Goal: Information Seeking & Learning: Learn about a topic

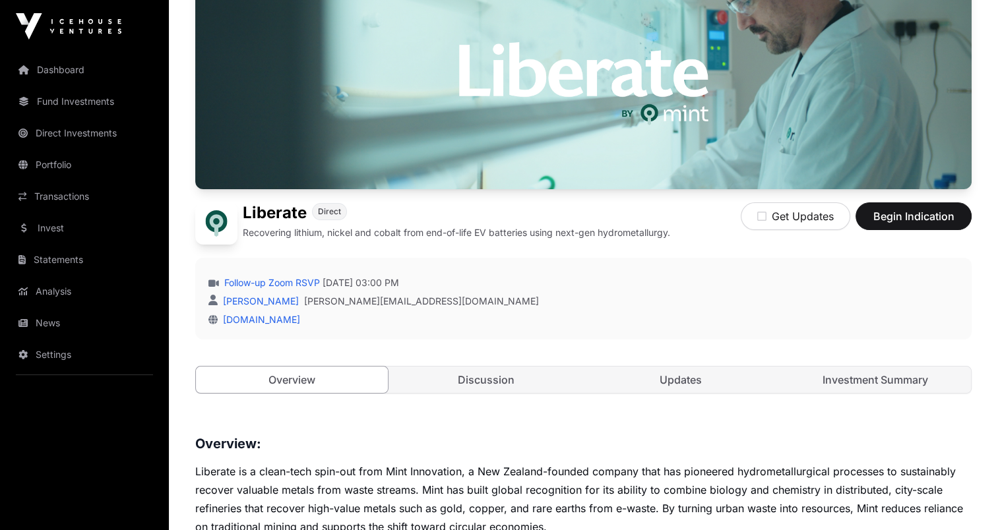
scroll to position [154, 0]
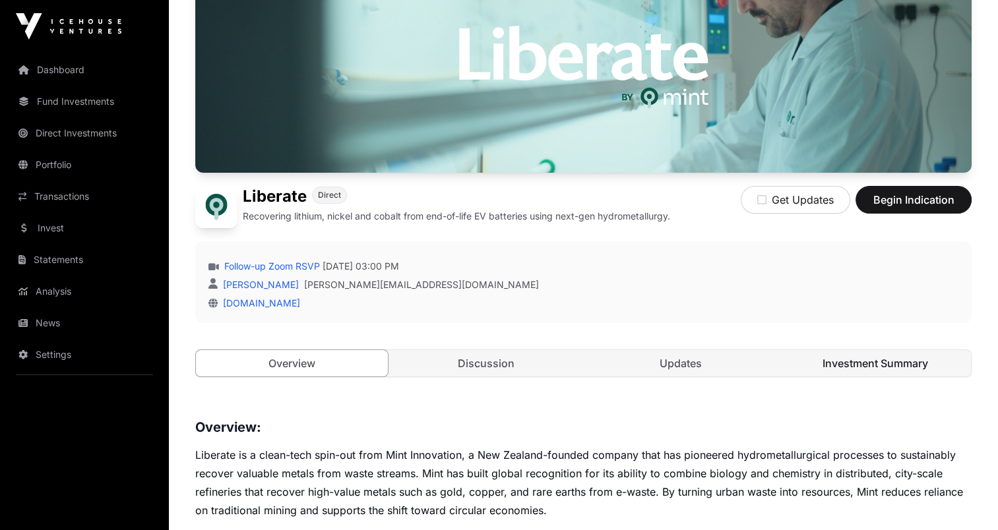
click at [846, 366] on link "Investment Summary" at bounding box center [875, 363] width 192 height 26
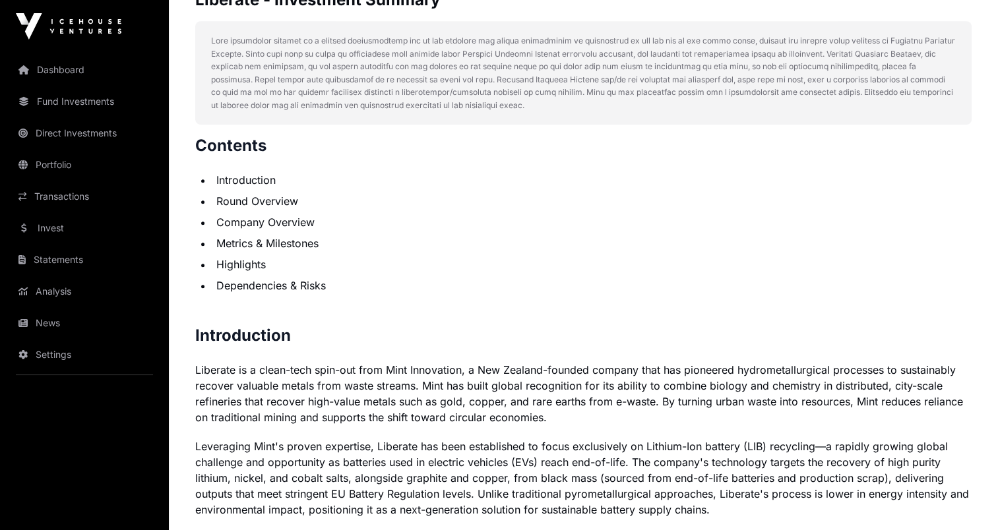
scroll to position [769, 0]
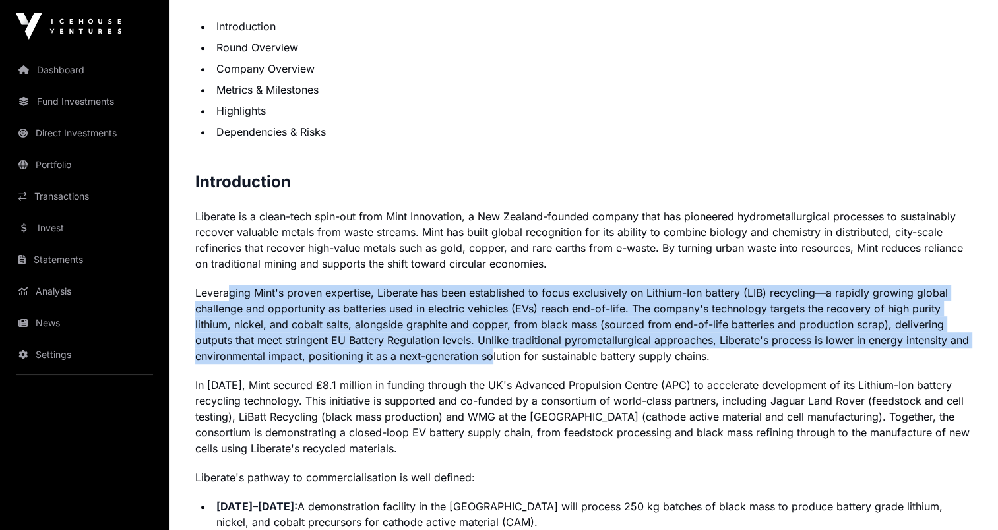
drag, startPoint x: 227, startPoint y: 295, endPoint x: 492, endPoint y: 355, distance: 271.1
click at [492, 355] on p "Leveraging Mint's proven expertise, Liberate has been established to focus excl…" at bounding box center [583, 324] width 776 height 79
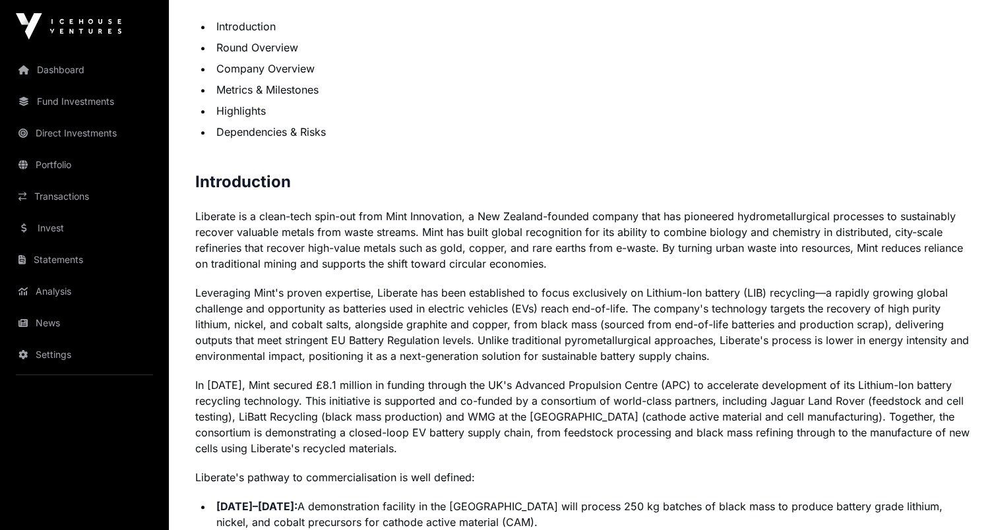
drag, startPoint x: 492, startPoint y: 355, endPoint x: 472, endPoint y: 383, distance: 34.6
click at [472, 383] on p "In [DATE], Mint secured £8.1 million in funding through the UK's Advanced Propu…" at bounding box center [583, 416] width 776 height 79
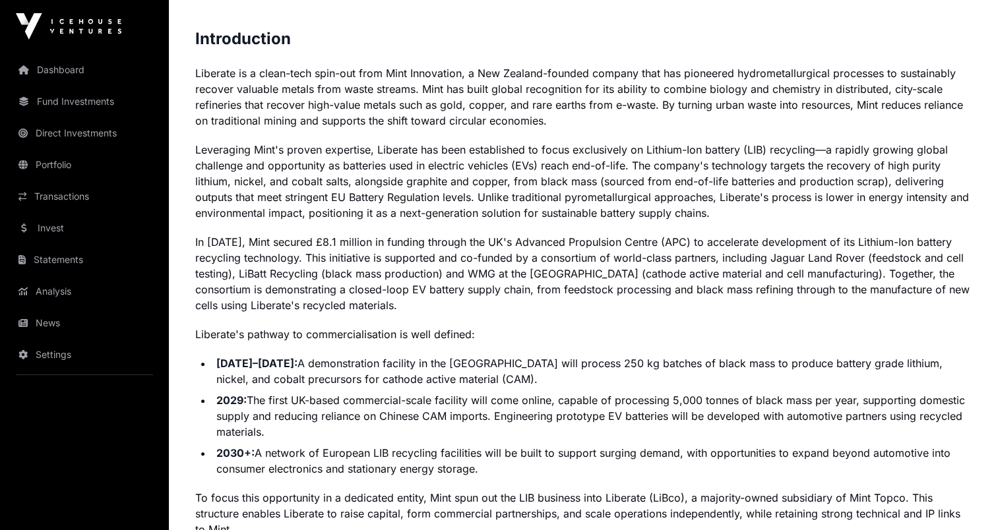
scroll to position [923, 0]
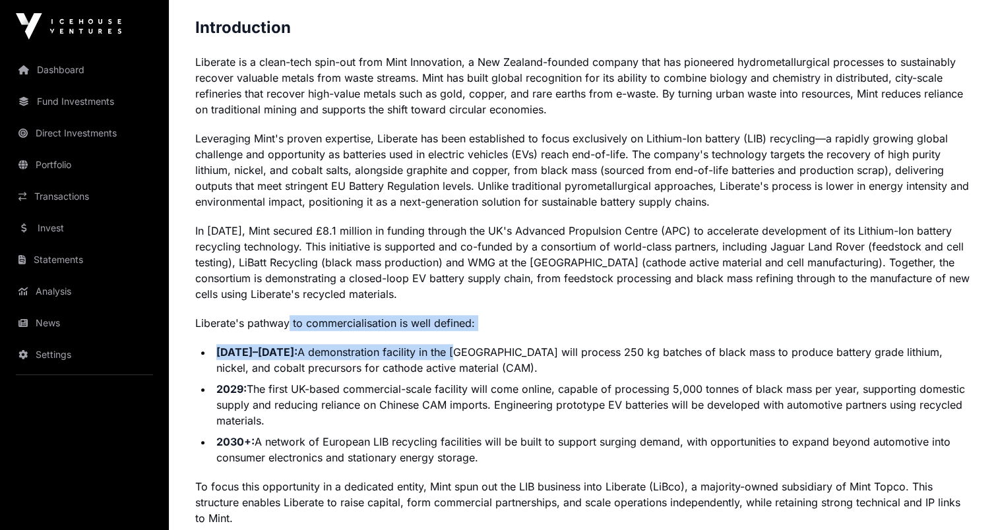
drag, startPoint x: 312, startPoint y: 326, endPoint x: 443, endPoint y: 359, distance: 135.3
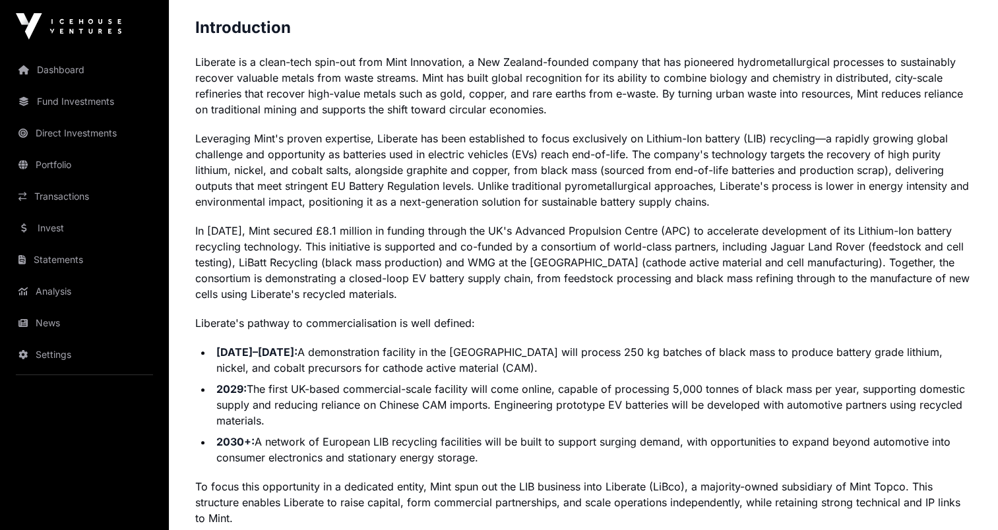
drag, startPoint x: 443, startPoint y: 359, endPoint x: 431, endPoint y: 403, distance: 45.7
click at [431, 403] on li "2029: The first UK-based commercial-scale facility will come online, capable of…" at bounding box center [591, 404] width 759 height 47
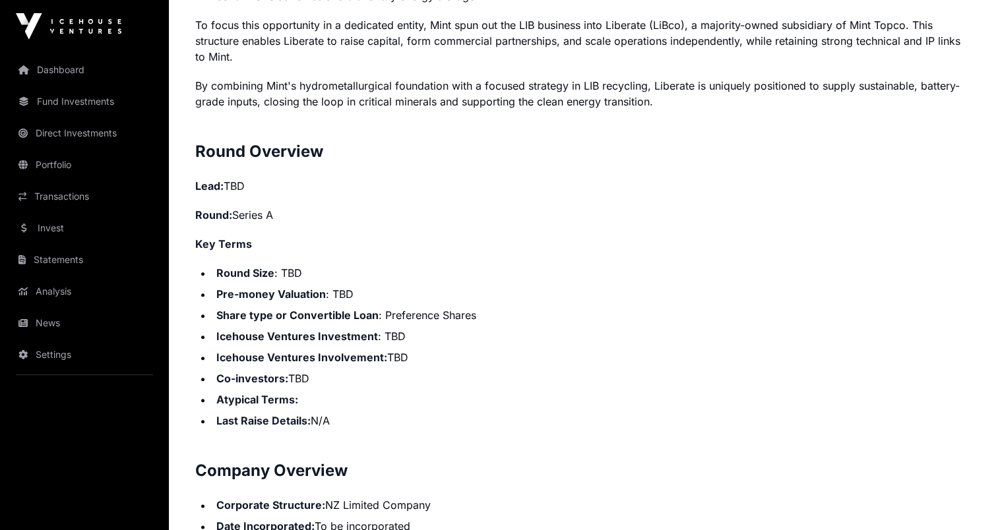
scroll to position [1538, 0]
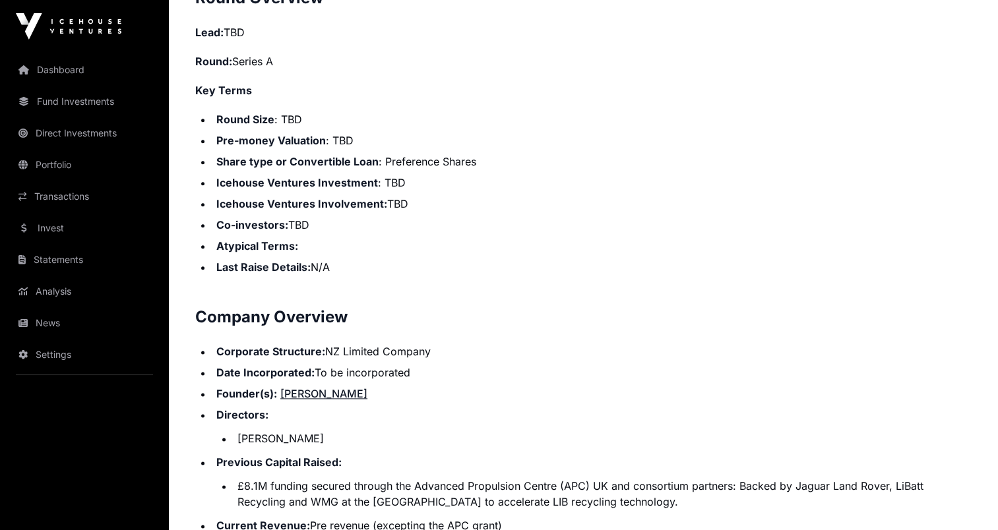
drag, startPoint x: 330, startPoint y: 348, endPoint x: 438, endPoint y: 369, distance: 110.7
drag, startPoint x: 438, startPoint y: 369, endPoint x: 424, endPoint y: 392, distance: 27.3
click at [424, 392] on li "Founder(s): [PERSON_NAME]" at bounding box center [591, 394] width 759 height 16
drag, startPoint x: 307, startPoint y: 485, endPoint x: 683, endPoint y: 502, distance: 376.9
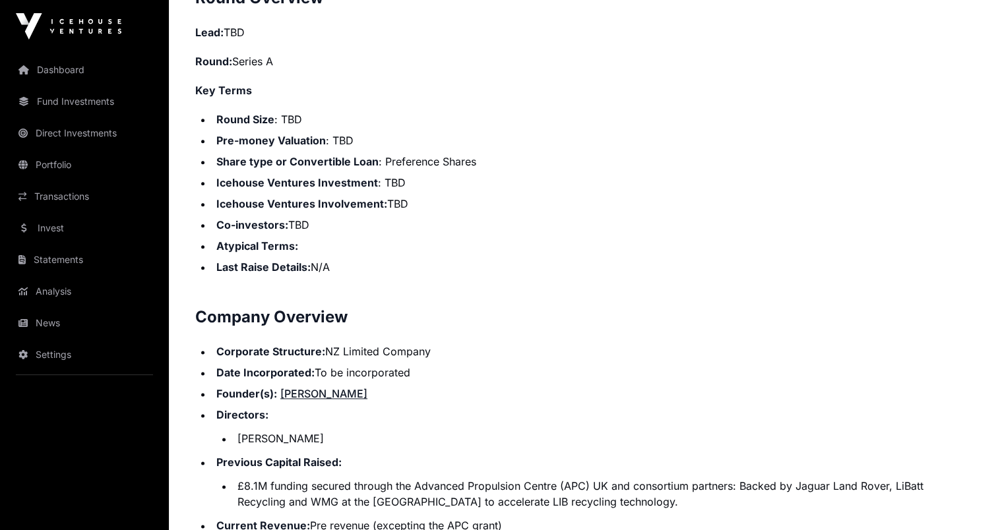
click at [683, 502] on li "£8.1M funding secured through the Advanced Propulsion Centre (APC) UK and conso…" at bounding box center [602, 494] width 738 height 32
drag, startPoint x: 683, startPoint y: 502, endPoint x: 603, endPoint y: 448, distance: 96.4
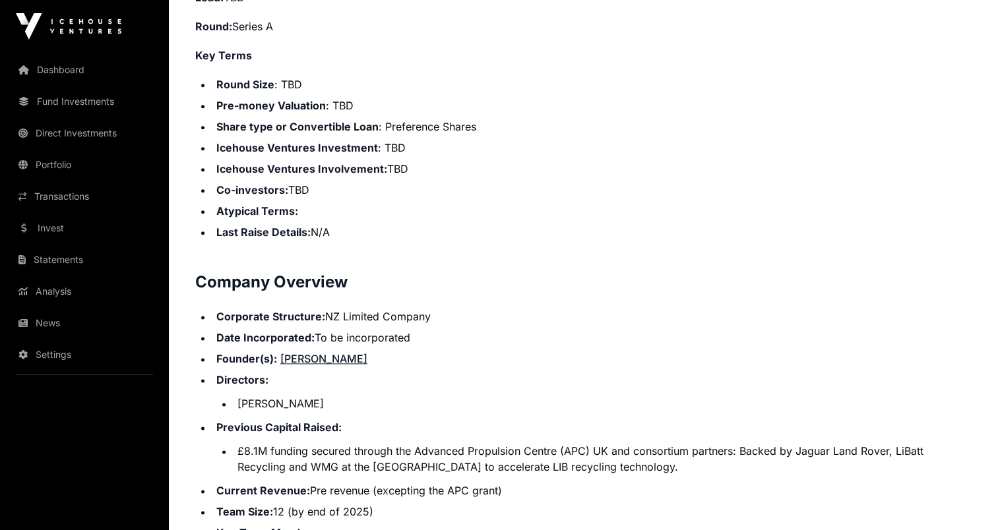
scroll to position [1692, 0]
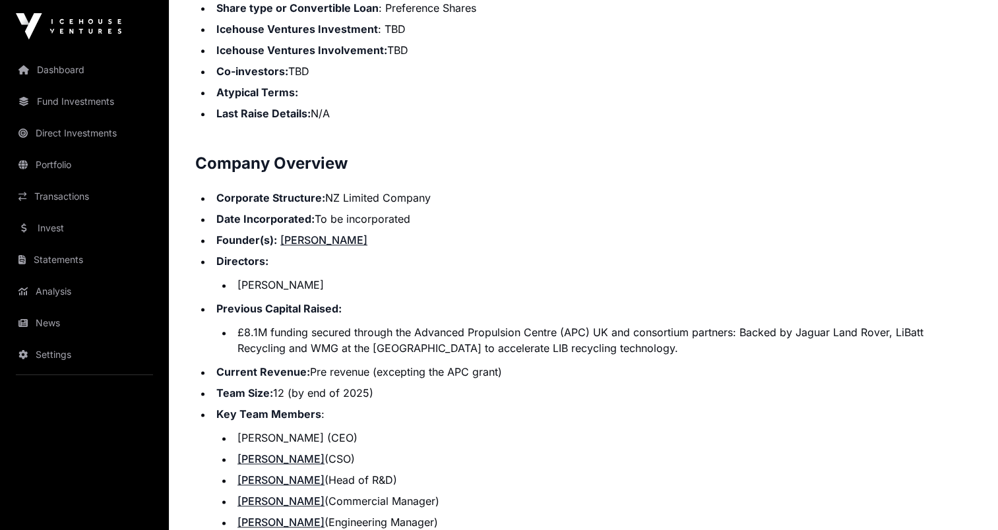
drag, startPoint x: 341, startPoint y: 340, endPoint x: 424, endPoint y: 385, distance: 94.7
click at [424, 385] on ul "Corporate Structure: NZ Limited Company Date Incorporated: To be incorporated F…" at bounding box center [583, 393] width 776 height 406
drag, startPoint x: 424, startPoint y: 385, endPoint x: 375, endPoint y: 411, distance: 55.7
click at [375, 411] on li "Key Team Members : [PERSON_NAME] (CEO) [PERSON_NAME] (CSO) [PERSON_NAME] (Head …" at bounding box center [591, 468] width 759 height 124
drag, startPoint x: 340, startPoint y: 371, endPoint x: 425, endPoint y: 390, distance: 87.0
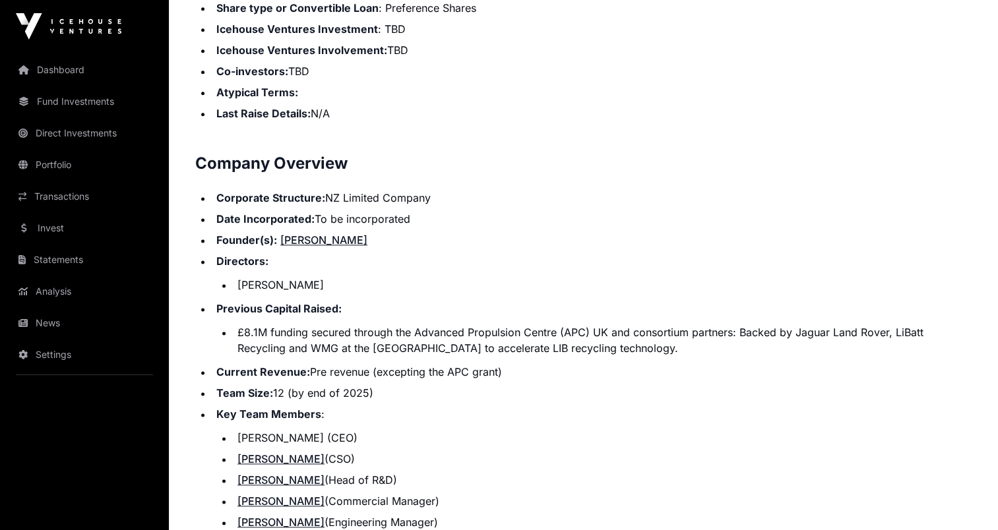
click at [425, 390] on ul "Corporate Structure: NZ Limited Company Date Incorporated: To be incorporated F…" at bounding box center [583, 393] width 776 height 406
drag, startPoint x: 425, startPoint y: 390, endPoint x: 409, endPoint y: 405, distance: 21.4
click at [409, 405] on ul "Corporate Structure: NZ Limited Company Date Incorporated: To be incorporated F…" at bounding box center [583, 393] width 776 height 406
drag, startPoint x: 351, startPoint y: 346, endPoint x: 397, endPoint y: 391, distance: 64.8
click at [396, 390] on ul "Corporate Structure: NZ Limited Company Date Incorporated: To be incorporated F…" at bounding box center [583, 393] width 776 height 406
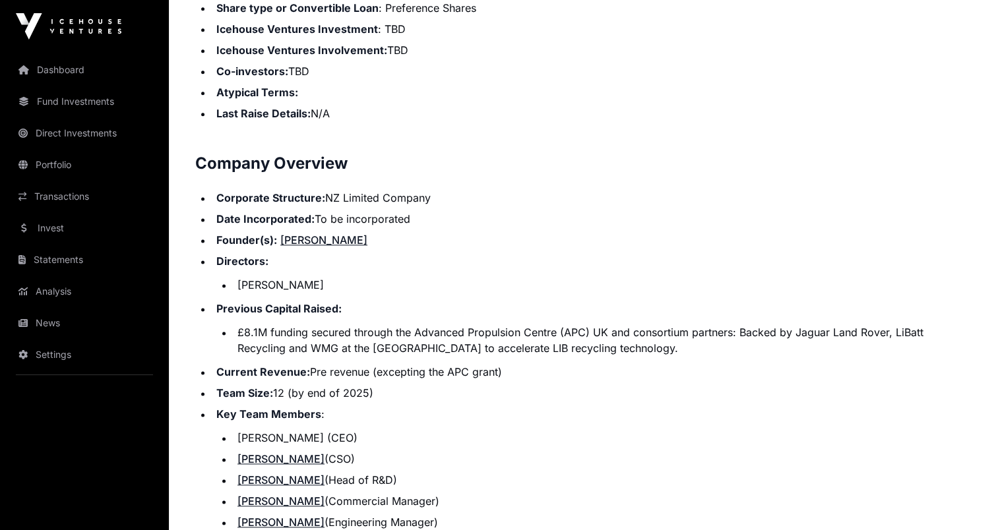
drag, startPoint x: 397, startPoint y: 391, endPoint x: 373, endPoint y: 423, distance: 40.5
click at [373, 423] on li "Key Team Members : [PERSON_NAME] (CEO) [PERSON_NAME] (CSO) [PERSON_NAME] (Head …" at bounding box center [591, 468] width 759 height 124
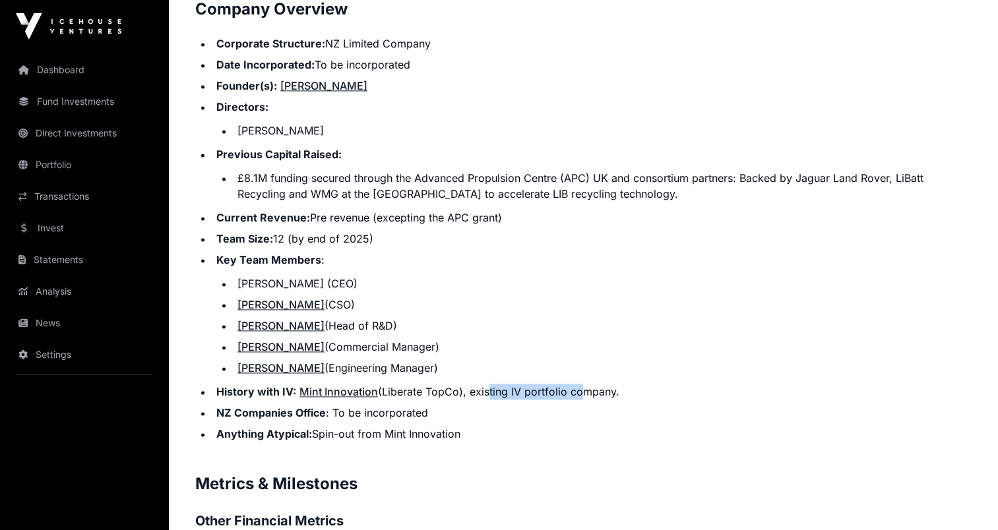
drag, startPoint x: 482, startPoint y: 392, endPoint x: 589, endPoint y: 388, distance: 107.6
click at [588, 388] on li "History with IV: Mint Innovation (Liberate TopCo), existing IV portfolio compan…" at bounding box center [591, 392] width 759 height 16
drag, startPoint x: 589, startPoint y: 388, endPoint x: 507, endPoint y: 416, distance: 87.0
click at [510, 416] on li "NZ Companies Office : To be incorporated" at bounding box center [591, 413] width 759 height 16
drag, startPoint x: 387, startPoint y: 390, endPoint x: 462, endPoint y: 396, distance: 75.4
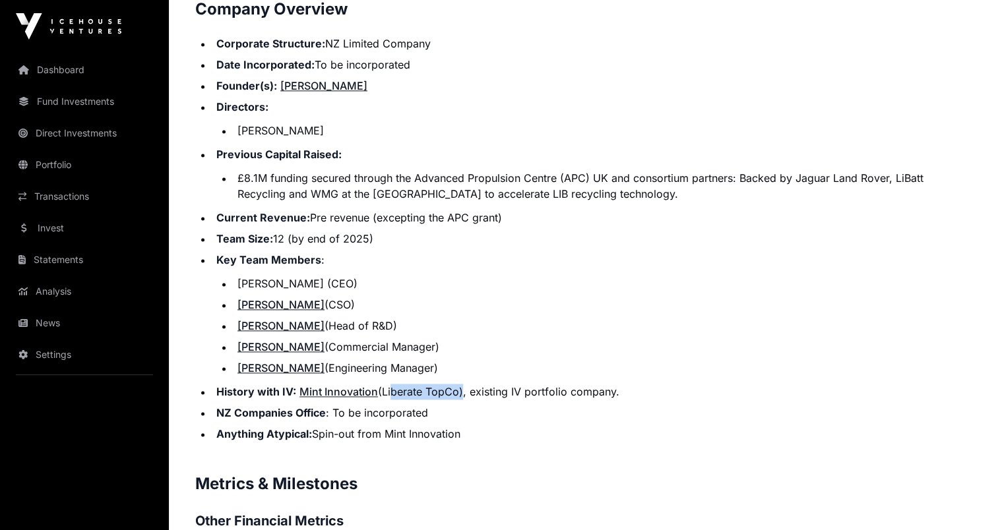
click at [462, 396] on li "History with IV: Mint Innovation (Liberate TopCo), existing IV portfolio compan…" at bounding box center [591, 392] width 759 height 16
drag, startPoint x: 462, startPoint y: 396, endPoint x: 440, endPoint y: 427, distance: 38.8
click at [440, 427] on li "Anything Atypical: Spin-out from Mint Innovation" at bounding box center [591, 434] width 759 height 16
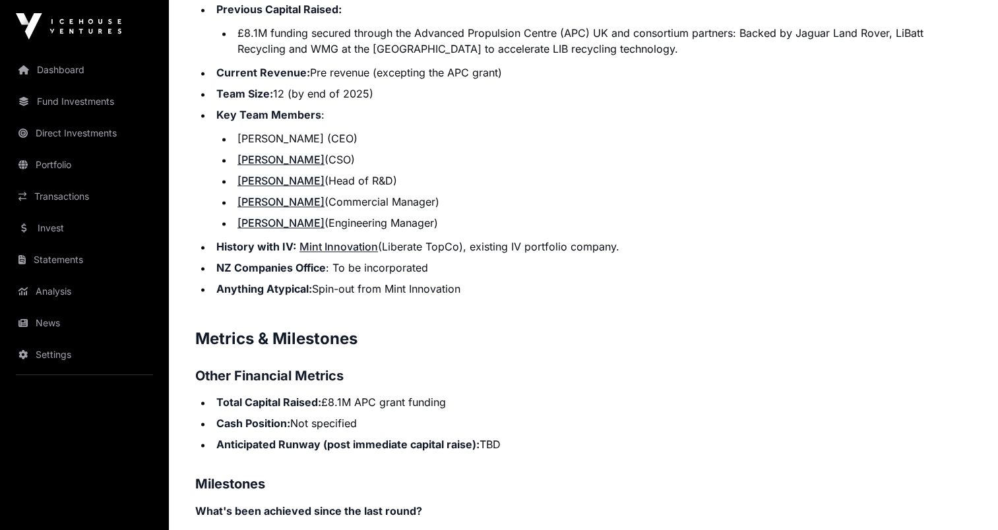
scroll to position [2000, 0]
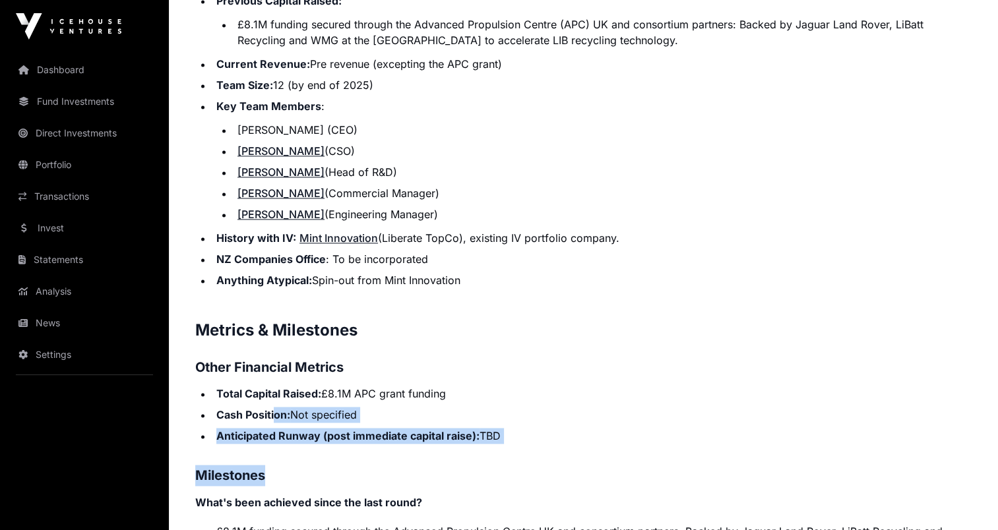
drag, startPoint x: 315, startPoint y: 414, endPoint x: 417, endPoint y: 448, distance: 107.2
click at [415, 448] on p "Contents Introduction Round Overview Company Overview Metrics & Milestones High…" at bounding box center [583, 8] width 776 height 2516
drag, startPoint x: 417, startPoint y: 448, endPoint x: 348, endPoint y: 468, distance: 71.2
click at [348, 468] on h3 "Milestones" at bounding box center [583, 475] width 776 height 21
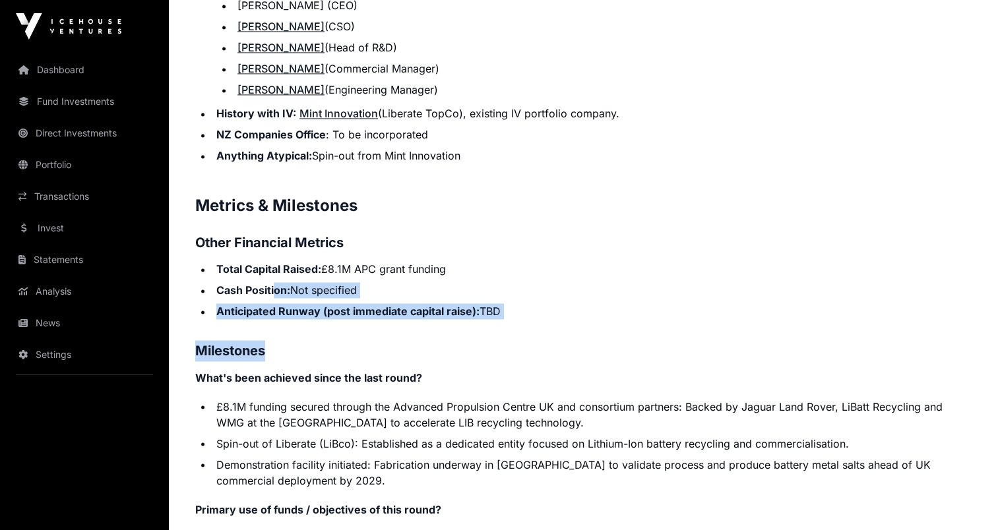
scroll to position [2154, 0]
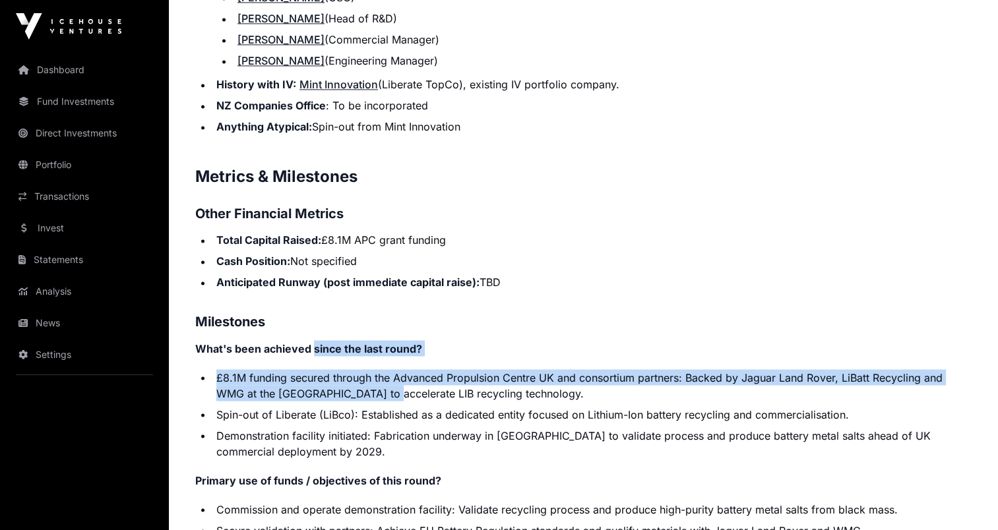
drag, startPoint x: 324, startPoint y: 359, endPoint x: 368, endPoint y: 407, distance: 65.3
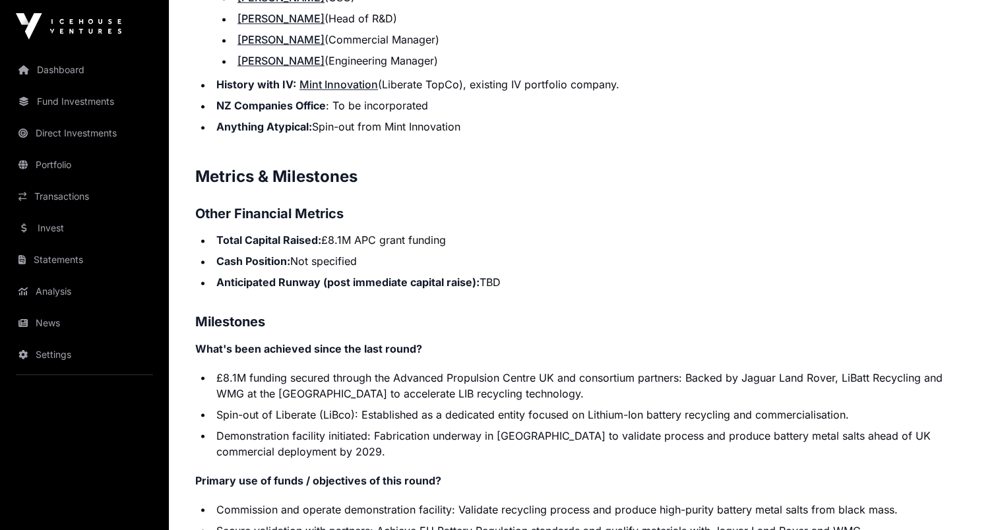
drag, startPoint x: 368, startPoint y: 407, endPoint x: 393, endPoint y: 434, distance: 36.9
click at [391, 434] on li "Demonstration facility initiated: Fabrication underway in [GEOGRAPHIC_DATA] to …" at bounding box center [591, 443] width 759 height 32
drag, startPoint x: 393, startPoint y: 434, endPoint x: 566, endPoint y: 375, distance: 183.3
click at [564, 377] on li "£8.1M funding secured through the Advanced Propulsion Centre UK and consortium …" at bounding box center [591, 385] width 759 height 32
drag, startPoint x: 342, startPoint y: 406, endPoint x: 558, endPoint y: 384, distance: 218.0
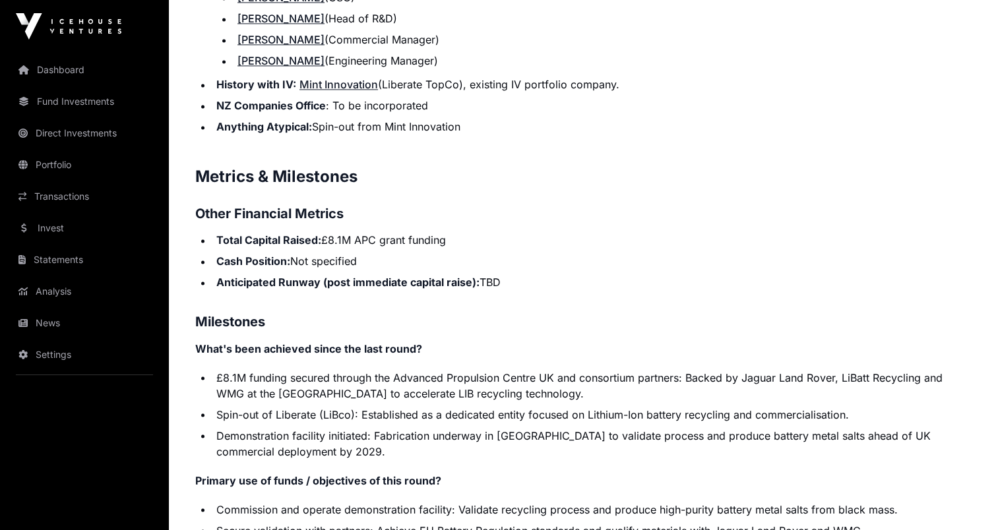
click at [558, 384] on li "£8.1M funding secured through the Advanced Propulsion Centre UK and consortium …" at bounding box center [591, 385] width 759 height 32
drag, startPoint x: 558, startPoint y: 384, endPoint x: 452, endPoint y: 375, distance: 106.6
click at [452, 375] on li "£8.1M funding secured through the Advanced Propulsion Centre UK and consortium …" at bounding box center [591, 385] width 759 height 32
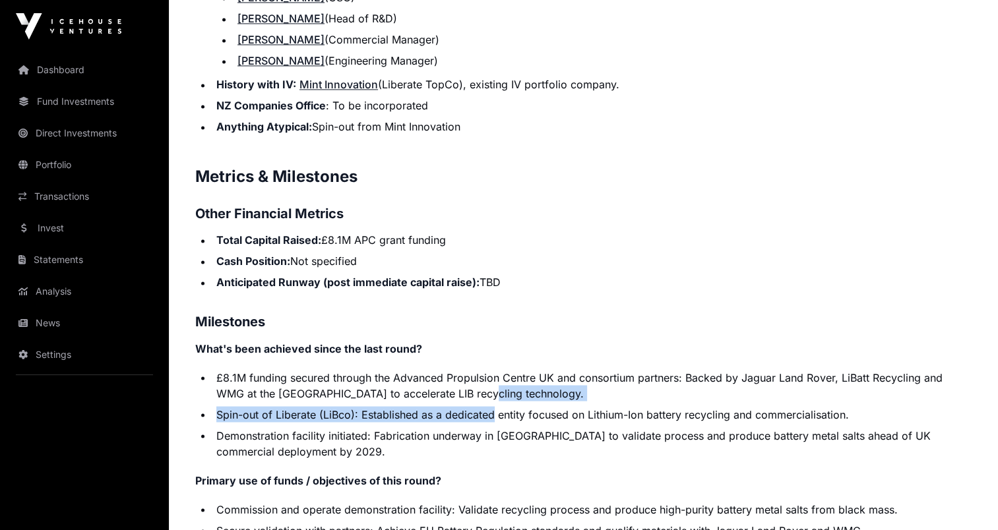
drag, startPoint x: 444, startPoint y: 385, endPoint x: 493, endPoint y: 403, distance: 51.9
click at [493, 403] on ul "£8.1M funding secured through the Advanced Propulsion Centre UK and consortium …" at bounding box center [583, 414] width 776 height 90
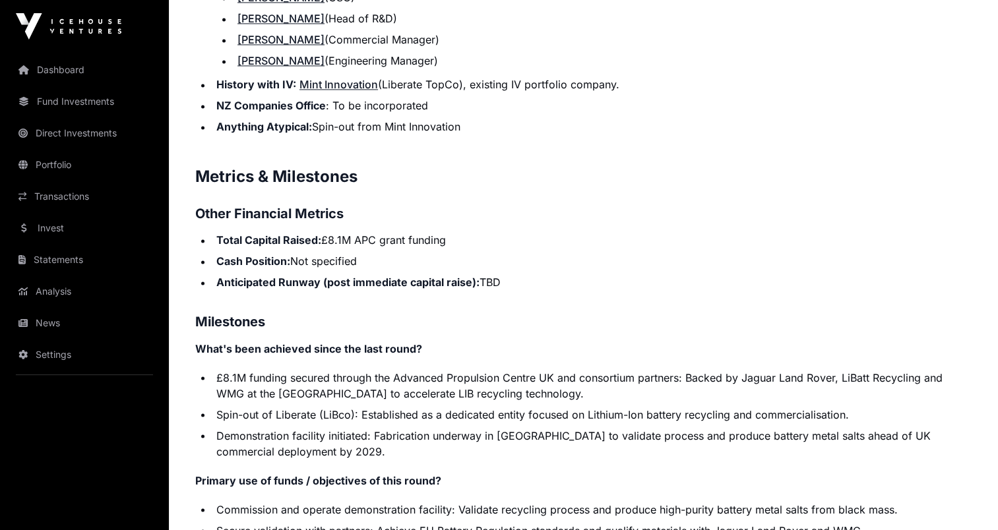
click at [330, 395] on li "£8.1M funding secured through the Advanced Propulsion Centre UK and consortium …" at bounding box center [591, 385] width 759 height 32
drag, startPoint x: 218, startPoint y: 413, endPoint x: 339, endPoint y: 387, distance: 123.4
click at [339, 387] on ul "£8.1M funding secured through the Advanced Propulsion Centre UK and consortium …" at bounding box center [583, 414] width 776 height 90
drag, startPoint x: 339, startPoint y: 387, endPoint x: 288, endPoint y: 407, distance: 54.5
click at [288, 406] on li "Spin-out of Liberate (LiBco): Established as a dedicated entity focused on Lith…" at bounding box center [591, 414] width 759 height 16
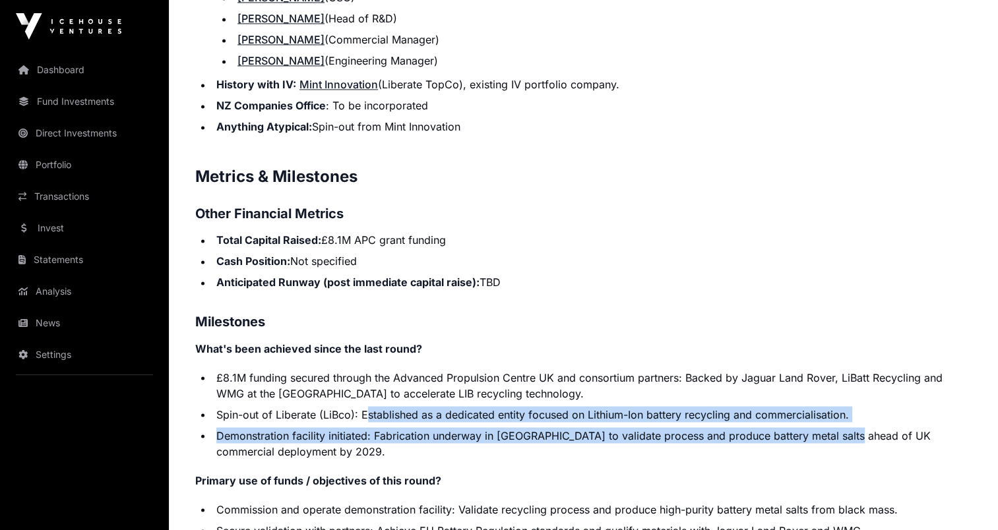
drag, startPoint x: 367, startPoint y: 410, endPoint x: 854, endPoint y: 425, distance: 487.5
click at [854, 425] on ul "£8.1M funding secured through the Advanced Propulsion Centre UK and consortium …" at bounding box center [583, 414] width 776 height 90
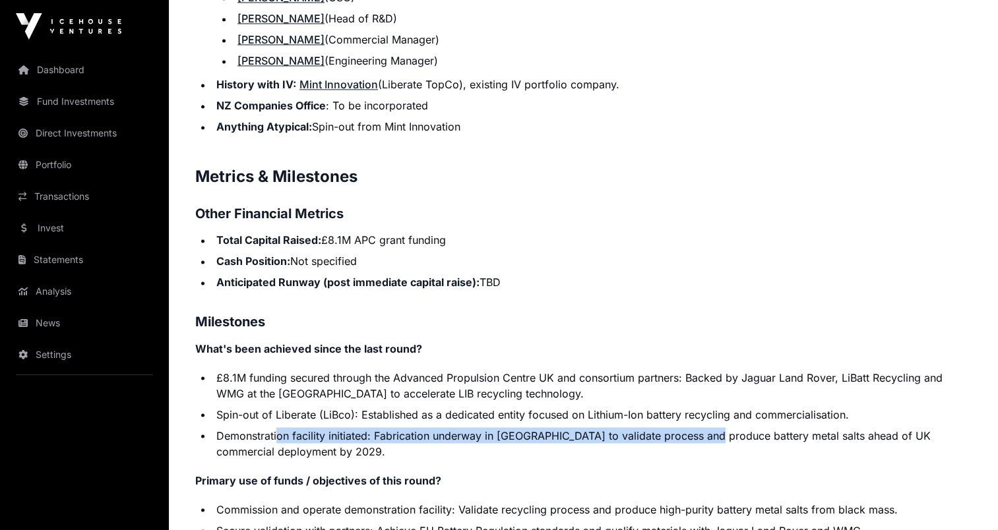
drag, startPoint x: 278, startPoint y: 434, endPoint x: 653, endPoint y: 440, distance: 375.9
click at [665, 440] on li "Demonstration facility initiated: Fabrication underway in [GEOGRAPHIC_DATA] to …" at bounding box center [591, 443] width 759 height 32
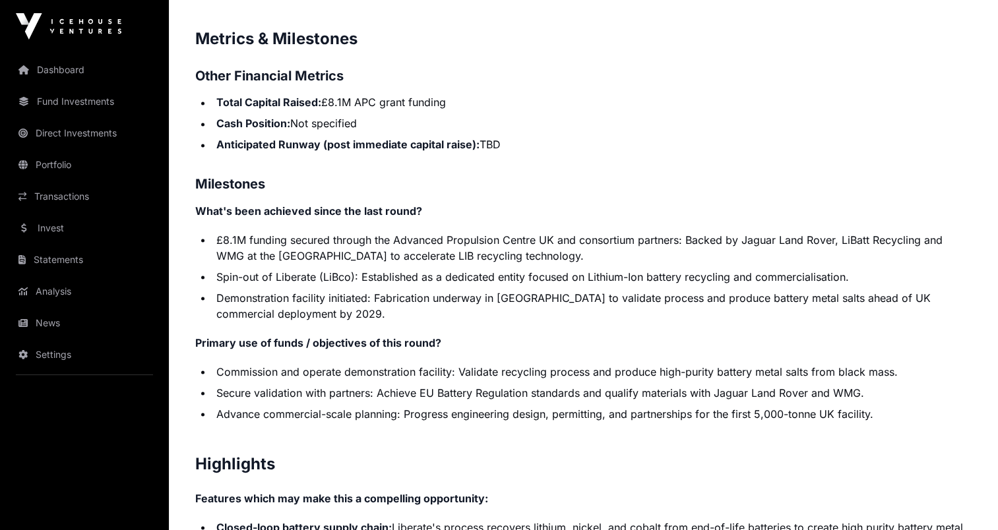
scroll to position [2308, 0]
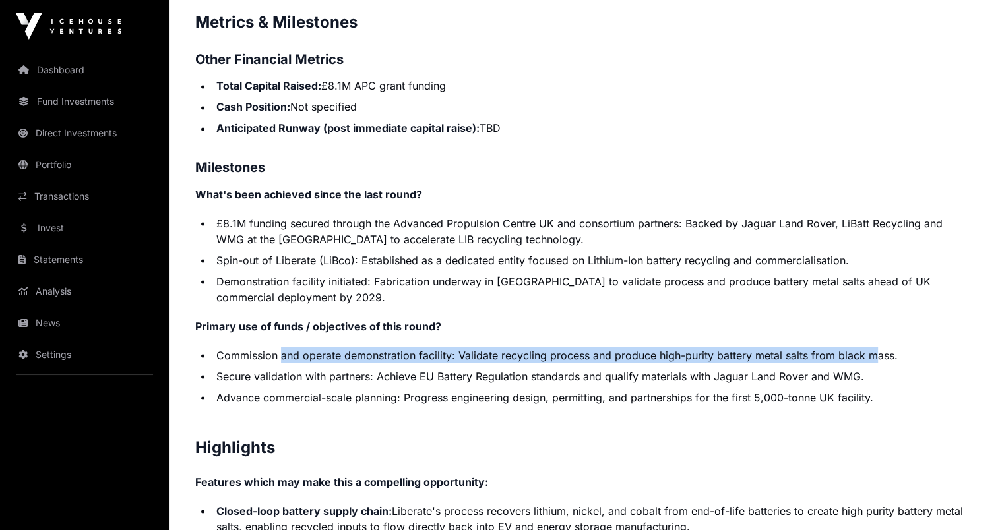
drag, startPoint x: 294, startPoint y: 353, endPoint x: 881, endPoint y: 361, distance: 586.9
click at [881, 361] on li "Commission and operate demonstration facility: Validate recycling process and p…" at bounding box center [591, 355] width 759 height 16
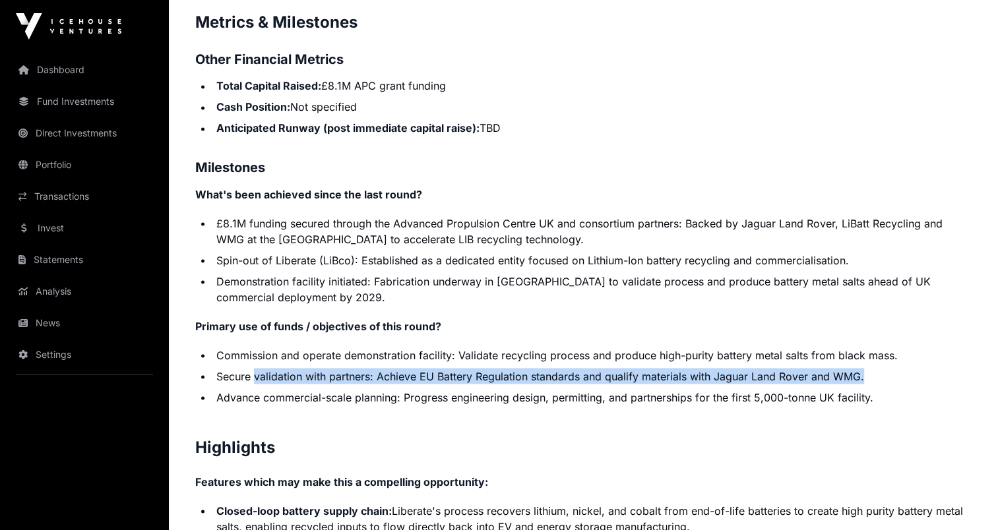
drag, startPoint x: 257, startPoint y: 378, endPoint x: 874, endPoint y: 380, distance: 617.8
click at [874, 380] on li "Secure validation with partners: Achieve EU Battery Regulation standards and qu…" at bounding box center [591, 376] width 759 height 16
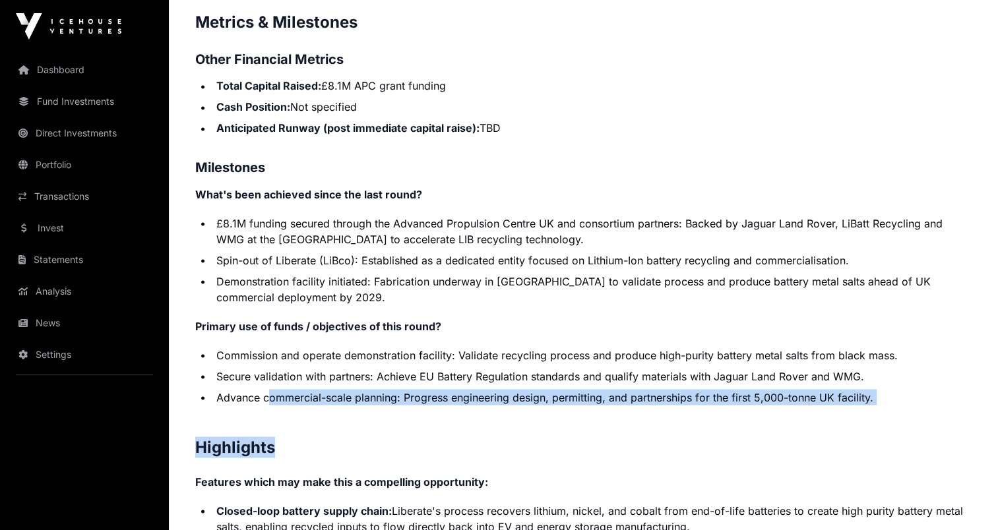
drag, startPoint x: 272, startPoint y: 400, endPoint x: 852, endPoint y: 411, distance: 580.4
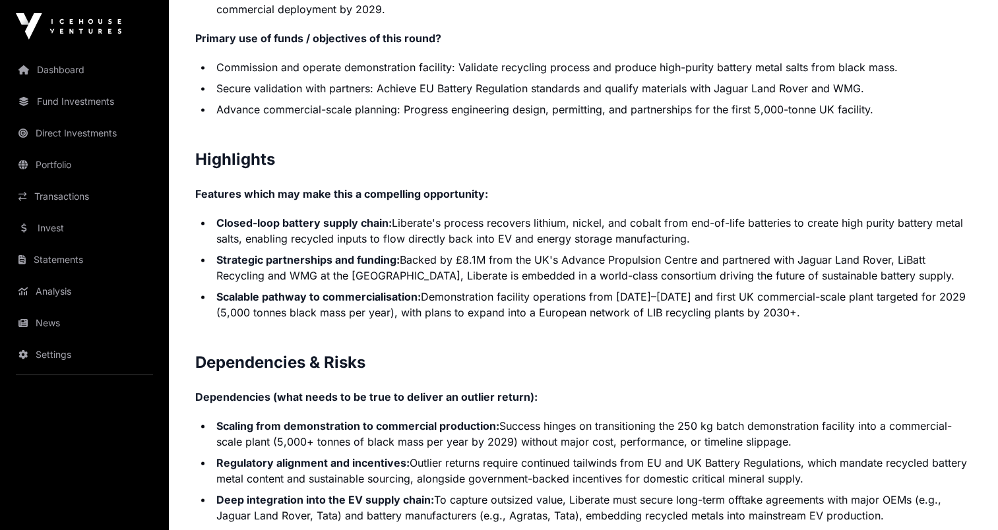
scroll to position [2615, 0]
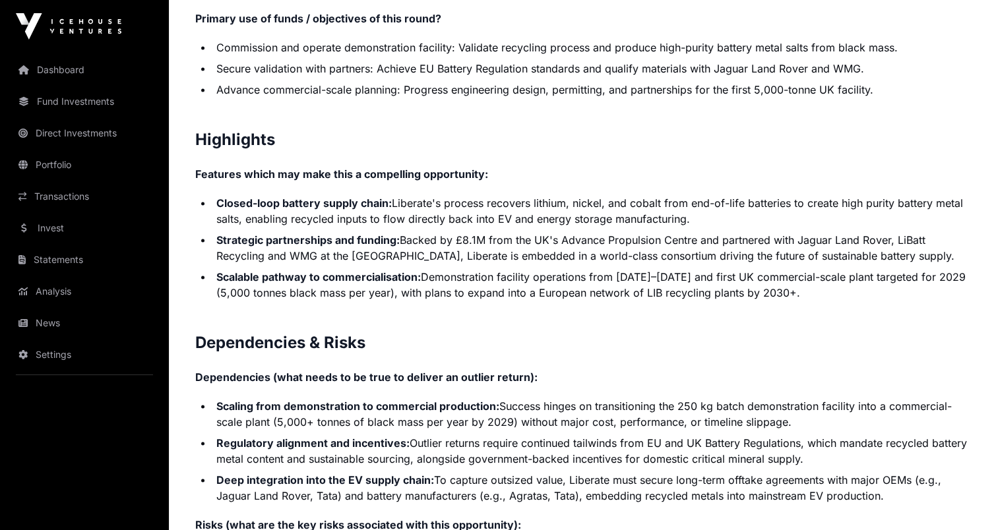
drag, startPoint x: 269, startPoint y: 200, endPoint x: 702, endPoint y: 221, distance: 433.7
click at [702, 221] on li "Closed-loop battery supply chain: Liberate's process recovers lithium, nickel, …" at bounding box center [591, 211] width 759 height 32
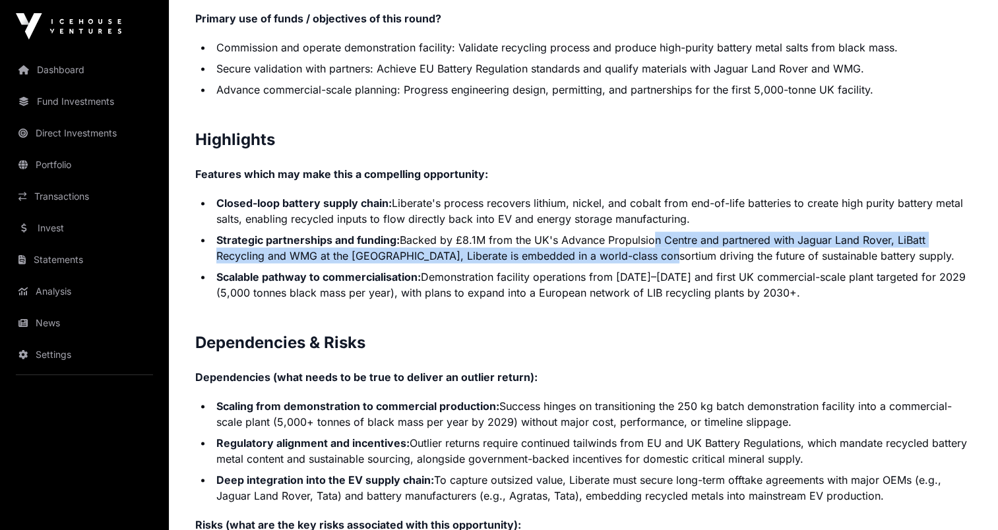
drag, startPoint x: 702, startPoint y: 221, endPoint x: 649, endPoint y: 248, distance: 59.9
click at [649, 248] on li "Strategic partnerships and funding: Backed by £8.1M from the UK's Advance Propu…" at bounding box center [591, 248] width 759 height 32
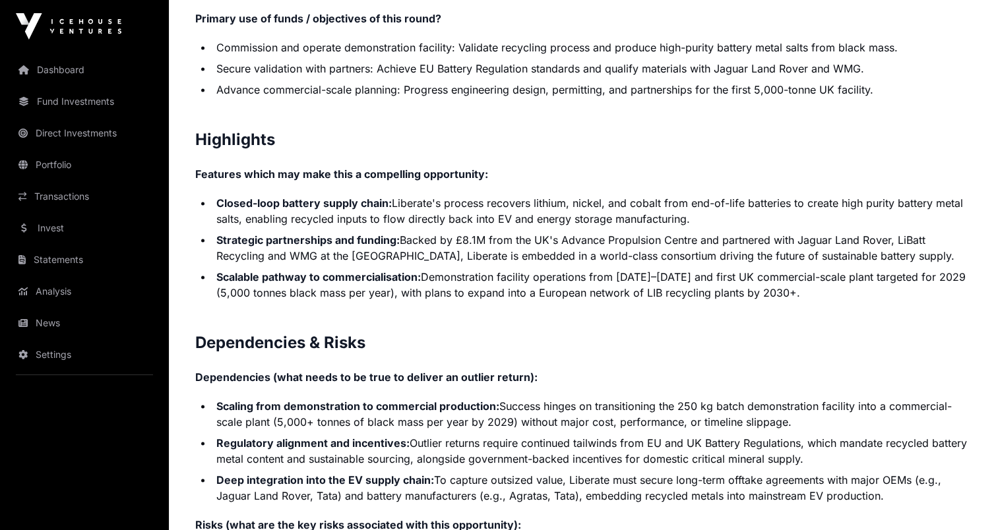
click at [411, 217] on li "Closed-loop battery supply chain: Liberate's process recovers lithium, nickel, …" at bounding box center [591, 211] width 759 height 32
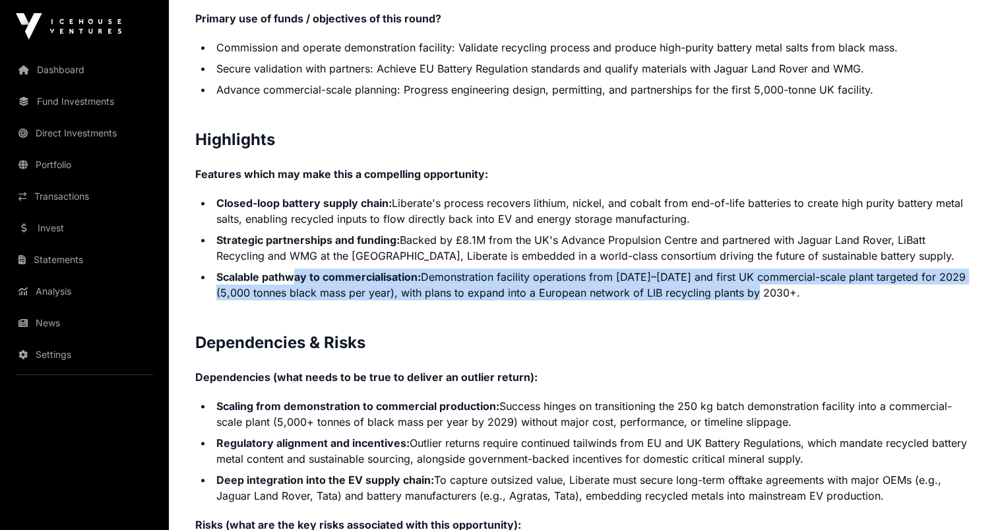
drag, startPoint x: 298, startPoint y: 275, endPoint x: 773, endPoint y: 293, distance: 475.1
click at [773, 293] on li "Scalable pathway to commercialisation: Demonstration facility operations from […" at bounding box center [591, 285] width 759 height 32
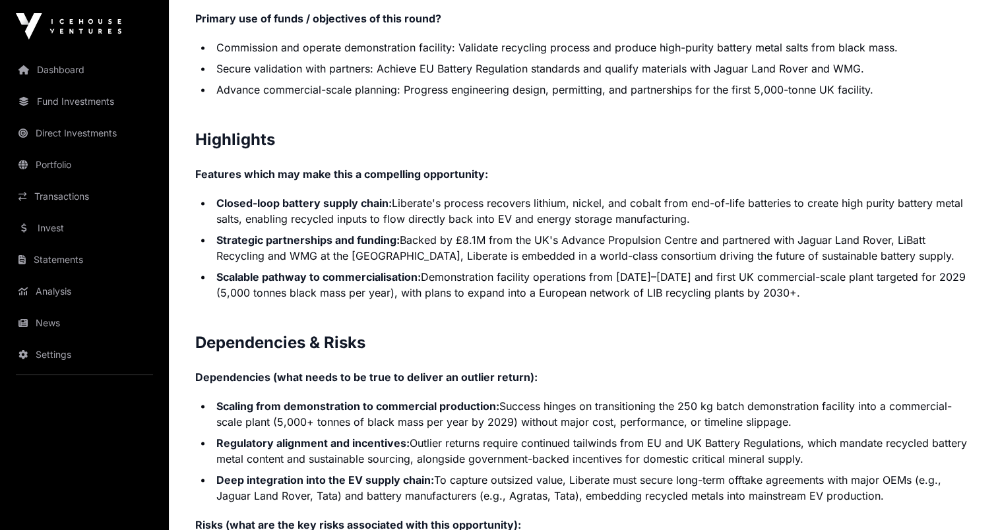
drag, startPoint x: 773, startPoint y: 293, endPoint x: 683, endPoint y: 327, distance: 96.0
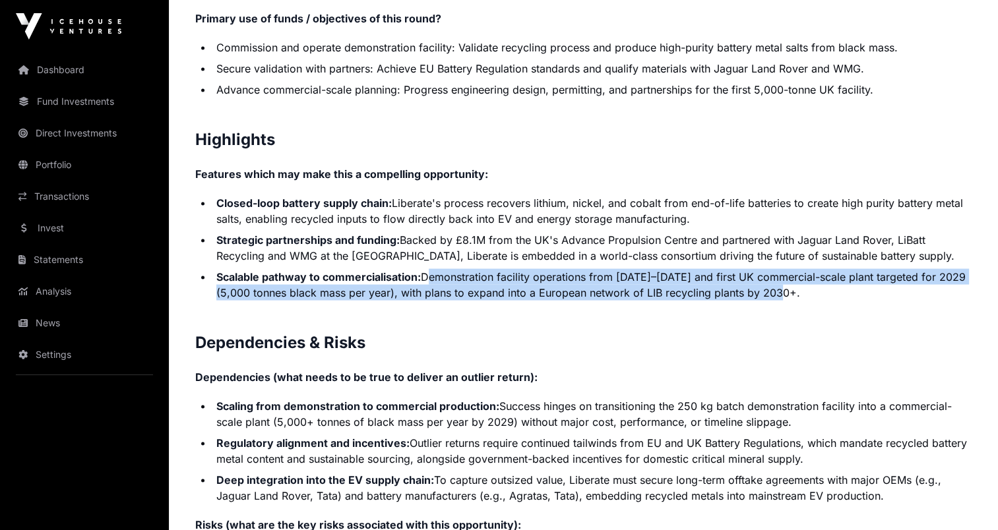
drag, startPoint x: 425, startPoint y: 274, endPoint x: 842, endPoint y: 292, distance: 417.1
click at [842, 292] on li "Scalable pathway to commercialisation: Demonstration facility operations from […" at bounding box center [591, 285] width 759 height 32
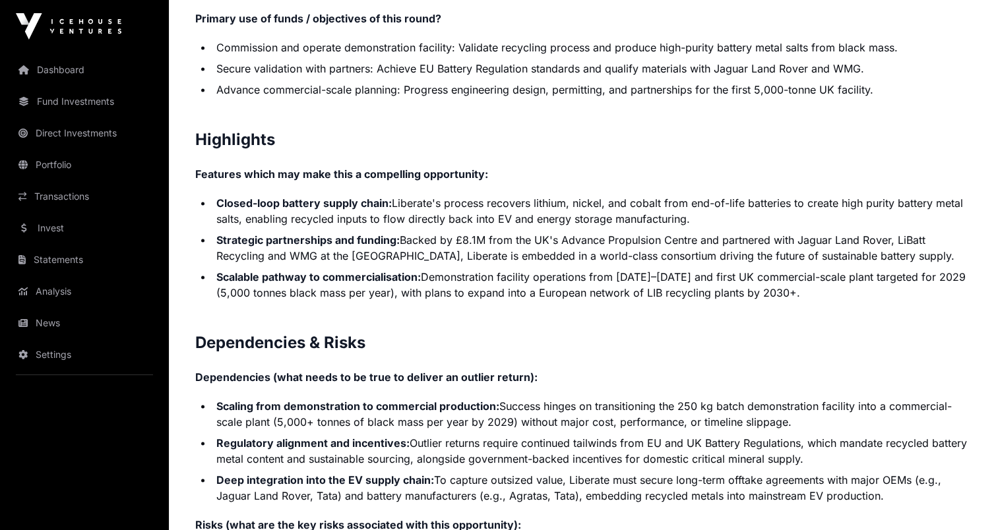
drag, startPoint x: 842, startPoint y: 292, endPoint x: 702, endPoint y: 327, distance: 144.7
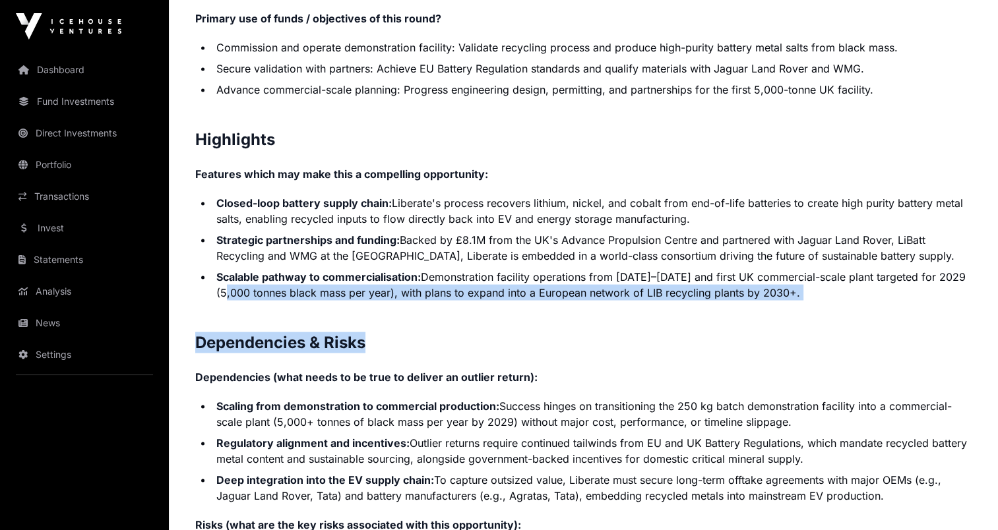
drag, startPoint x: 286, startPoint y: 294, endPoint x: 804, endPoint y: 301, distance: 518.3
drag, startPoint x: 804, startPoint y: 301, endPoint x: 613, endPoint y: 332, distance: 193.8
click at [613, 332] on h2 "Dependencies & Risks" at bounding box center [583, 342] width 776 height 21
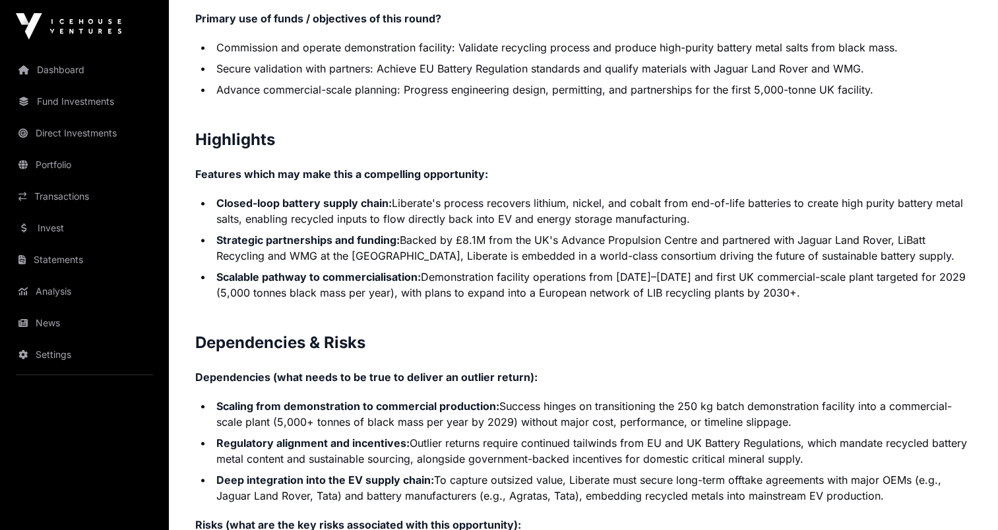
click at [542, 270] on li "Scalable pathway to commercialisation: Demonstration facility operations from […" at bounding box center [591, 285] width 759 height 32
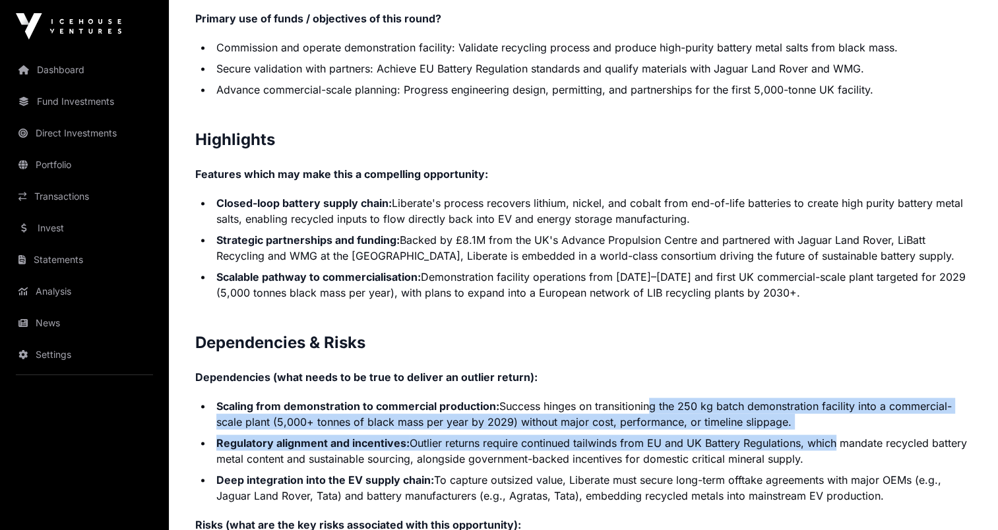
drag, startPoint x: 648, startPoint y: 405, endPoint x: 832, endPoint y: 433, distance: 186.8
click at [832, 433] on ul "Scaling from demonstration to commercial production: Success hinges on transiti…" at bounding box center [583, 451] width 776 height 106
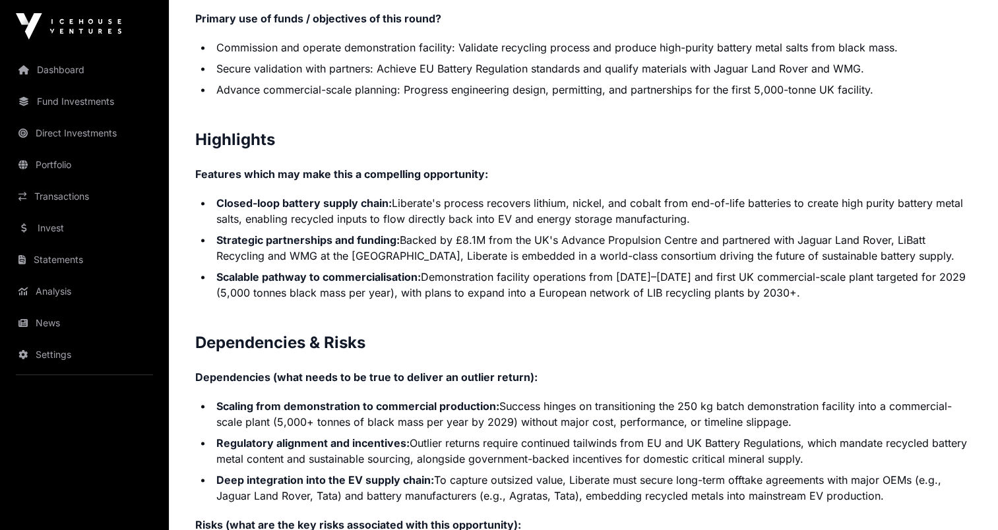
click at [621, 406] on li "Scaling from demonstration to commercial production: Success hinges on transiti…" at bounding box center [591, 414] width 759 height 32
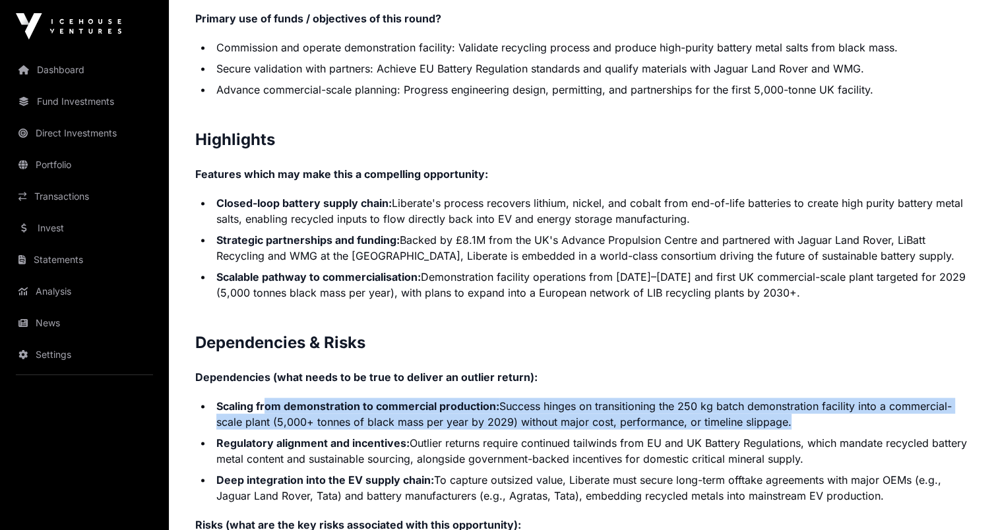
drag, startPoint x: 268, startPoint y: 406, endPoint x: 781, endPoint y: 419, distance: 512.5
click at [781, 419] on li "Scaling from demonstration to commercial production: Success hinges on transiti…" at bounding box center [591, 414] width 759 height 32
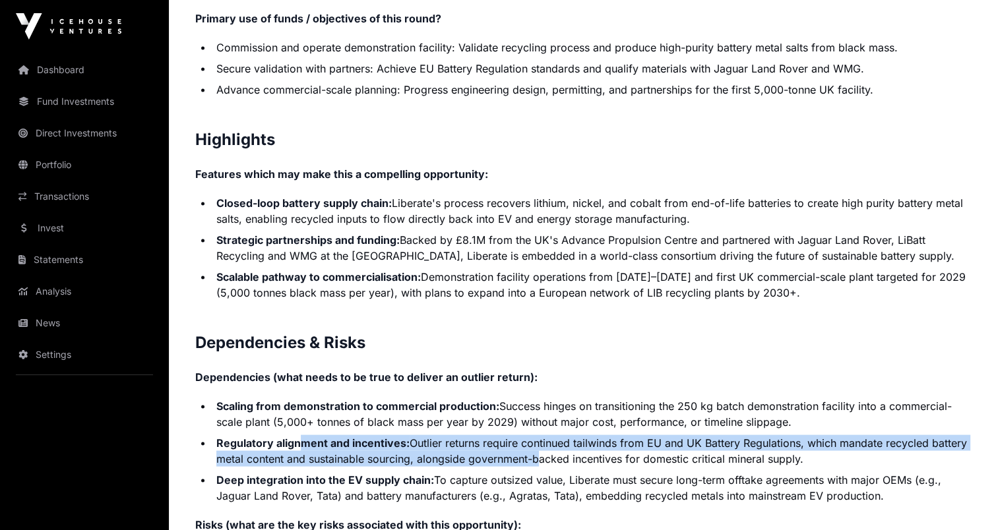
drag, startPoint x: 301, startPoint y: 440, endPoint x: 535, endPoint y: 462, distance: 234.4
click at [535, 462] on li "Regulatory alignment and incentives: Outlier returns require continued tailwind…" at bounding box center [591, 451] width 759 height 32
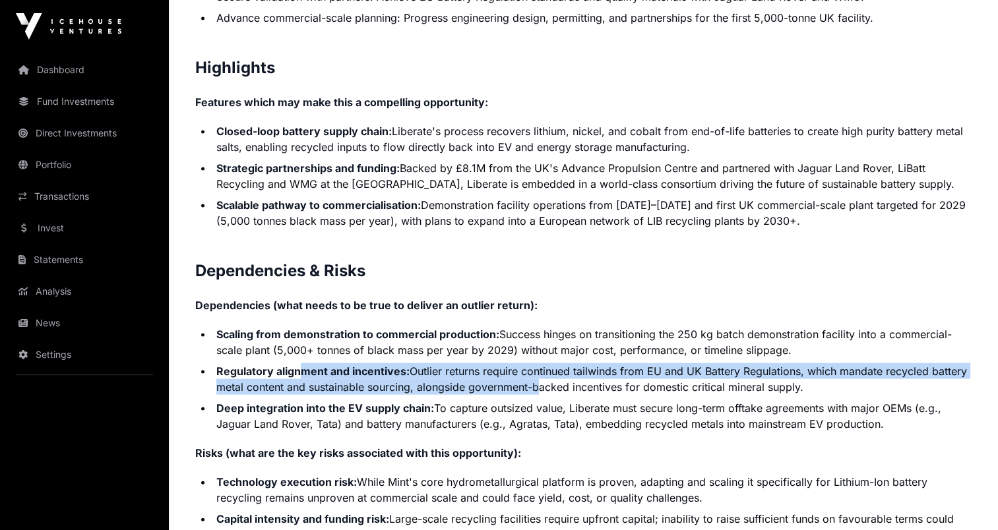
scroll to position [2769, 0]
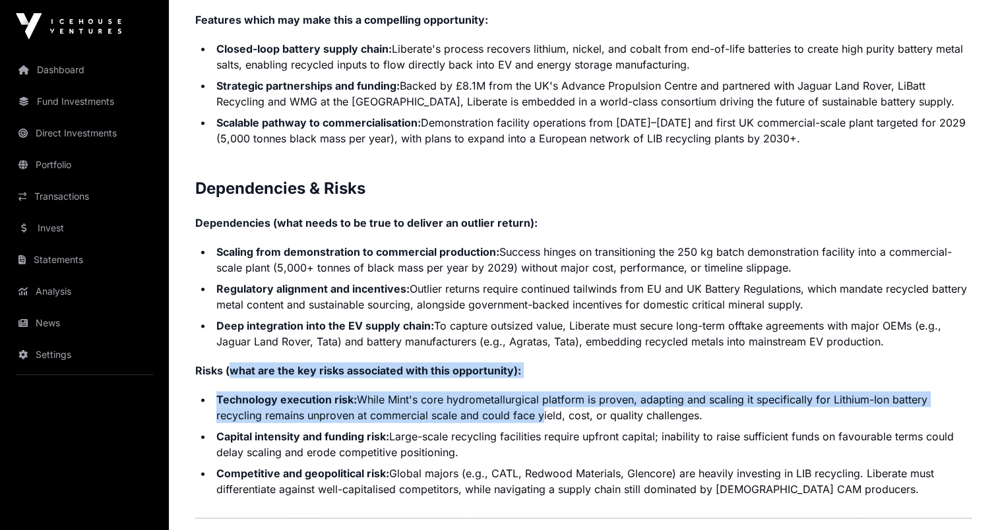
drag, startPoint x: 268, startPoint y: 373, endPoint x: 537, endPoint y: 419, distance: 273.0
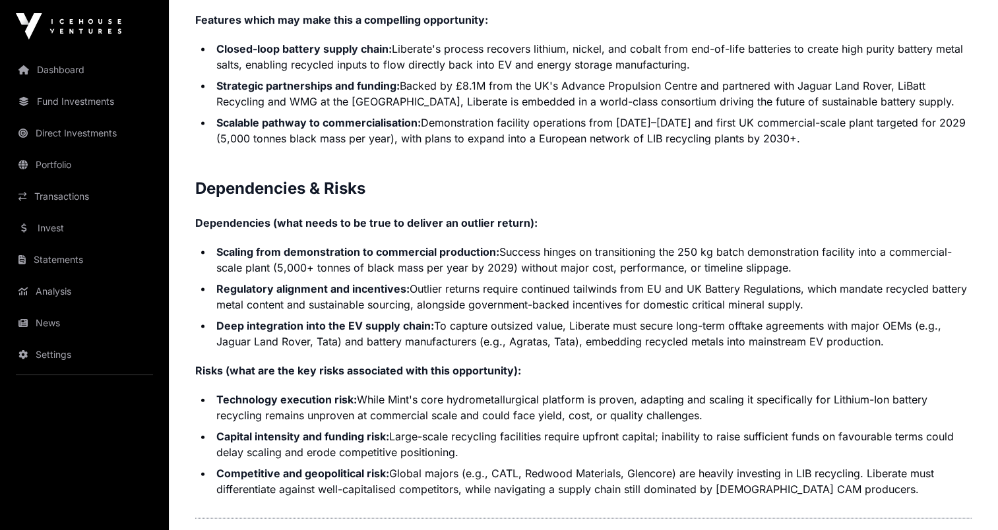
drag, startPoint x: 537, startPoint y: 419, endPoint x: 414, endPoint y: 437, distance: 124.5
click at [414, 437] on li "Capital intensity and funding risk: Large-scale recycling facilities require up…" at bounding box center [591, 445] width 759 height 32
drag, startPoint x: 390, startPoint y: 398, endPoint x: 747, endPoint y: 417, distance: 357.9
click at [746, 417] on li "Technology execution risk: While Mint's core hydrometallurgical platform is pro…" at bounding box center [591, 408] width 759 height 32
drag, startPoint x: 747, startPoint y: 417, endPoint x: 774, endPoint y: 454, distance: 45.8
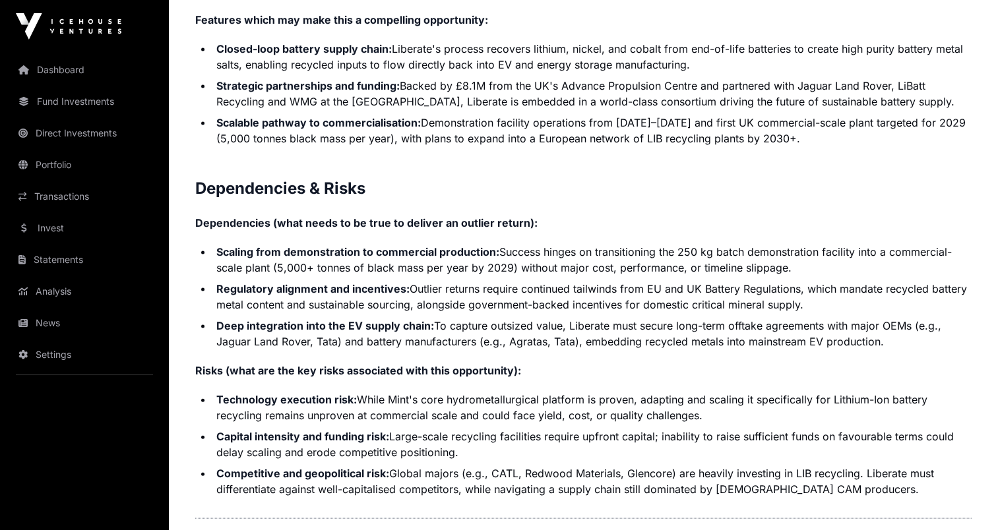
click at [774, 454] on li "Capital intensity and funding risk: Large-scale recycling facilities require up…" at bounding box center [591, 445] width 759 height 32
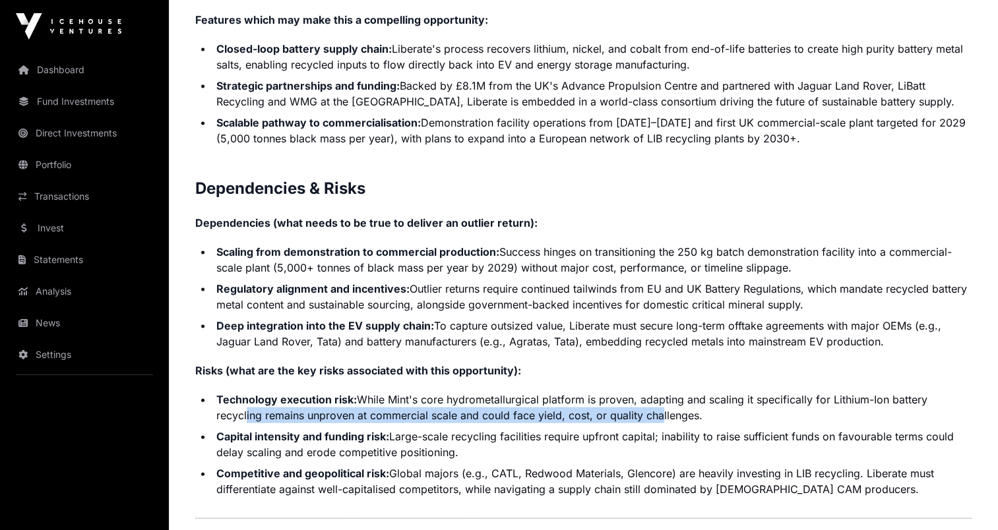
drag, startPoint x: 275, startPoint y: 413, endPoint x: 656, endPoint y: 417, distance: 381.1
click at [656, 417] on li "Technology execution risk: While Mint's core hydrometallurgical platform is pro…" at bounding box center [591, 408] width 759 height 32
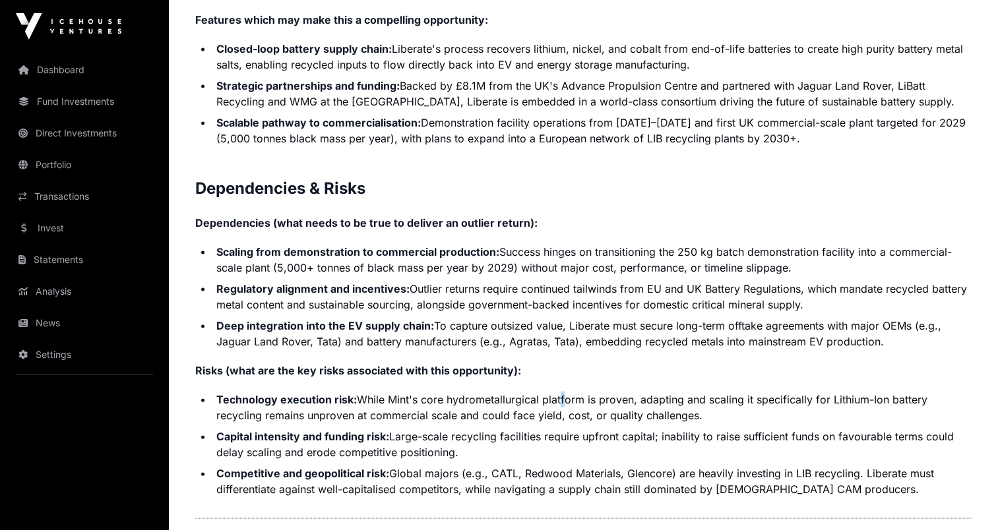
drag, startPoint x: 656, startPoint y: 417, endPoint x: 561, endPoint y: 401, distance: 96.3
click at [561, 401] on li "Technology execution risk: While Mint's core hydrometallurgical platform is pro…" at bounding box center [591, 408] width 759 height 32
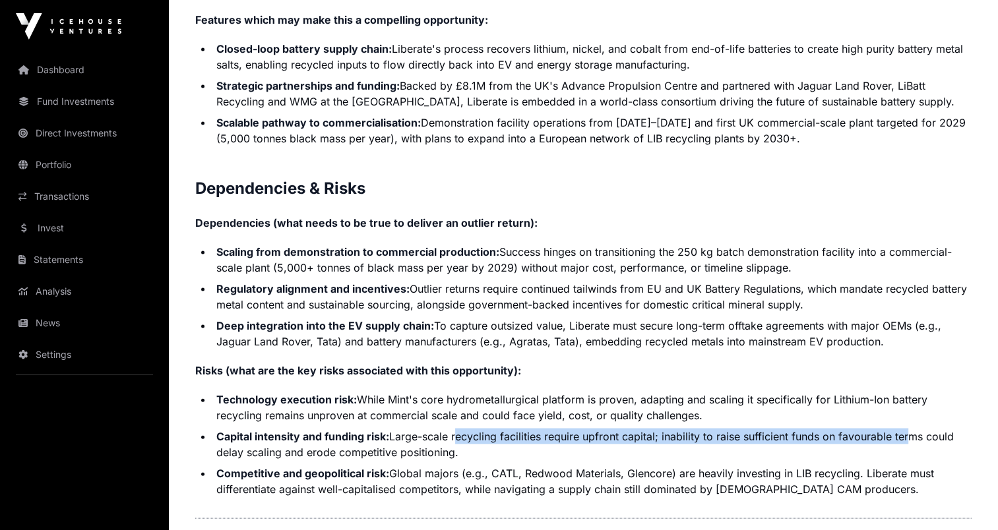
drag, startPoint x: 501, startPoint y: 430, endPoint x: 907, endPoint y: 438, distance: 406.3
click at [907, 438] on ul "Technology execution risk: While Mint's core hydrometallurgical platform is pro…" at bounding box center [583, 445] width 776 height 106
drag, startPoint x: 907, startPoint y: 438, endPoint x: 812, endPoint y: 441, distance: 95.0
click at [812, 441] on li "Capital intensity and funding risk: Large-scale recycling facilities require up…" at bounding box center [591, 445] width 759 height 32
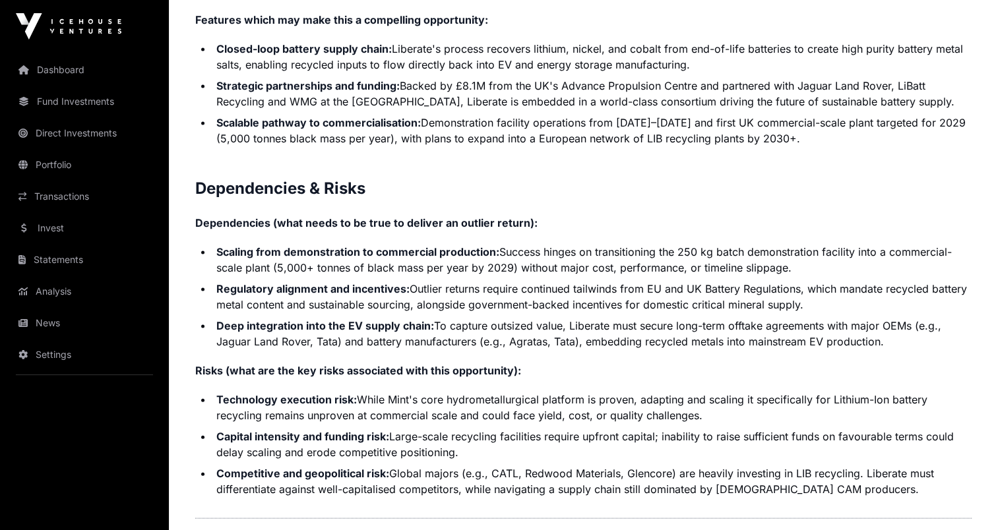
click at [680, 446] on li "Capital intensity and funding risk: Large-scale recycling facilities require up…" at bounding box center [591, 445] width 759 height 32
drag, startPoint x: 272, startPoint y: 458, endPoint x: 506, endPoint y: 458, distance: 234.7
click at [505, 458] on li "Capital intensity and funding risk: Large-scale recycling facilities require up…" at bounding box center [591, 445] width 759 height 32
drag, startPoint x: 506, startPoint y: 458, endPoint x: 472, endPoint y: 477, distance: 39.3
click at [472, 477] on li "Competitive and geopolitical risk: Global majors (e.g., CATL, Redwood Materials…" at bounding box center [591, 482] width 759 height 32
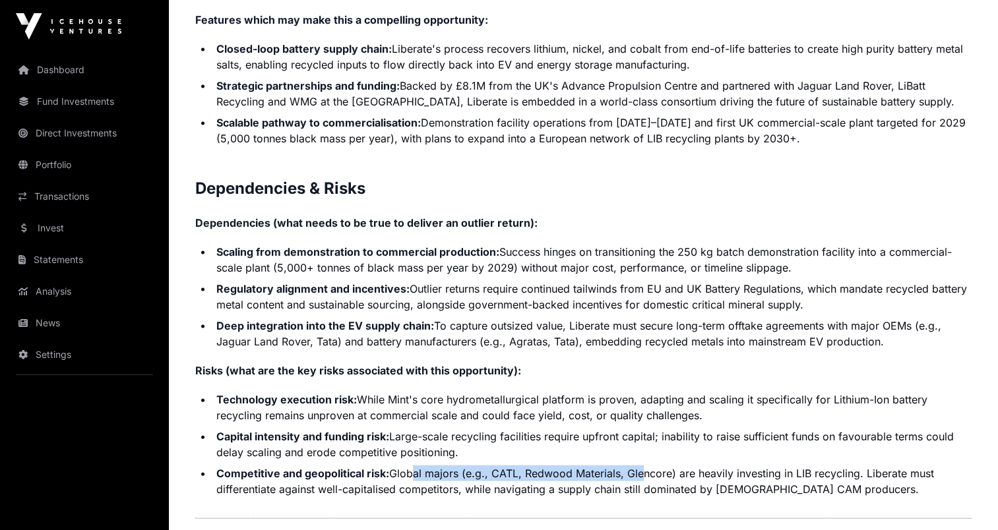
drag, startPoint x: 409, startPoint y: 469, endPoint x: 655, endPoint y: 473, distance: 245.3
click at [655, 473] on li "Competitive and geopolitical risk: Global majors (e.g., CATL, Redwood Materials…" at bounding box center [591, 482] width 759 height 32
drag, startPoint x: 655, startPoint y: 473, endPoint x: 458, endPoint y: 450, distance: 197.8
click at [458, 450] on li "Capital intensity and funding risk: Large-scale recycling facilities require up…" at bounding box center [591, 445] width 759 height 32
drag, startPoint x: 526, startPoint y: 467, endPoint x: 729, endPoint y: 469, distance: 202.4
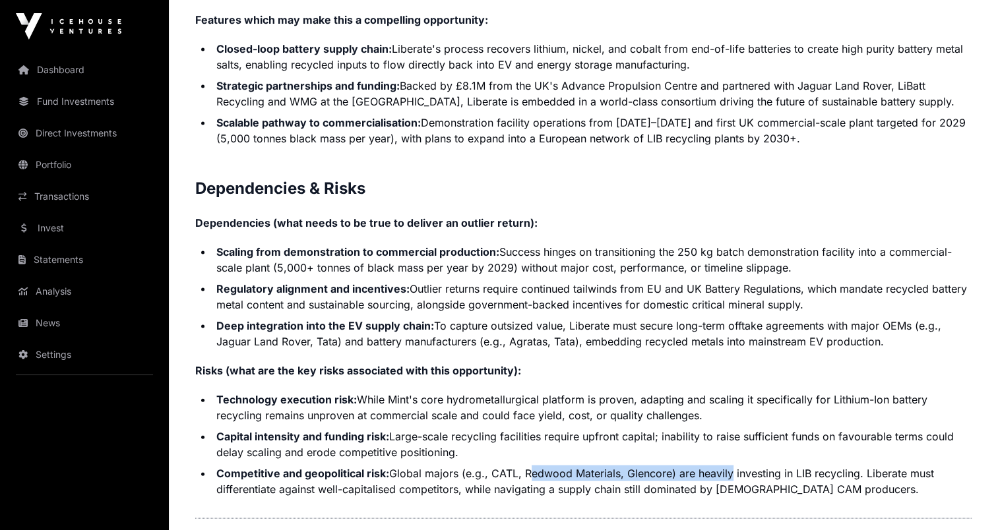
click at [728, 469] on li "Competitive and geopolitical risk: Global majors (e.g., CATL, Redwood Materials…" at bounding box center [591, 482] width 759 height 32
drag, startPoint x: 729, startPoint y: 469, endPoint x: 748, endPoint y: 485, distance: 24.8
click at [748, 485] on li "Competitive and geopolitical risk: Global majors (e.g., CATL, Redwood Materials…" at bounding box center [591, 482] width 759 height 32
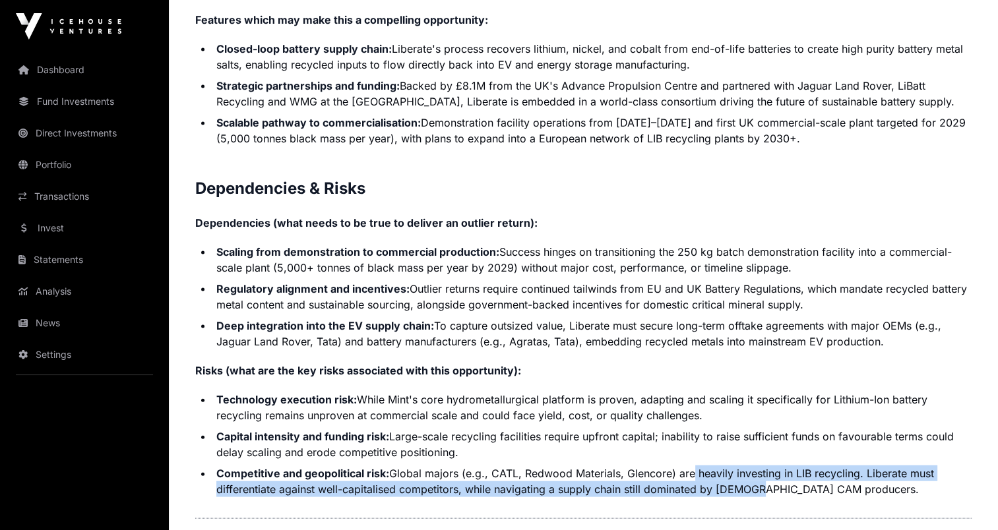
drag, startPoint x: 701, startPoint y: 472, endPoint x: 750, endPoint y: 485, distance: 50.5
click at [750, 485] on li "Competitive and geopolitical risk: Global majors (e.g., CATL, Redwood Materials…" at bounding box center [591, 482] width 759 height 32
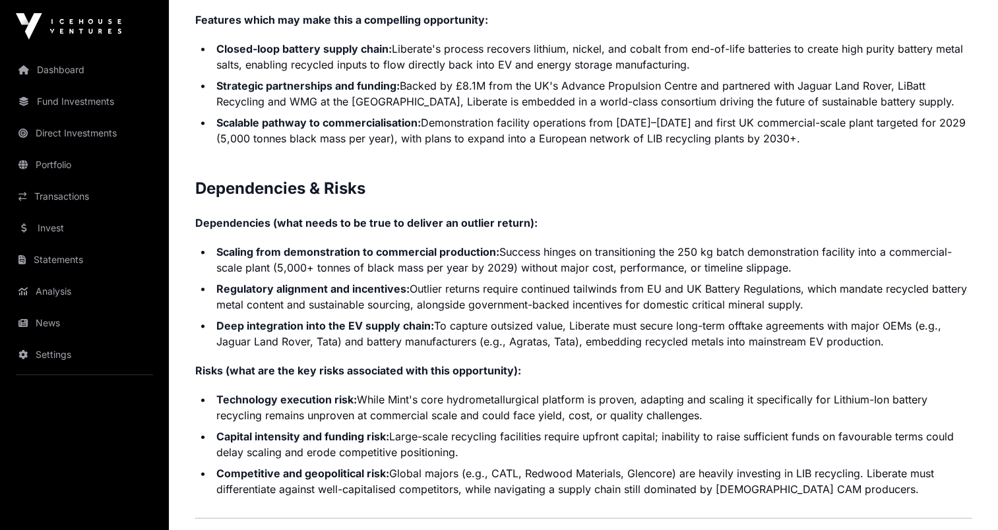
click at [595, 469] on li "Competitive and geopolitical risk: Global majors (e.g., CATL, Redwood Materials…" at bounding box center [591, 482] width 759 height 32
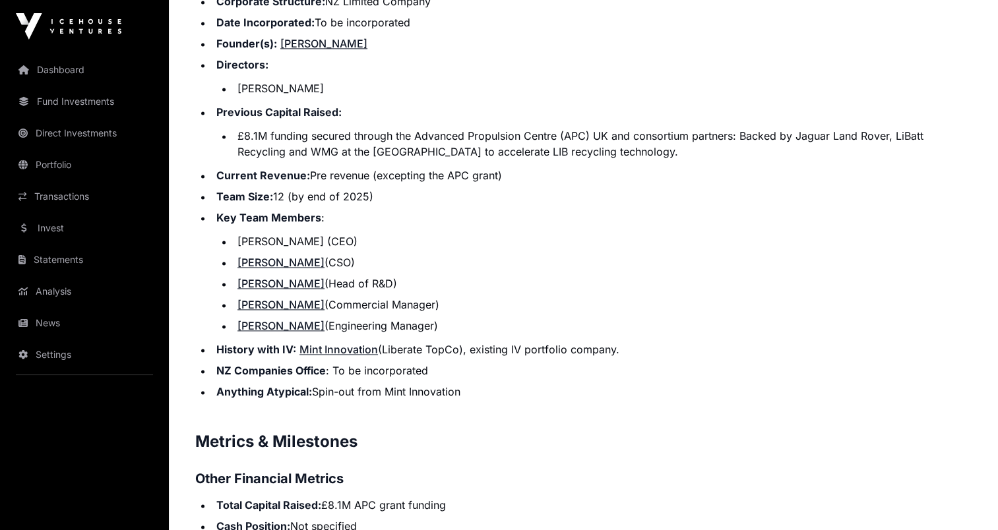
scroll to position [1878, 0]
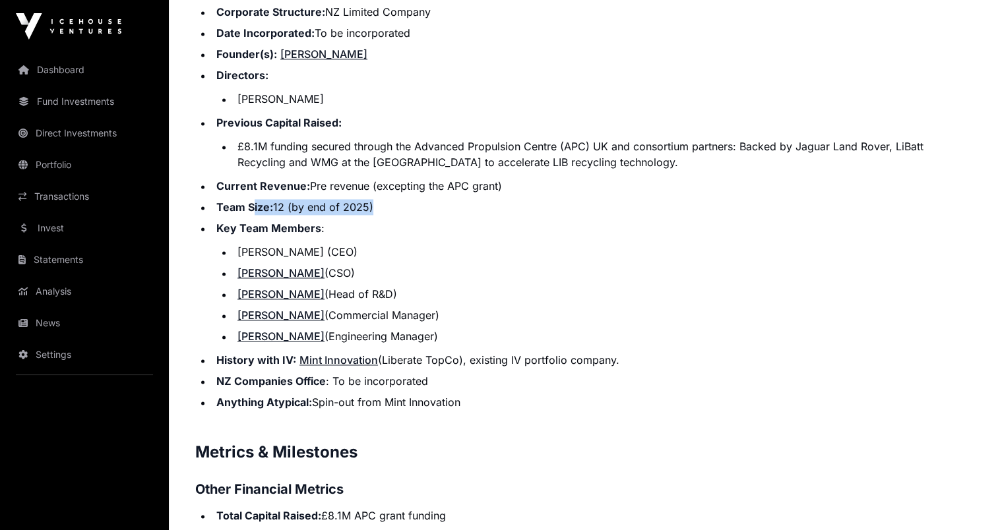
drag, startPoint x: 252, startPoint y: 210, endPoint x: 397, endPoint y: 217, distance: 145.2
click at [397, 217] on ul "Corporate Structure: NZ Limited Company Date Incorporated: To be incorporated F…" at bounding box center [583, 207] width 776 height 406
drag, startPoint x: 397, startPoint y: 217, endPoint x: 372, endPoint y: 239, distance: 33.2
click at [376, 239] on li "Key Team Members : [PERSON_NAME] (CEO) [PERSON_NAME] (CSO) [PERSON_NAME] (Head …" at bounding box center [591, 282] width 759 height 124
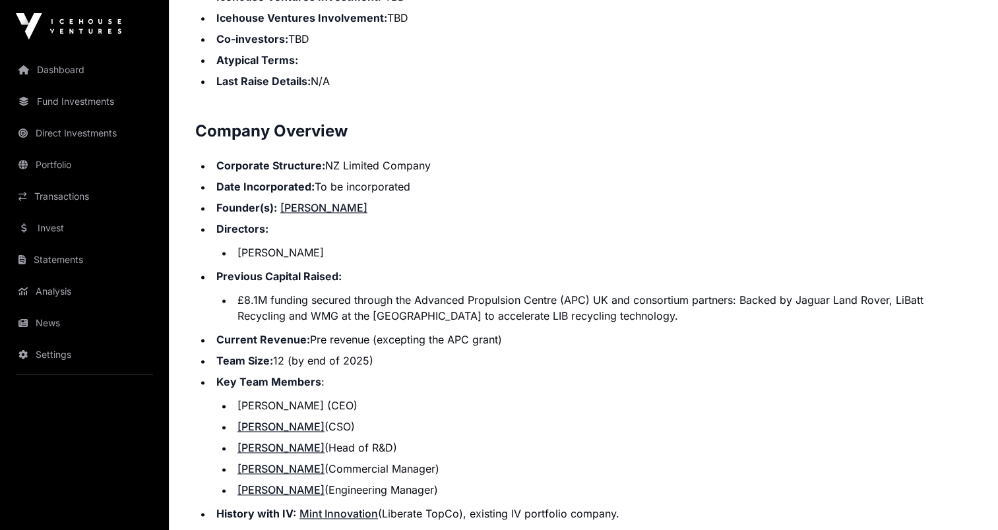
click at [304, 207] on link "[PERSON_NAME]" at bounding box center [323, 207] width 87 height 13
drag, startPoint x: 424, startPoint y: 306, endPoint x: 543, endPoint y: 330, distance: 121.7
click at [543, 330] on ul "Corporate Structure: NZ Limited Company Date Incorporated: To be incorporated F…" at bounding box center [583, 361] width 776 height 406
drag, startPoint x: 543, startPoint y: 330, endPoint x: 507, endPoint y: 364, distance: 49.9
click at [507, 364] on li "Team Size: 12 (by end of 2025)" at bounding box center [591, 361] width 759 height 16
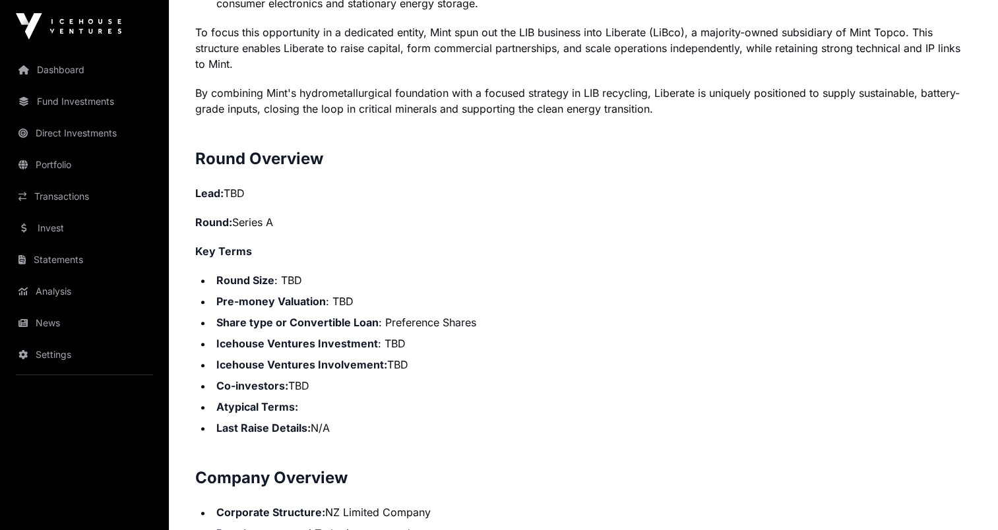
scroll to position [1263, 0]
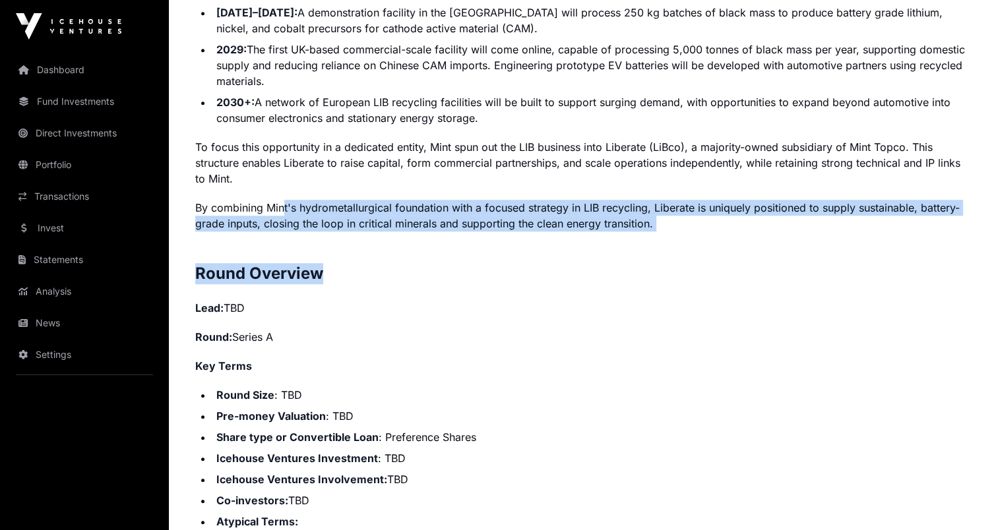
drag, startPoint x: 284, startPoint y: 201, endPoint x: 543, endPoint y: 256, distance: 264.9
drag, startPoint x: 543, startPoint y: 256, endPoint x: 469, endPoint y: 270, distance: 75.1
click at [459, 281] on h2 "Round Overview" at bounding box center [583, 273] width 776 height 21
click at [462, 216] on p "By combining Mint's hydrometallurgical foundation with a focused strategy in LI…" at bounding box center [583, 216] width 776 height 32
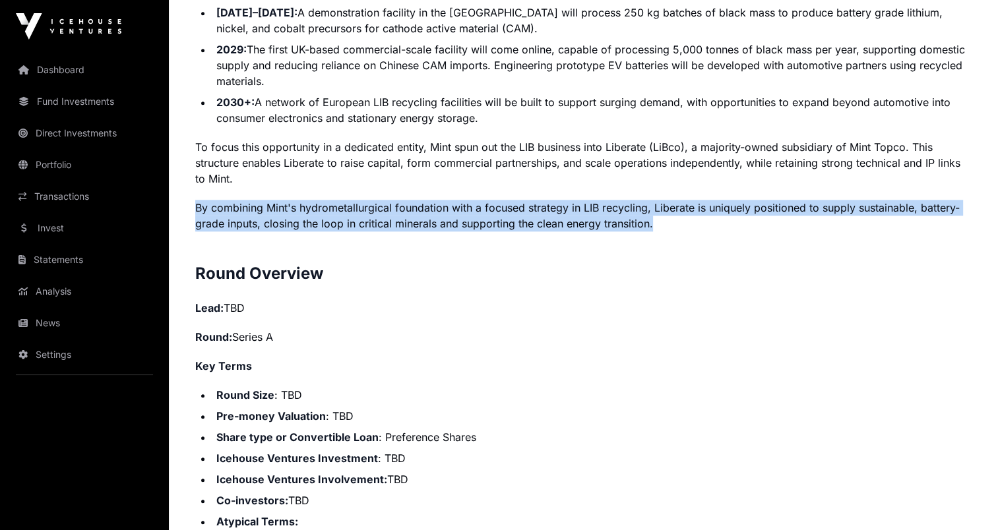
drag, startPoint x: 514, startPoint y: 179, endPoint x: 670, endPoint y: 222, distance: 161.6
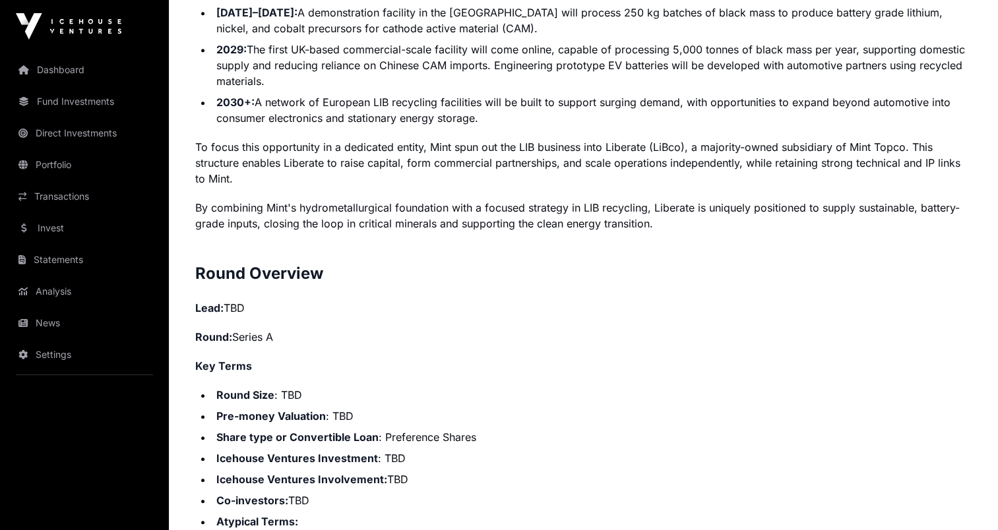
drag, startPoint x: 670, startPoint y: 222, endPoint x: 653, endPoint y: 240, distance: 24.3
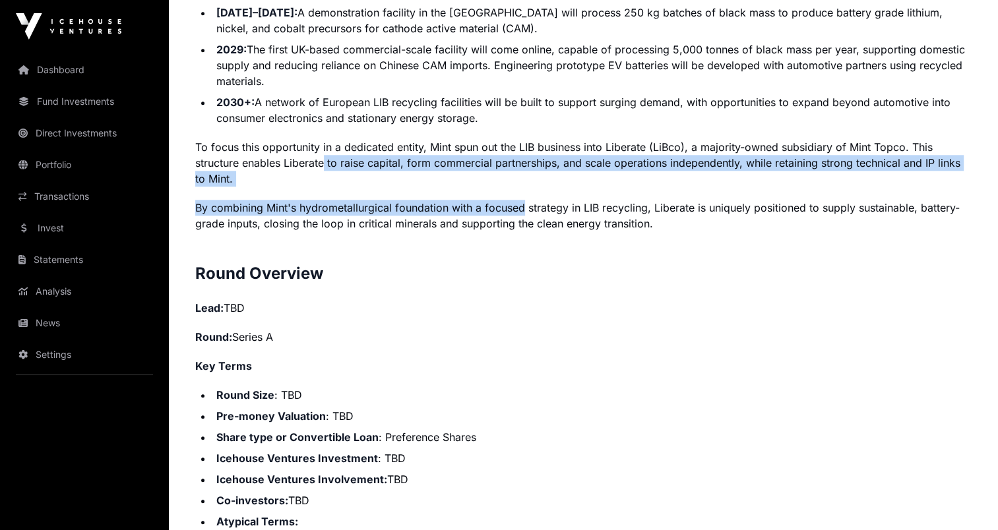
drag, startPoint x: 415, startPoint y: 181, endPoint x: 522, endPoint y: 212, distance: 111.9
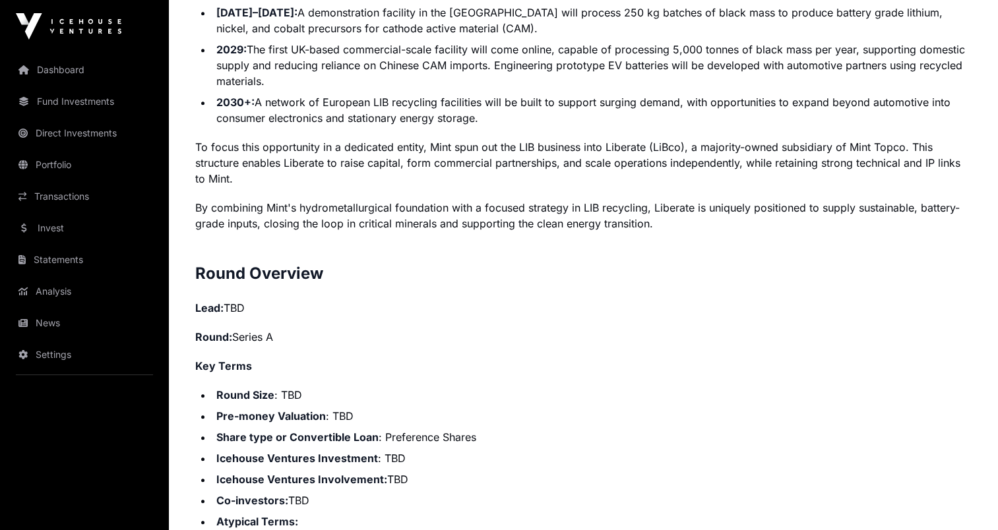
drag, startPoint x: 522, startPoint y: 212, endPoint x: 427, endPoint y: 229, distance: 97.1
click at [427, 229] on p "By combining Mint's hydrometallurgical foundation with a focused strategy in LI…" at bounding box center [583, 216] width 776 height 32
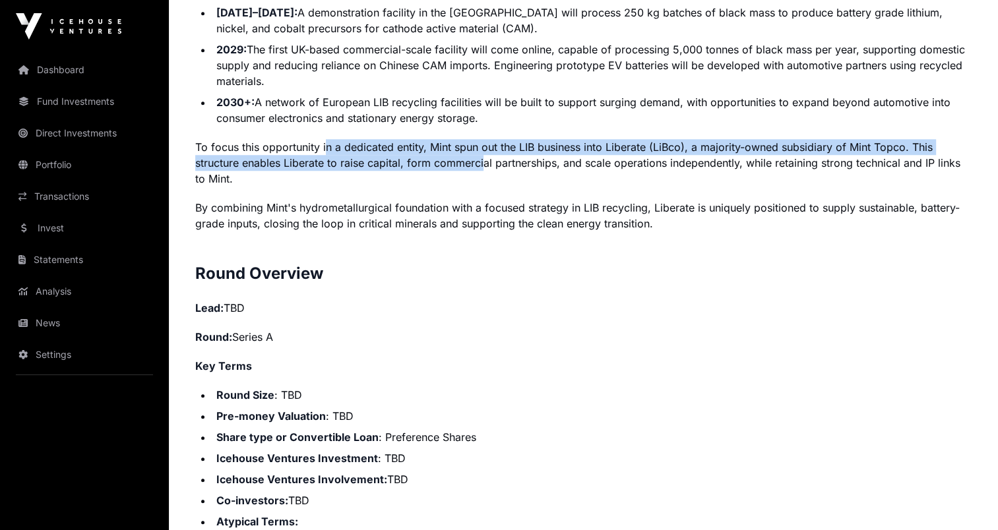
drag, startPoint x: 337, startPoint y: 142, endPoint x: 491, endPoint y: 165, distance: 155.3
click at [491, 165] on p "To focus this opportunity in a dedicated entity, Mint spun out the LIB business…" at bounding box center [583, 162] width 776 height 47
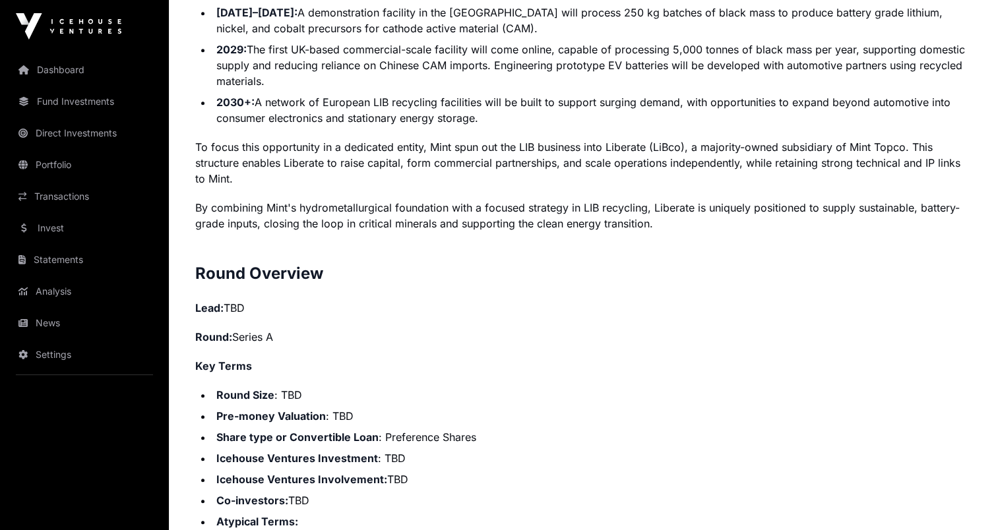
drag, startPoint x: 491, startPoint y: 165, endPoint x: 467, endPoint y: 175, distance: 25.7
click at [473, 178] on p "To focus this opportunity in a dedicated entity, Mint spun out the LIB business…" at bounding box center [583, 162] width 776 height 47
drag, startPoint x: 435, startPoint y: 148, endPoint x: 385, endPoint y: 143, distance: 49.7
click at [428, 146] on p "To focus this opportunity in a dedicated entity, Mint spun out the LIB business…" at bounding box center [583, 162] width 776 height 47
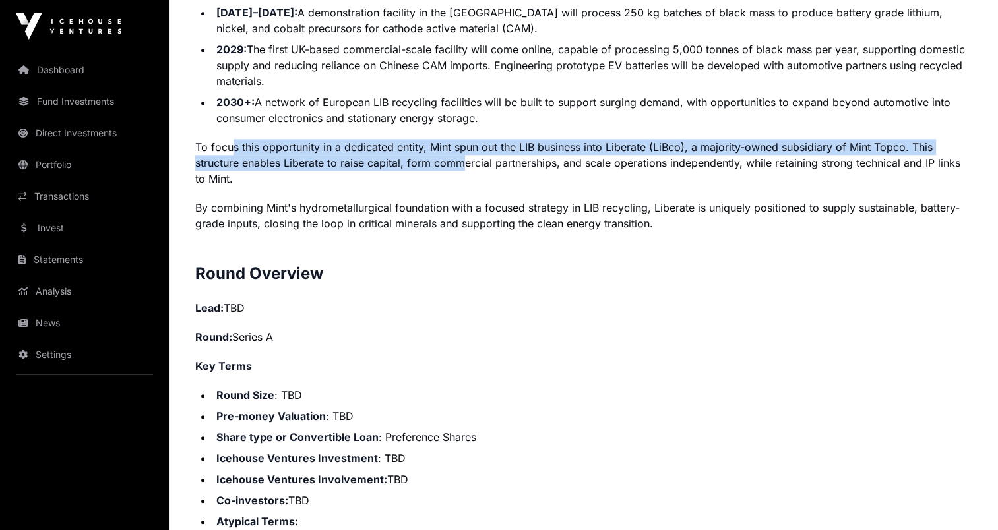
drag, startPoint x: 231, startPoint y: 146, endPoint x: 466, endPoint y: 158, distance: 235.7
click at [466, 158] on p "To focus this opportunity in a dedicated entity, Mint spun out the LIB business…" at bounding box center [583, 162] width 776 height 47
click at [401, 148] on p "To focus this opportunity in a dedicated entity, Mint spun out the LIB business…" at bounding box center [583, 162] width 776 height 47
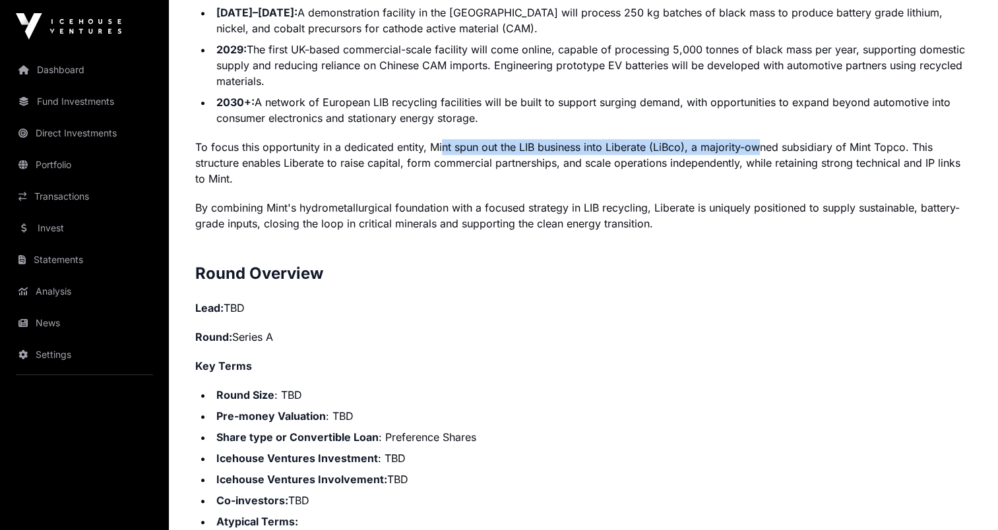
drag, startPoint x: 442, startPoint y: 144, endPoint x: 758, endPoint y: 148, distance: 316.5
click at [758, 148] on p "To focus this opportunity in a dedicated entity, Mint spun out the LIB business…" at bounding box center [583, 162] width 776 height 47
drag, startPoint x: 758, startPoint y: 148, endPoint x: 789, endPoint y: 162, distance: 34.2
click at [789, 162] on p "To focus this opportunity in a dedicated entity, Mint spun out the LIB business…" at bounding box center [583, 162] width 776 height 47
drag, startPoint x: 508, startPoint y: 143, endPoint x: 895, endPoint y: 150, distance: 387.1
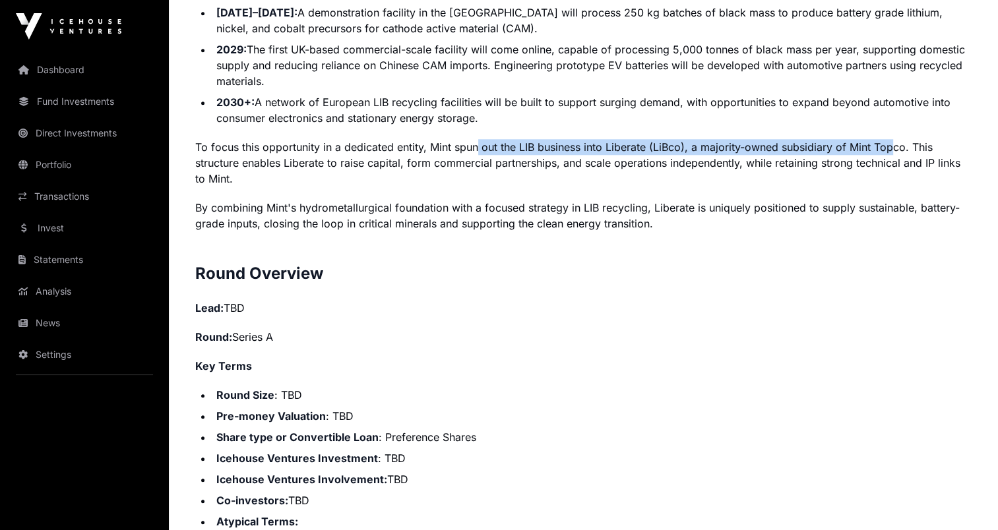
click at [895, 150] on p "To focus this opportunity in a dedicated entity, Mint spun out the LIB business…" at bounding box center [583, 162] width 776 height 47
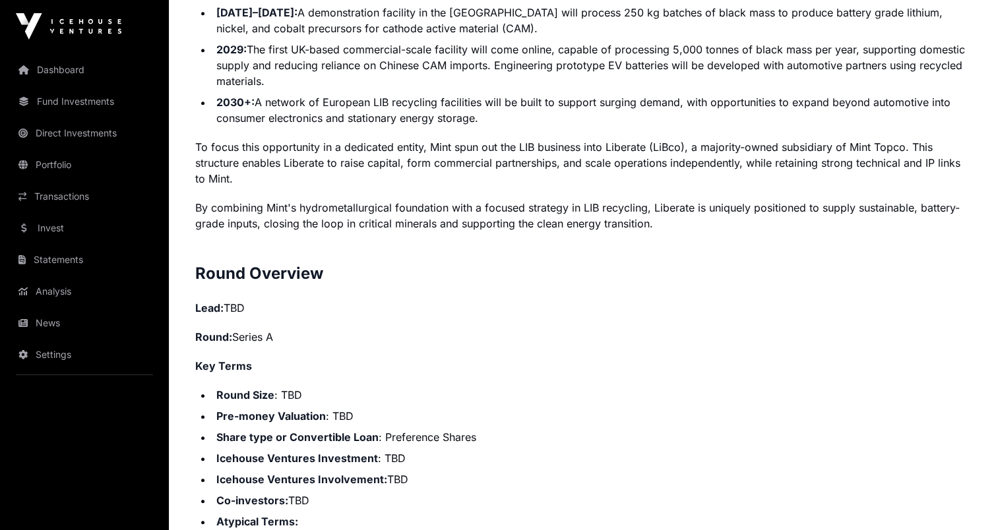
drag, startPoint x: 895, startPoint y: 150, endPoint x: 841, endPoint y: 171, distance: 57.4
click at [841, 171] on p "To focus this opportunity in a dedicated entity, Mint spun out the LIB business…" at bounding box center [583, 162] width 776 height 47
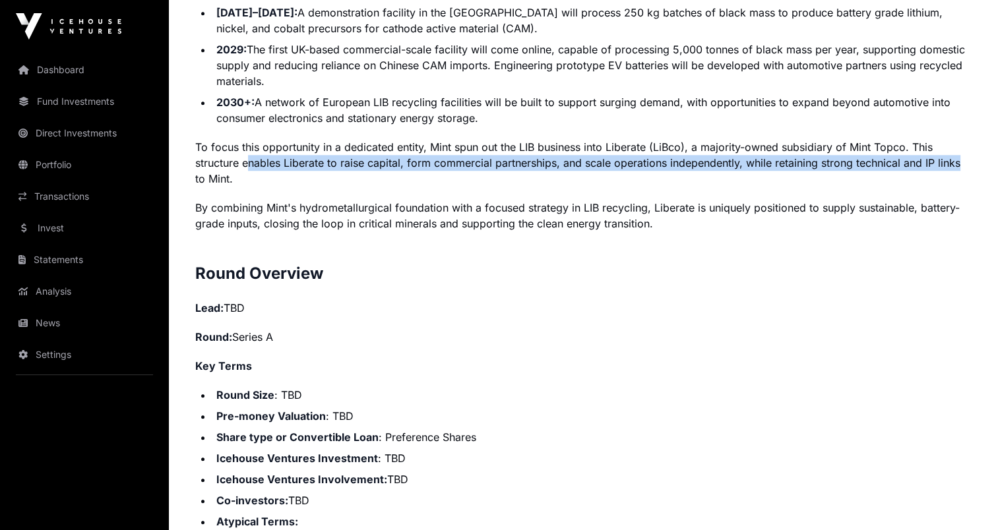
drag, startPoint x: 272, startPoint y: 160, endPoint x: 960, endPoint y: 163, distance: 687.7
click at [961, 164] on p "To focus this opportunity in a dedicated entity, Mint spun out the LIB business…" at bounding box center [583, 162] width 776 height 47
drag, startPoint x: 960, startPoint y: 163, endPoint x: 879, endPoint y: 171, distance: 81.5
click at [879, 171] on p "To focus this opportunity in a dedicated entity, Mint spun out the LIB business…" at bounding box center [583, 162] width 776 height 47
click at [797, 169] on p "To focus this opportunity in a dedicated entity, Mint spun out the LIB business…" at bounding box center [583, 162] width 776 height 47
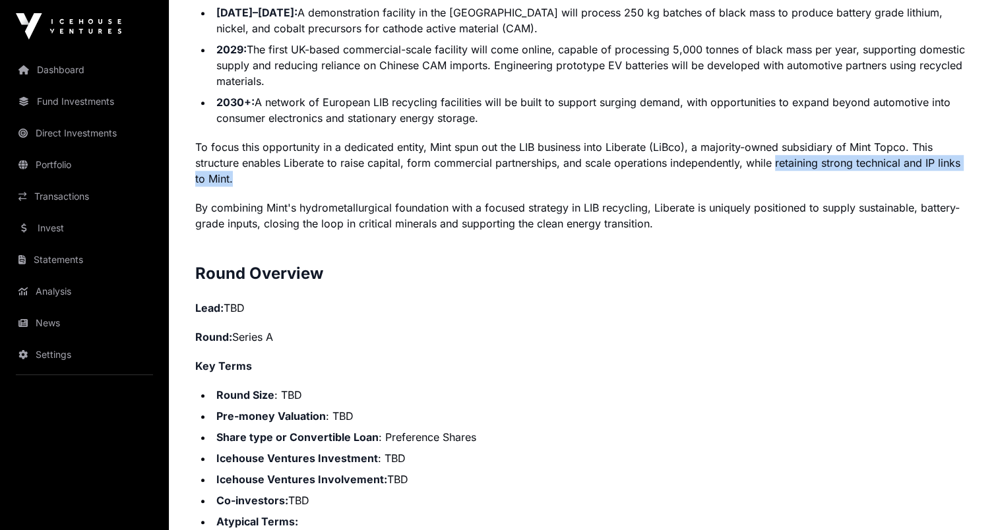
drag, startPoint x: 775, startPoint y: 162, endPoint x: 284, endPoint y: 177, distance: 491.5
click at [284, 177] on p "To focus this opportunity in a dedicated entity, Mint spun out the LIB business…" at bounding box center [583, 162] width 776 height 47
click at [401, 154] on p "To focus this opportunity in a dedicated entity, Mint spun out the LIB business…" at bounding box center [583, 162] width 776 height 47
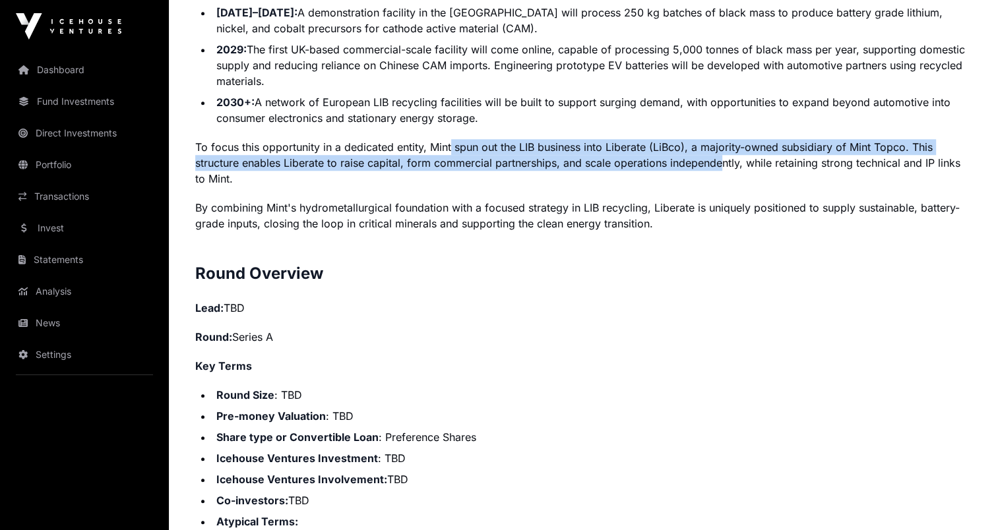
drag, startPoint x: 452, startPoint y: 147, endPoint x: 723, endPoint y: 157, distance: 271.2
click at [723, 157] on p "To focus this opportunity in a dedicated entity, Mint spun out the LIB business…" at bounding box center [583, 162] width 776 height 47
click at [586, 158] on p "To focus this opportunity in a dedicated entity, Mint spun out the LIB business…" at bounding box center [583, 162] width 776 height 47
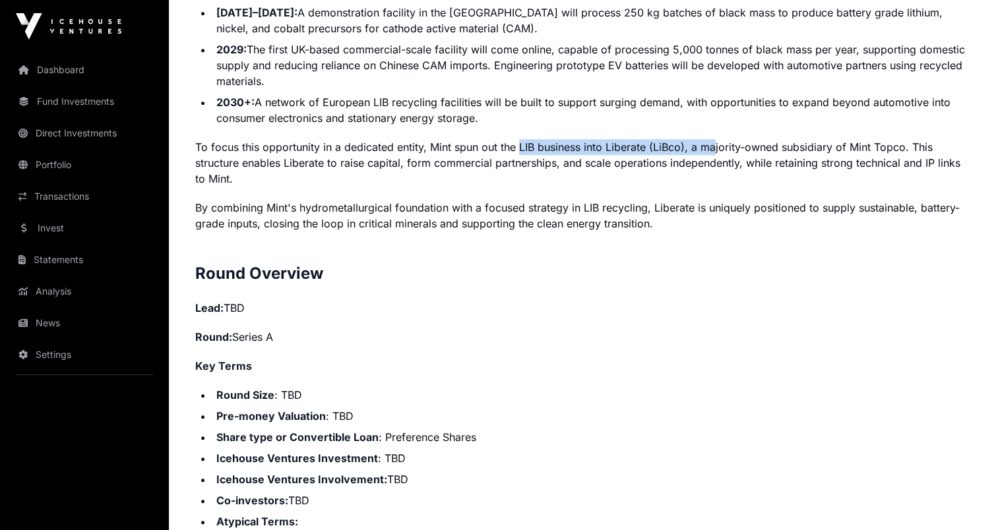
drag, startPoint x: 519, startPoint y: 144, endPoint x: 713, endPoint y: 145, distance: 193.9
click at [713, 145] on p "To focus this opportunity in a dedicated entity, Mint spun out the LIB business…" at bounding box center [583, 162] width 776 height 47
drag, startPoint x: 713, startPoint y: 145, endPoint x: 707, endPoint y: 157, distance: 13.3
click at [707, 157] on p "To focus this opportunity in a dedicated entity, Mint spun out the LIB business…" at bounding box center [583, 162] width 776 height 47
drag, startPoint x: 707, startPoint y: 157, endPoint x: 688, endPoint y: 145, distance: 21.9
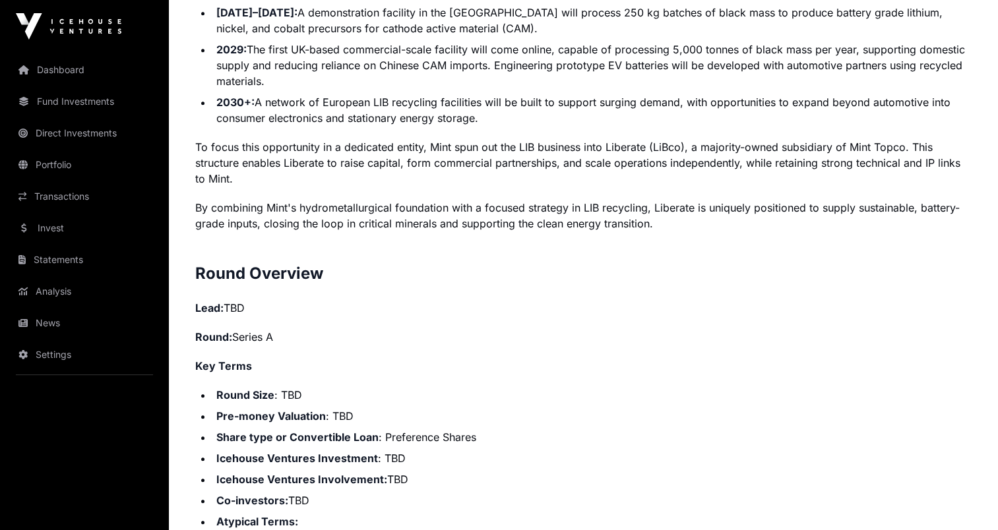
click at [688, 145] on p "To focus this opportunity in a dedicated entity, Mint spun out the LIB business…" at bounding box center [583, 162] width 776 height 47
drag, startPoint x: 653, startPoint y: 144, endPoint x: 719, endPoint y: 143, distance: 66.0
click at [719, 143] on p "To focus this opportunity in a dedicated entity, Mint spun out the LIB business…" at bounding box center [583, 162] width 776 height 47
drag, startPoint x: 719, startPoint y: 143, endPoint x: 695, endPoint y: 152, distance: 25.2
click at [695, 152] on p "To focus this opportunity in a dedicated entity, Mint spun out the LIB business…" at bounding box center [583, 162] width 776 height 47
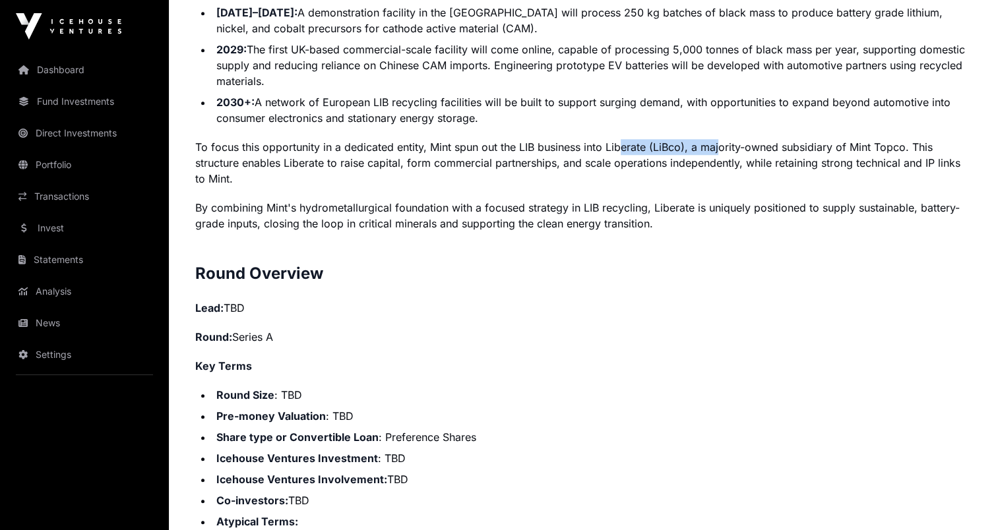
click at [693, 143] on p "To focus this opportunity in a dedicated entity, Mint spun out the LIB business…" at bounding box center [583, 162] width 776 height 47
drag, startPoint x: 797, startPoint y: 152, endPoint x: 768, endPoint y: 150, distance: 28.4
click at [796, 150] on p "To focus this opportunity in a dedicated entity, Mint spun out the LIB business…" at bounding box center [583, 162] width 776 height 47
drag, startPoint x: 820, startPoint y: 146, endPoint x: 900, endPoint y: 146, distance: 79.8
click at [900, 146] on p "To focus this opportunity in a dedicated entity, Mint spun out the LIB business…" at bounding box center [583, 162] width 776 height 47
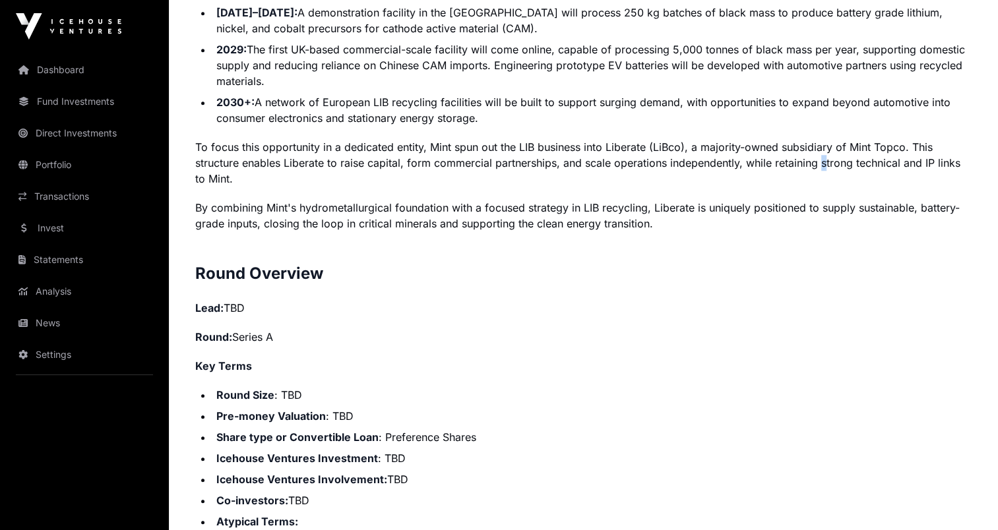
drag, startPoint x: 900, startPoint y: 146, endPoint x: 826, endPoint y: 162, distance: 76.0
click at [826, 162] on p "To focus this opportunity in a dedicated entity, Mint spun out the LIB business…" at bounding box center [583, 162] width 776 height 47
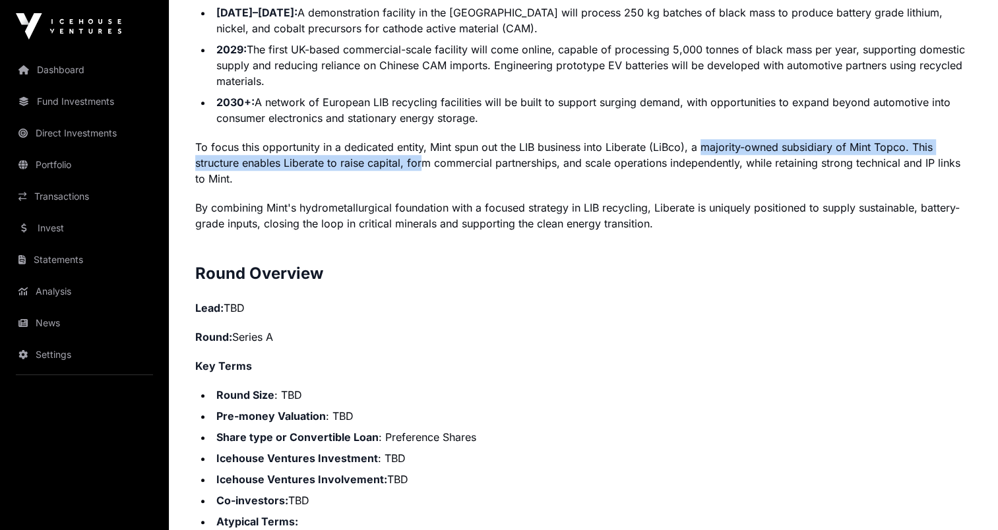
drag, startPoint x: 779, startPoint y: 145, endPoint x: 424, endPoint y: 166, distance: 355.4
click at [424, 166] on p "To focus this opportunity in a dedicated entity, Mint spun out the LIB business…" at bounding box center [583, 162] width 776 height 47
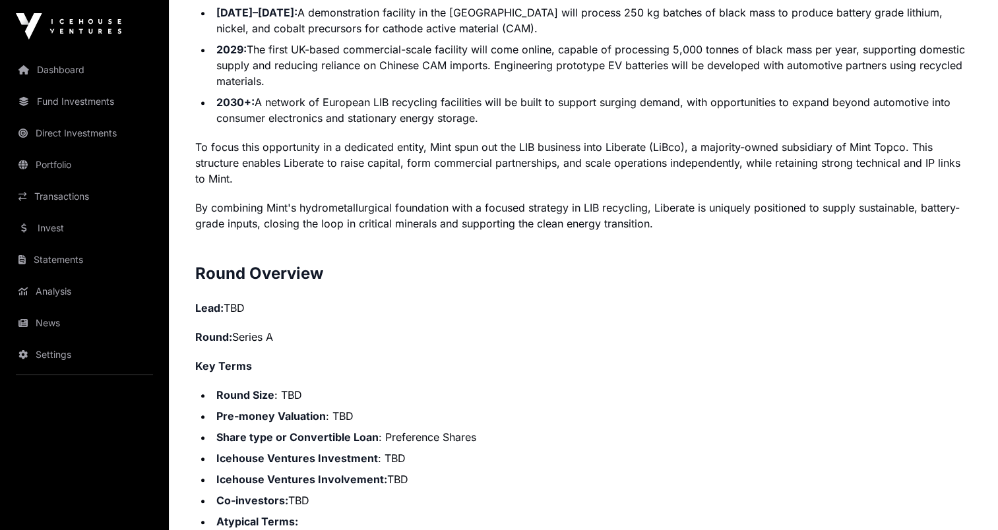
drag, startPoint x: 424, startPoint y: 166, endPoint x: 355, endPoint y: 187, distance: 71.7
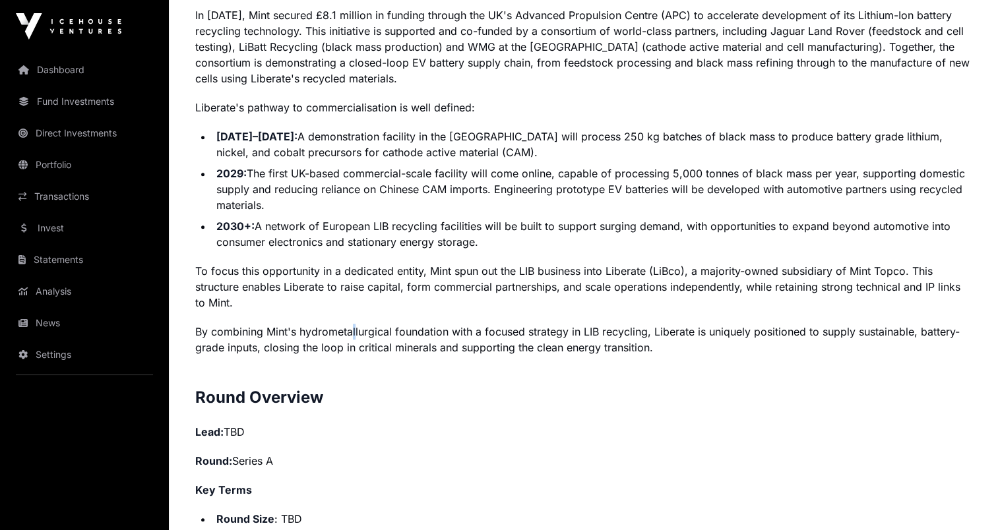
scroll to position [1108, 0]
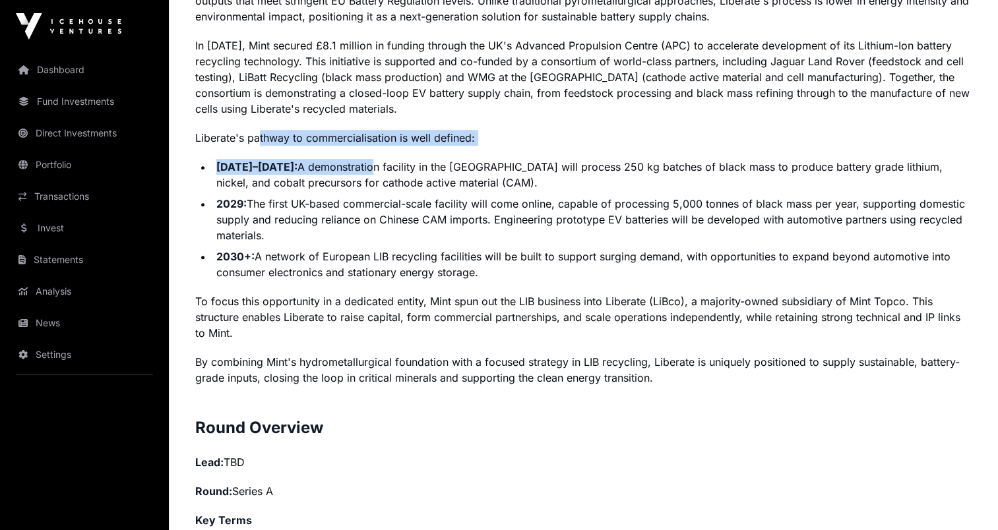
drag
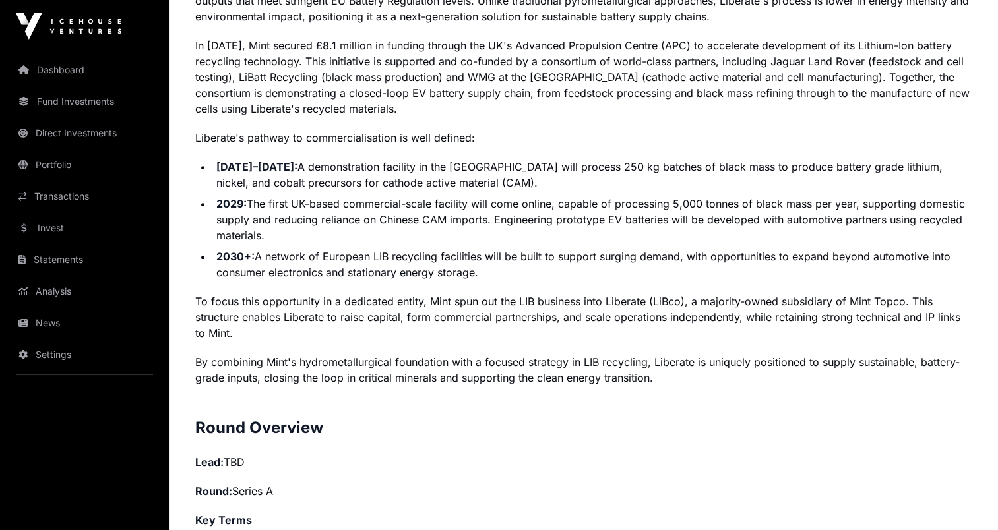
click at [315, 207] on li "2029: The first UK-based commercial-scale facility will come online, capable of…" at bounding box center [591, 219] width 759 height 47
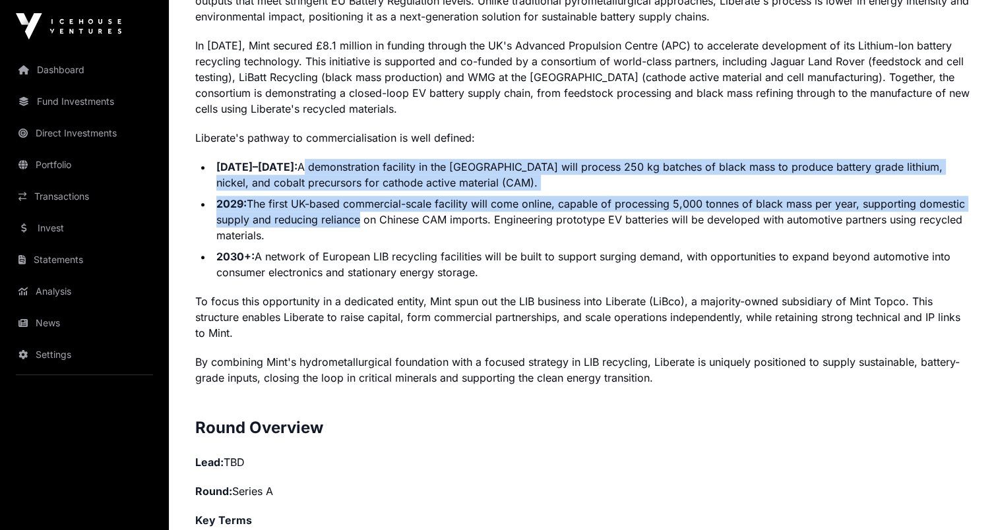
click at [359, 229] on ul "[DATE]–[DATE]: A demonstration facility in the [GEOGRAPHIC_DATA] will process 2…" at bounding box center [583, 219] width 776 height 121
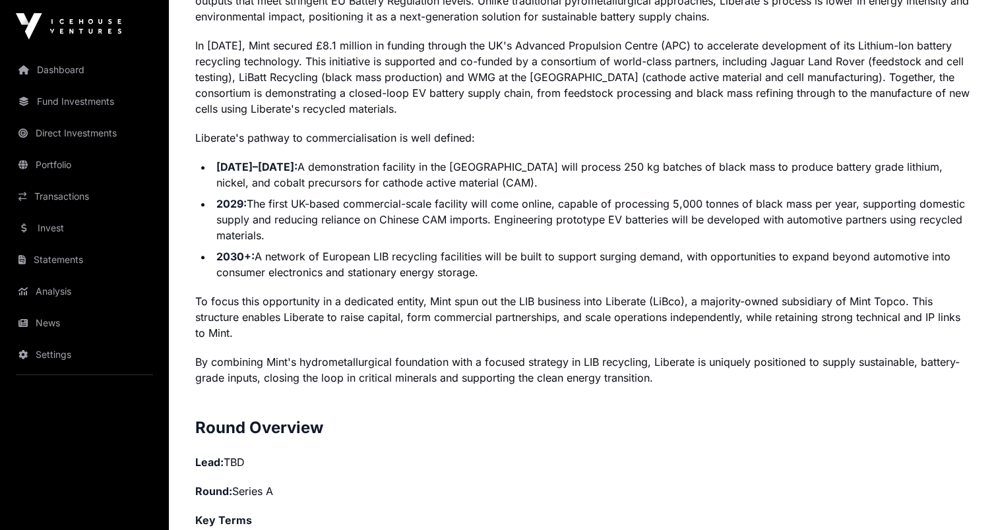
click at [350, 260] on li "2030+: A network of European LIB recycling facilities will be built to support …" at bounding box center [591, 265] width 759 height 32
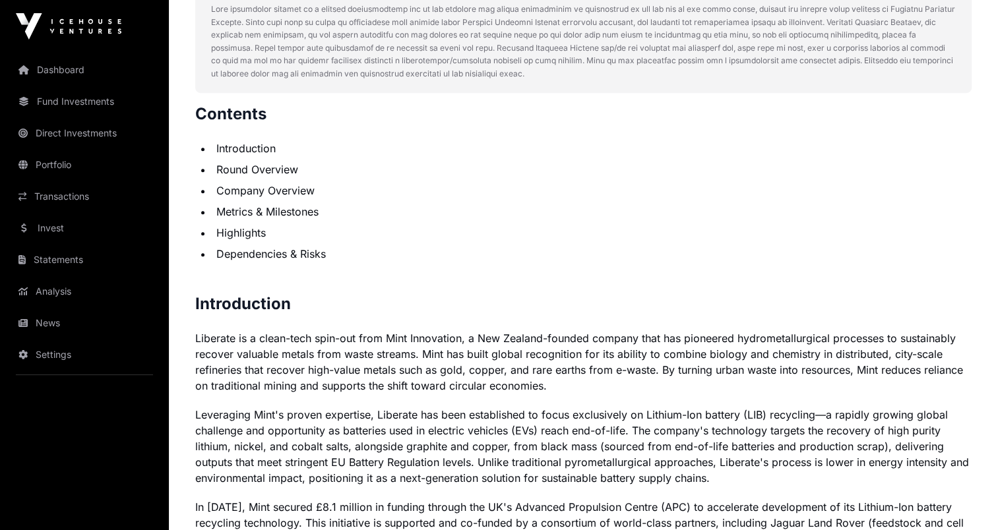
scroll to position [340, 0]
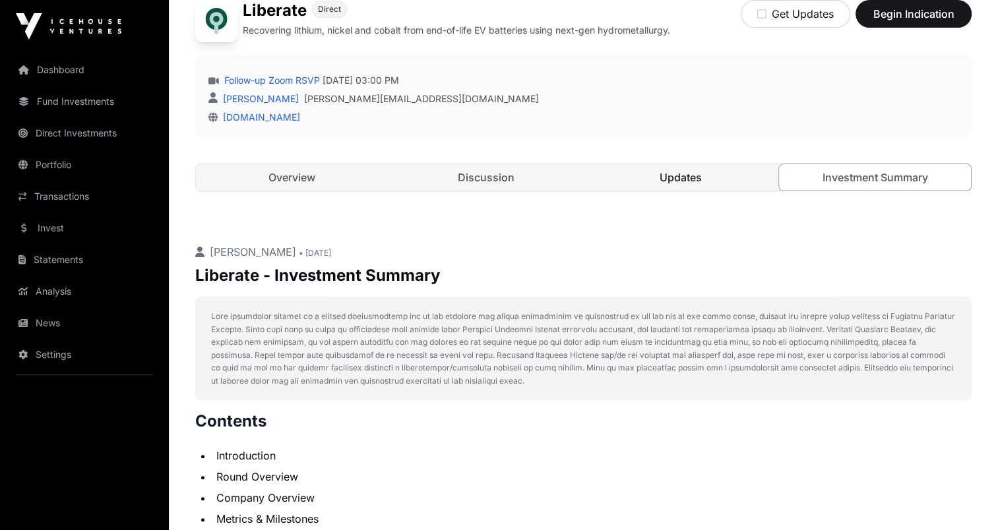
click at [676, 177] on link "Updates" at bounding box center [681, 177] width 192 height 26
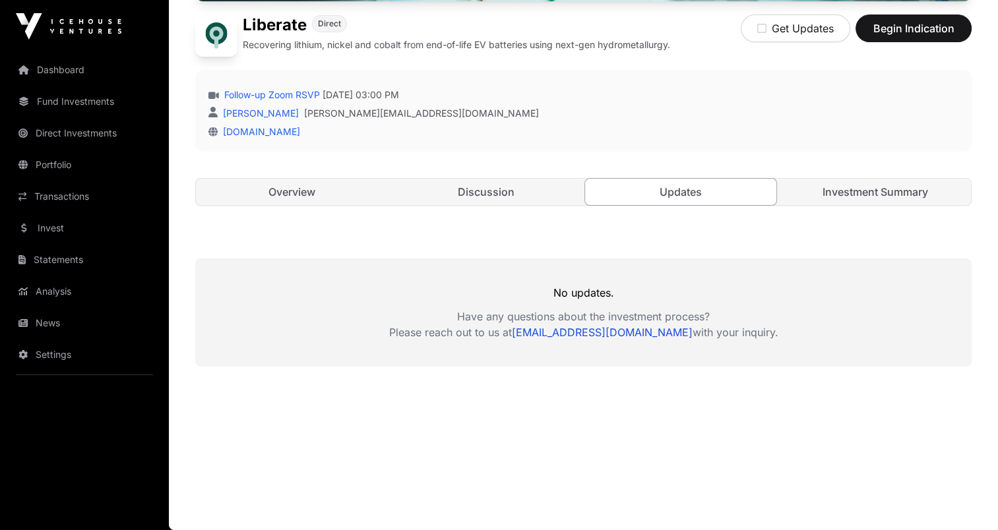
scroll to position [324, 0]
click at [497, 185] on link "Discussion" at bounding box center [486, 192] width 192 height 26
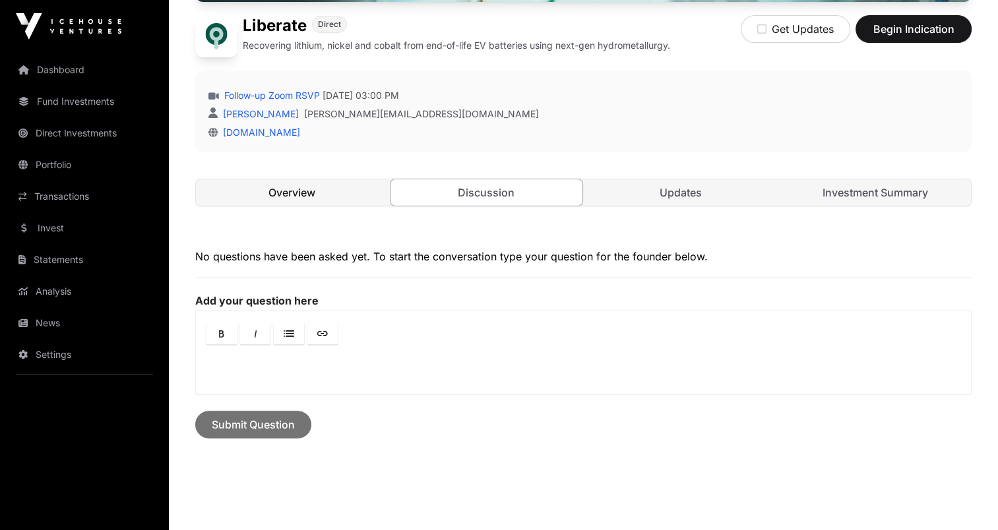
click at [272, 187] on link "Overview" at bounding box center [292, 192] width 192 height 26
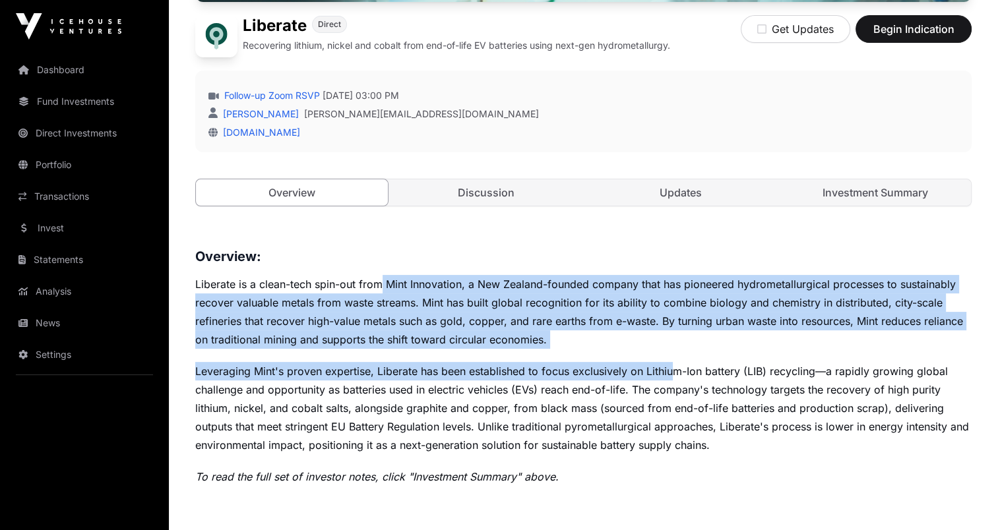
drag, startPoint x: 396, startPoint y: 289, endPoint x: 678, endPoint y: 357, distance: 290.3
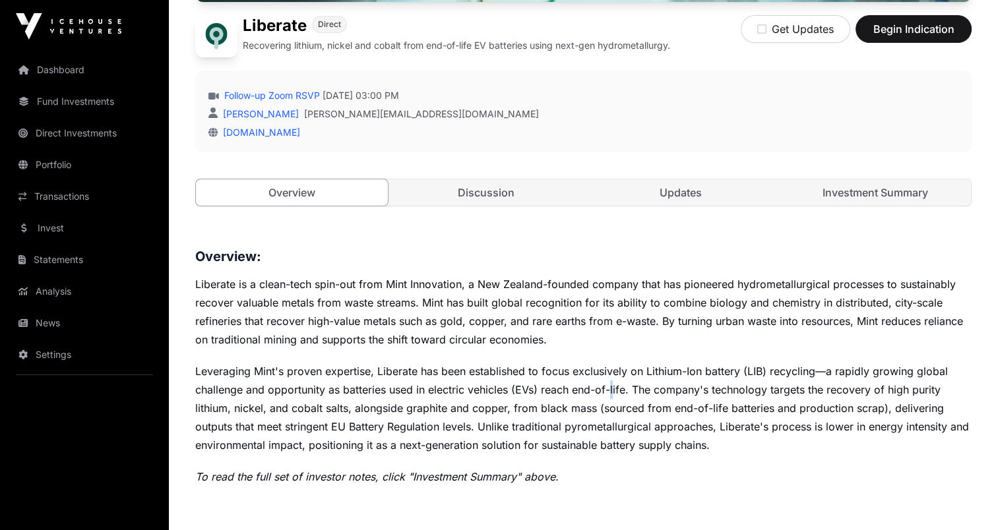
drag, startPoint x: 678, startPoint y: 357, endPoint x: 614, endPoint y: 381, distance: 68.5
click at [614, 381] on p "Leveraging Mint's proven expertise, Liberate has been established to focus excl…" at bounding box center [583, 408] width 776 height 92
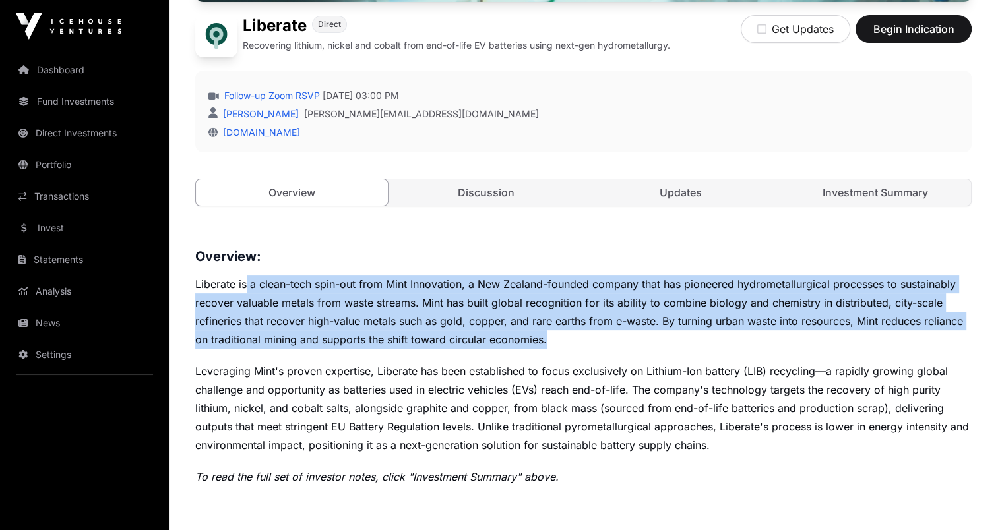
drag, startPoint x: 289, startPoint y: 287, endPoint x: 550, endPoint y: 340, distance: 265.7
click at [550, 340] on p "Liberate is a clean-tech spin-out from Mint Innovation, a New Zealand-founded c…" at bounding box center [583, 312] width 776 height 74
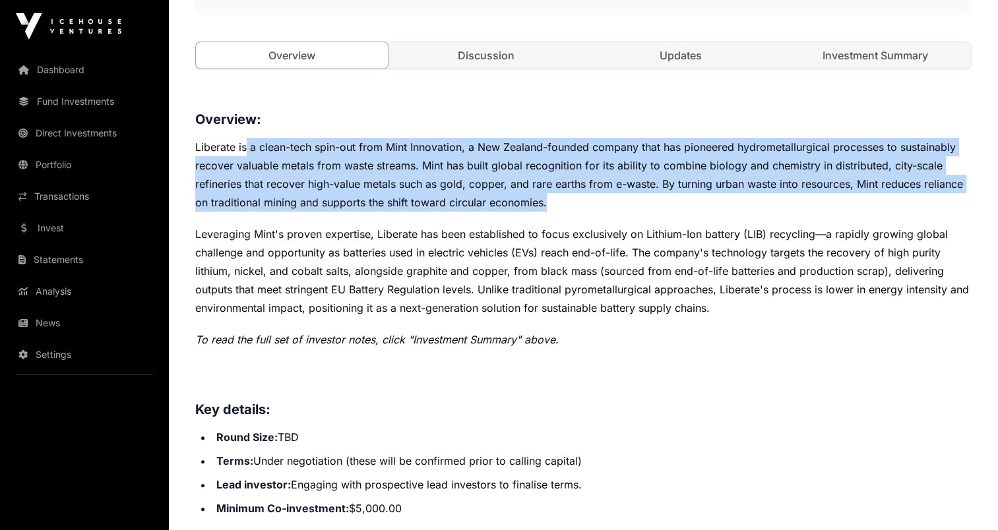
scroll to position [477, 0]
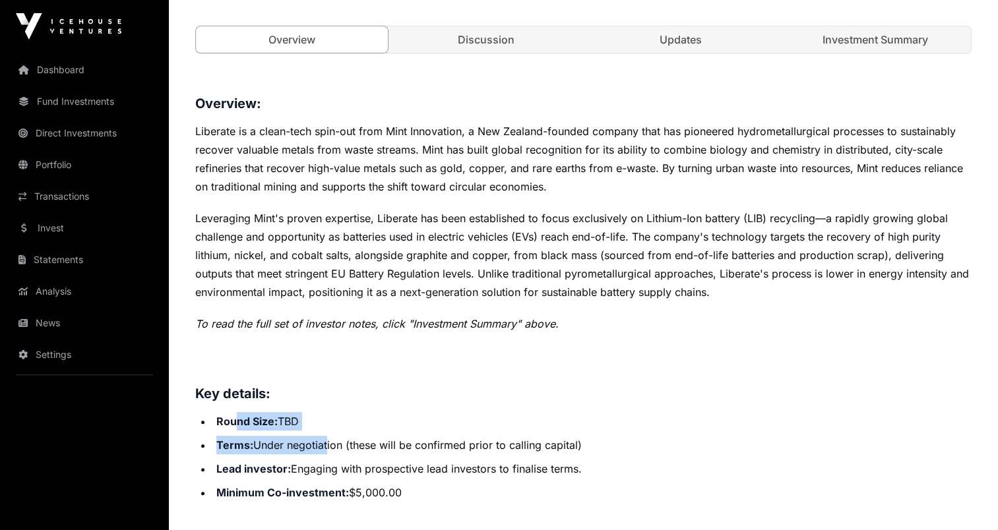
drag, startPoint x: 235, startPoint y: 415, endPoint x: 334, endPoint y: 446, distance: 104.3
click at [334, 446] on ul "Round Size: TBD Terms: Under negotiation (these will be confirmed prior to call…" at bounding box center [583, 457] width 776 height 90
drag, startPoint x: 334, startPoint y: 446, endPoint x: 283, endPoint y: 358, distance: 102.2
click at [283, 358] on h3 at bounding box center [583, 364] width 776 height 21
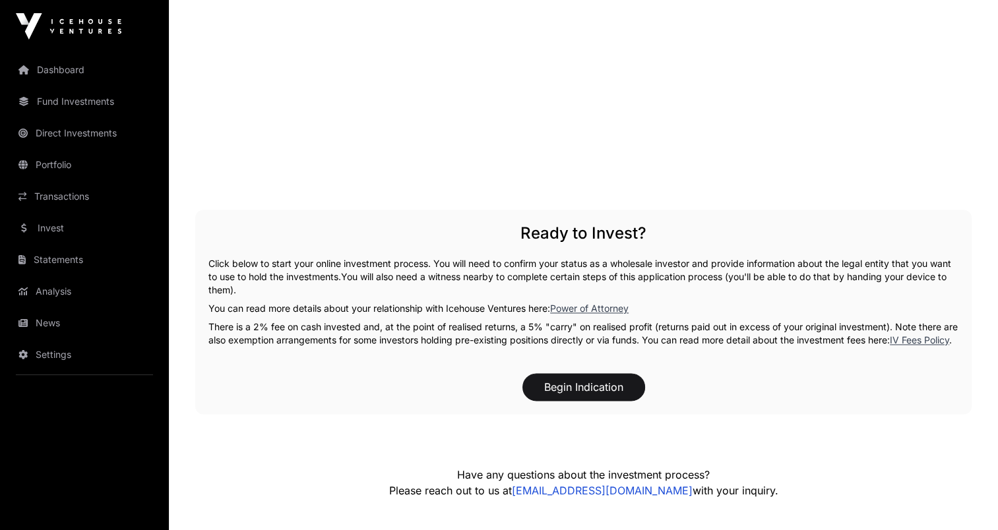
scroll to position [1862, 0]
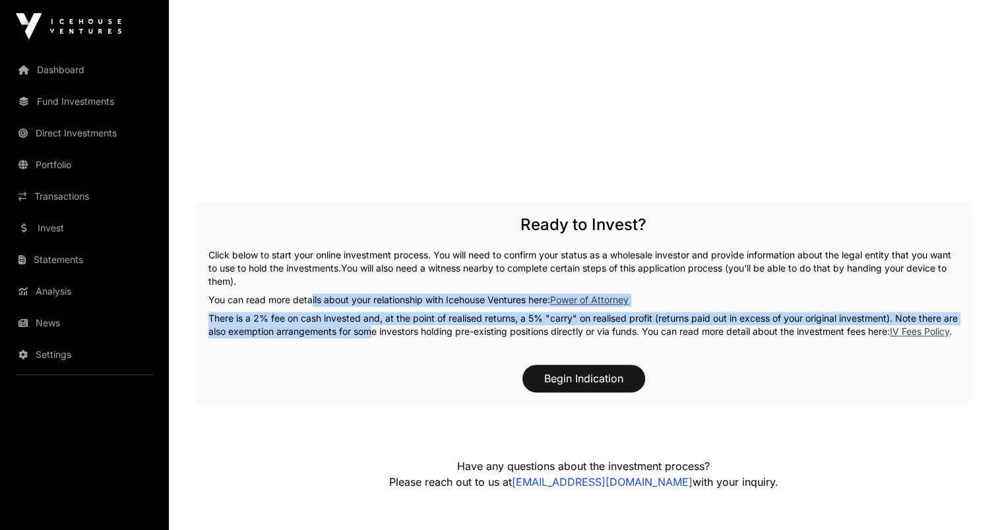
drag, startPoint x: 309, startPoint y: 293, endPoint x: 384, endPoint y: 334, distance: 85.6
click at [384, 334] on div "Ready to Invest? Click below to start your online investment process. You will …" at bounding box center [583, 303] width 776 height 204
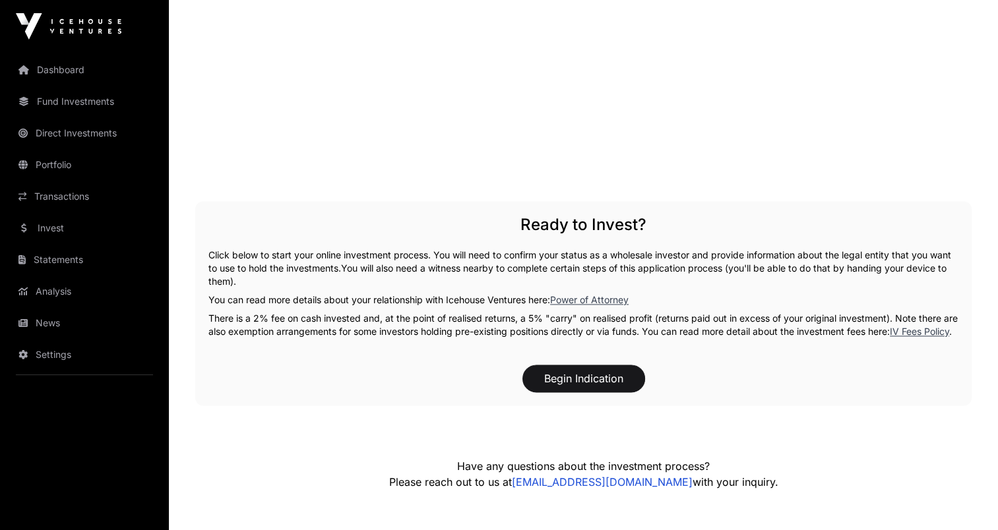
drag, startPoint x: 384, startPoint y: 334, endPoint x: 344, endPoint y: 403, distance: 79.7
click at [344, 392] on div "Begin Indication" at bounding box center [583, 379] width 750 height 28
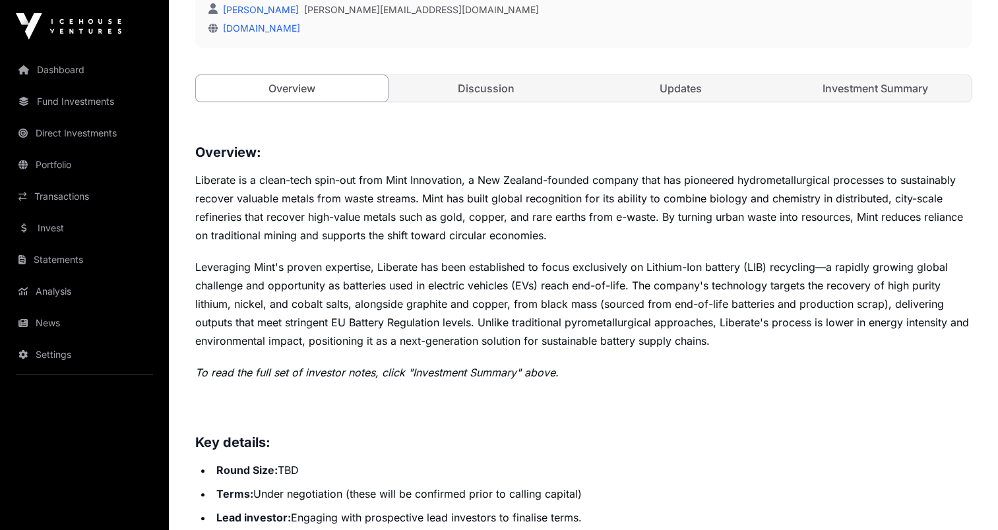
scroll to position [412, 0]
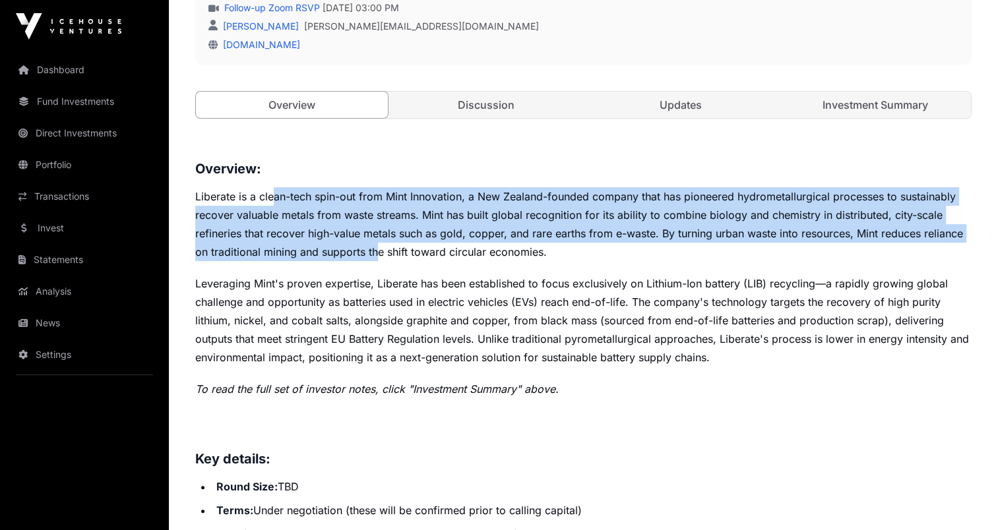
drag, startPoint x: 289, startPoint y: 195, endPoint x: 380, endPoint y: 244, distance: 102.7
click at [380, 244] on p "Liberate is a clean-tech spin-out from Mint Innovation, a New Zealand-founded c…" at bounding box center [583, 224] width 776 height 74
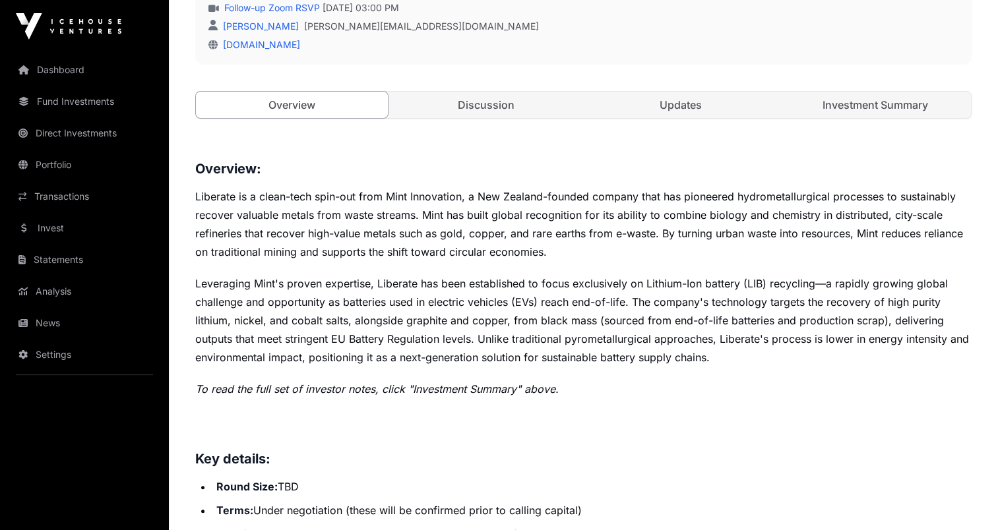
click at [654, 289] on p "Leveraging Mint's proven expertise, Liberate has been established to focus excl…" at bounding box center [583, 320] width 776 height 92
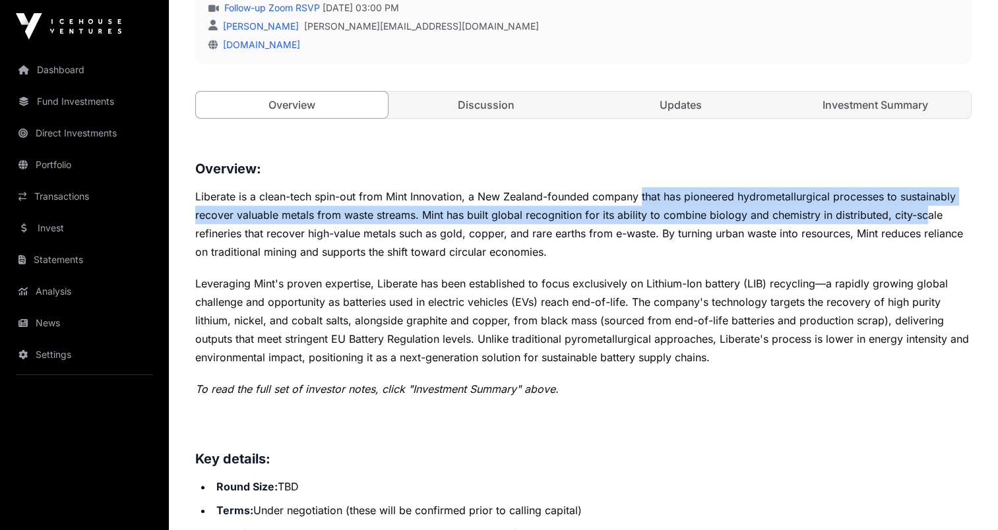
drag, startPoint x: 642, startPoint y: 192, endPoint x: 922, endPoint y: 210, distance: 280.8
click at [922, 210] on p "Liberate is a clean-tech spin-out from Mint Innovation, a New Zealand-founded c…" at bounding box center [583, 224] width 776 height 74
drag, startPoint x: 922, startPoint y: 210, endPoint x: 814, endPoint y: 213, distance: 108.2
click at [814, 213] on p "Liberate is a clean-tech spin-out from Mint Innovation, a New Zealand-founded c…" at bounding box center [583, 224] width 776 height 74
click at [230, 214] on p "Liberate is a clean-tech spin-out from Mint Innovation, a New Zealand-founded c…" at bounding box center [583, 224] width 776 height 74
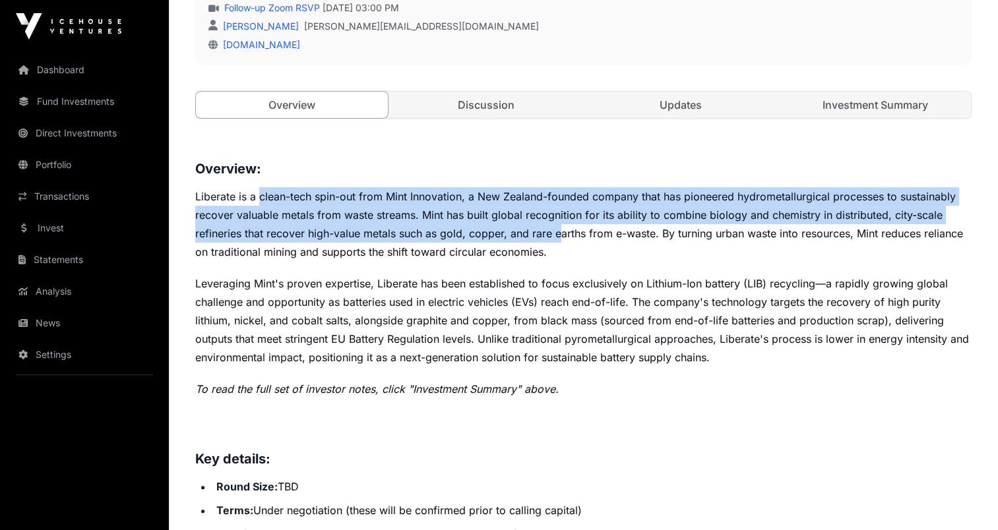
drag, startPoint x: 287, startPoint y: 199, endPoint x: 560, endPoint y: 232, distance: 275.6
click at [560, 232] on p "Liberate is a clean-tech spin-out from Mint Innovation, a New Zealand-founded c…" at bounding box center [583, 224] width 776 height 74
drag, startPoint x: 560, startPoint y: 232, endPoint x: 505, endPoint y: 235, distance: 55.5
click at [505, 235] on p "Liberate is a clean-tech spin-out from Mint Innovation, a New Zealand-founded c…" at bounding box center [583, 224] width 776 height 74
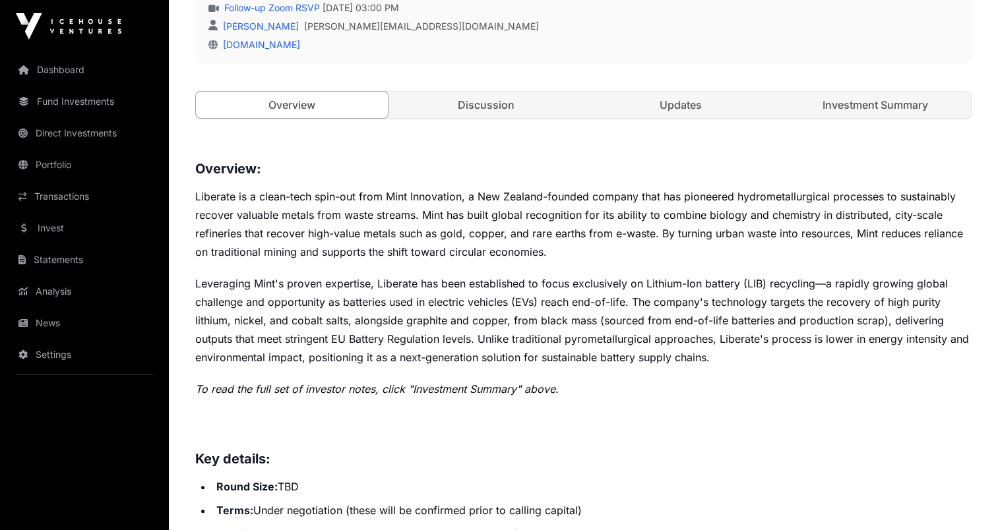
click at [459, 246] on p "Liberate is a clean-tech spin-out from Mint Innovation, a New Zealand-founded c…" at bounding box center [583, 224] width 776 height 74
drag, startPoint x: 459, startPoint y: 246, endPoint x: 386, endPoint y: 218, distance: 77.6
click at [386, 218] on p "Liberate is a clean-tech spin-out from Mint Innovation, a New Zealand-founded c…" at bounding box center [583, 224] width 776 height 74
click at [593, 174] on h3 "Overview:" at bounding box center [583, 168] width 776 height 21
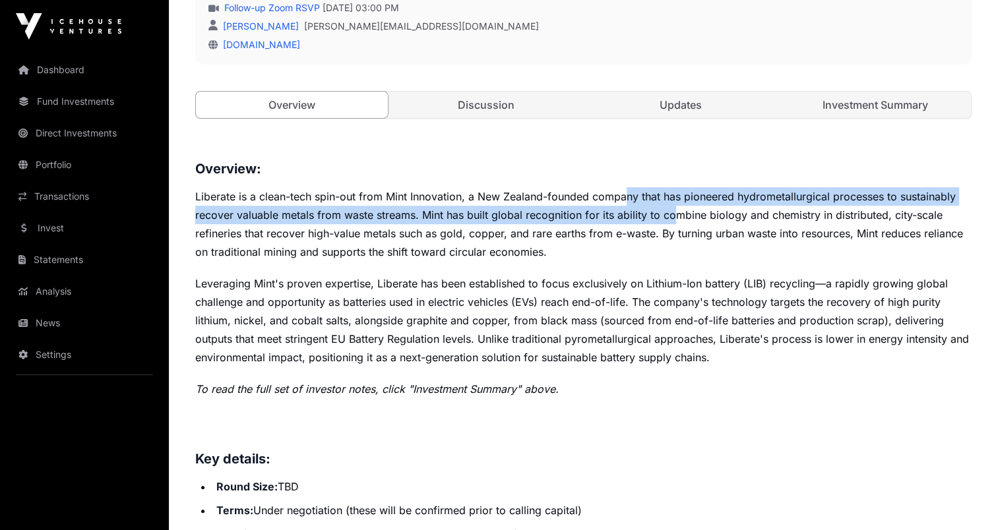
drag, startPoint x: 623, startPoint y: 191, endPoint x: 673, endPoint y: 215, distance: 55.7
click at [673, 215] on p "Liberate is a clean-tech spin-out from Mint Innovation, a New Zealand-founded c…" at bounding box center [583, 224] width 776 height 74
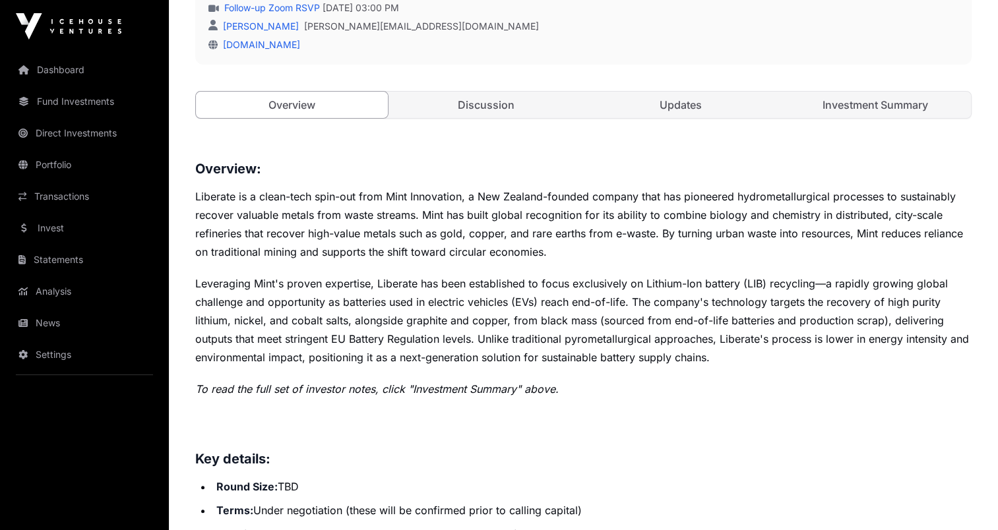
click at [315, 248] on p "Liberate is a clean-tech spin-out from Mint Innovation, a New Zealand-founded c…" at bounding box center [583, 224] width 776 height 74
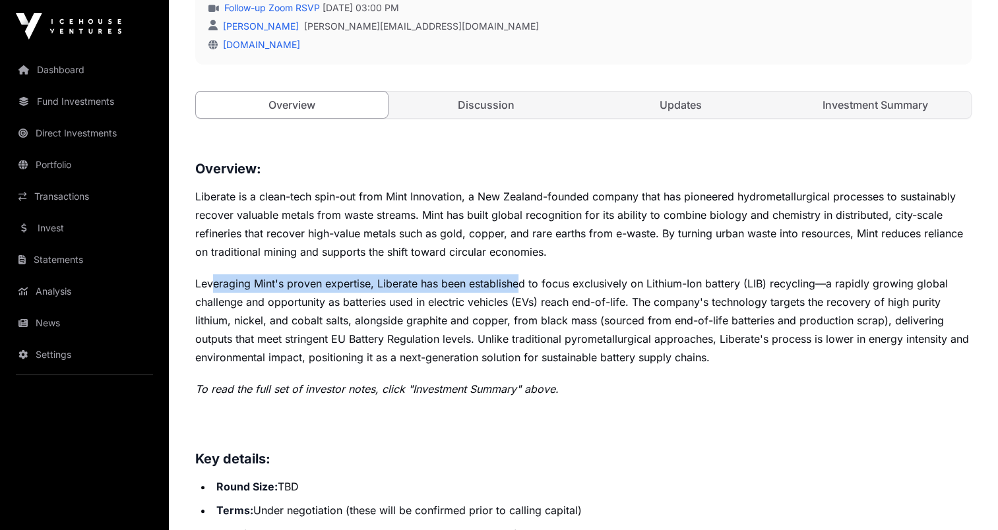
drag, startPoint x: 210, startPoint y: 278, endPoint x: 520, endPoint y: 291, distance: 309.5
click at [520, 291] on p "Leveraging Mint's proven expertise, Liberate has been established to focus excl…" at bounding box center [583, 320] width 776 height 92
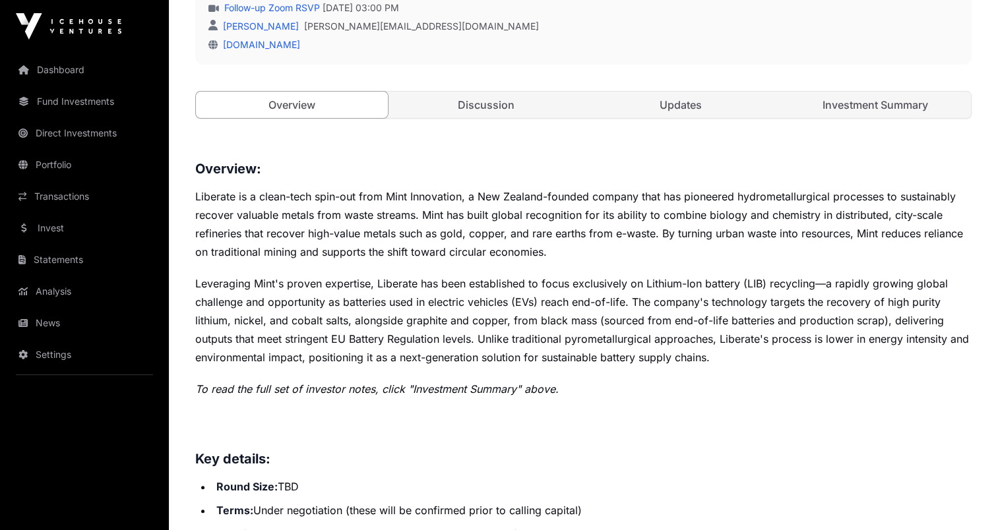
drag, startPoint x: 520, startPoint y: 291, endPoint x: 411, endPoint y: 294, distance: 108.2
click at [413, 295] on p "Leveraging Mint's proven expertise, Liberate has been established to focus excl…" at bounding box center [583, 320] width 776 height 92
drag, startPoint x: 444, startPoint y: 280, endPoint x: 328, endPoint y: 274, distance: 116.2
click at [328, 274] on p "Leveraging Mint's proven expertise, Liberate has been established to focus excl…" at bounding box center [583, 320] width 776 height 92
drag, startPoint x: 596, startPoint y: 307, endPoint x: 731, endPoint y: 303, distance: 135.2
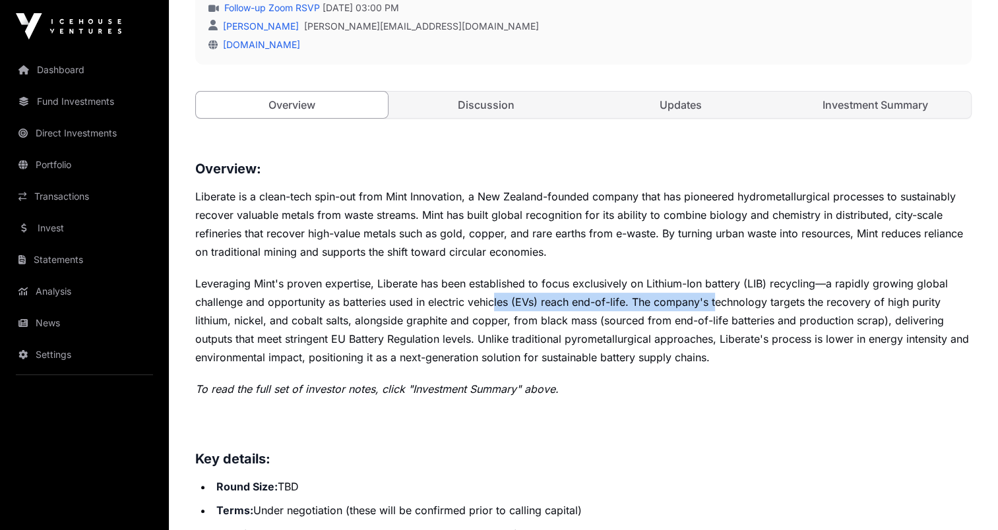
click at [730, 303] on p "Leveraging Mint's proven expertise, Liberate has been established to focus excl…" at bounding box center [583, 320] width 776 height 92
drag, startPoint x: 731, startPoint y: 303, endPoint x: 713, endPoint y: 324, distance: 27.1
click at [713, 324] on p "Leveraging Mint's proven expertise, Liberate has been established to focus excl…" at bounding box center [583, 320] width 776 height 92
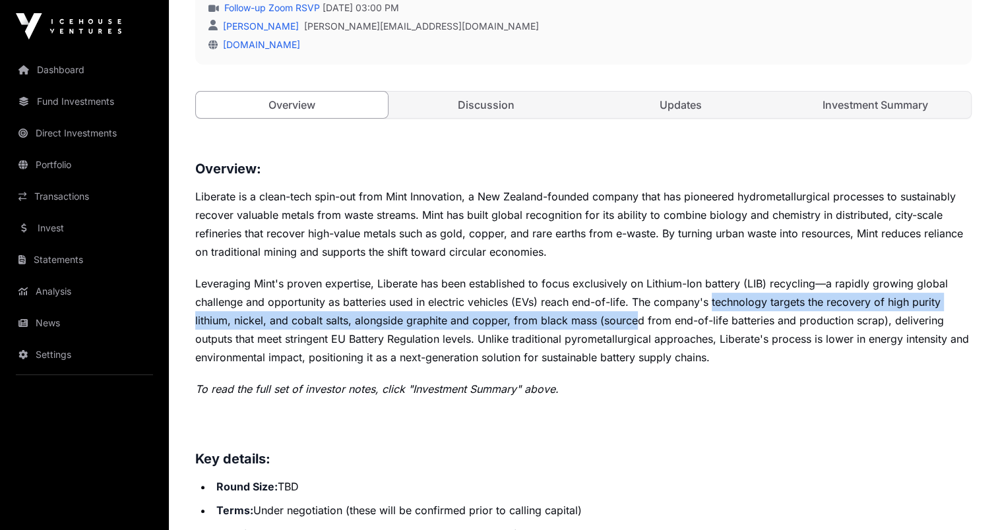
drag, startPoint x: 735, startPoint y: 297, endPoint x: 640, endPoint y: 315, distance: 96.7
click at [638, 315] on p "Leveraging Mint's proven expertise, Liberate has been established to focus excl…" at bounding box center [583, 320] width 776 height 92
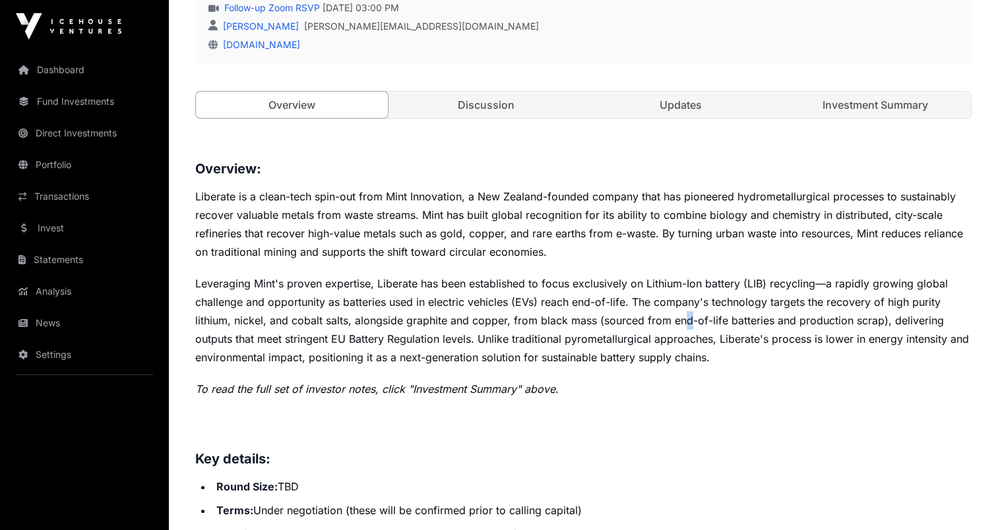
drag, startPoint x: 640, startPoint y: 315, endPoint x: 686, endPoint y: 320, distance: 47.1
click at [686, 320] on p "Leveraging Mint's proven expertise, Liberate has been established to focus excl…" at bounding box center [583, 320] width 776 height 92
drag, startPoint x: 686, startPoint y: 320, endPoint x: 815, endPoint y: 357, distance: 133.8
click at [815, 357] on p "Leveraging Mint's proven expertise, Liberate has been established to focus excl…" at bounding box center [583, 320] width 776 height 92
click at [893, 103] on link "Investment Summary" at bounding box center [875, 105] width 192 height 26
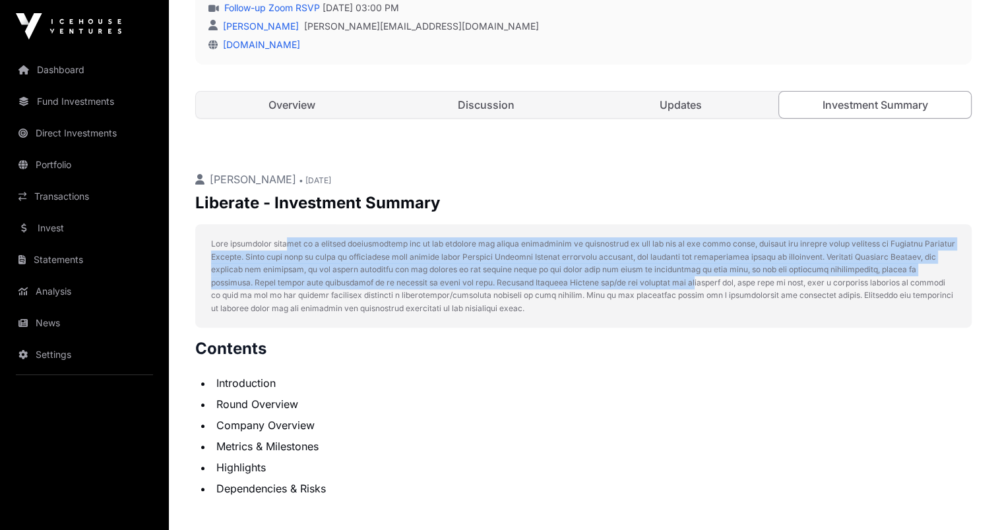
drag, startPoint x: 290, startPoint y: 248, endPoint x: 646, endPoint y: 283, distance: 357.8
click at [644, 282] on p at bounding box center [583, 275] width 744 height 77
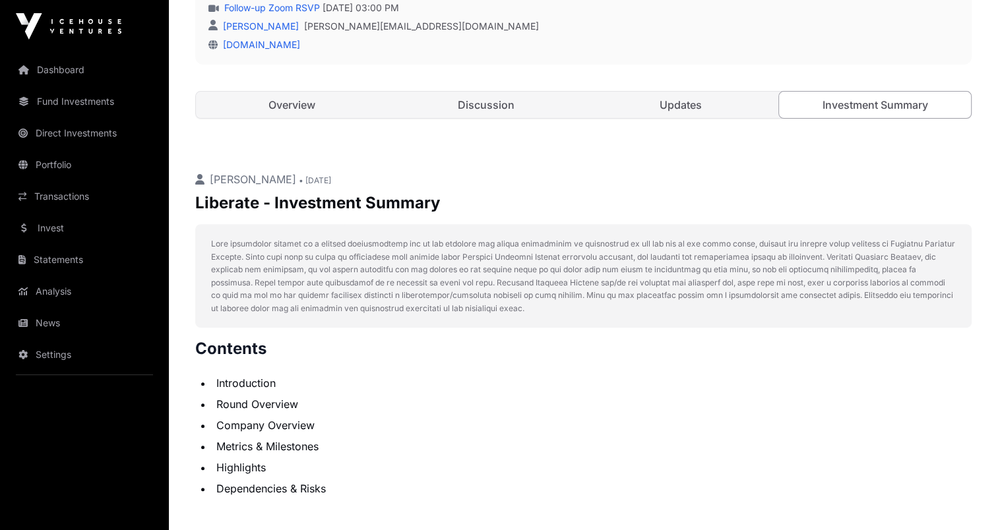
drag, startPoint x: 646, startPoint y: 283, endPoint x: 622, endPoint y: 319, distance: 43.3
click at [623, 319] on div at bounding box center [583, 276] width 776 height 104
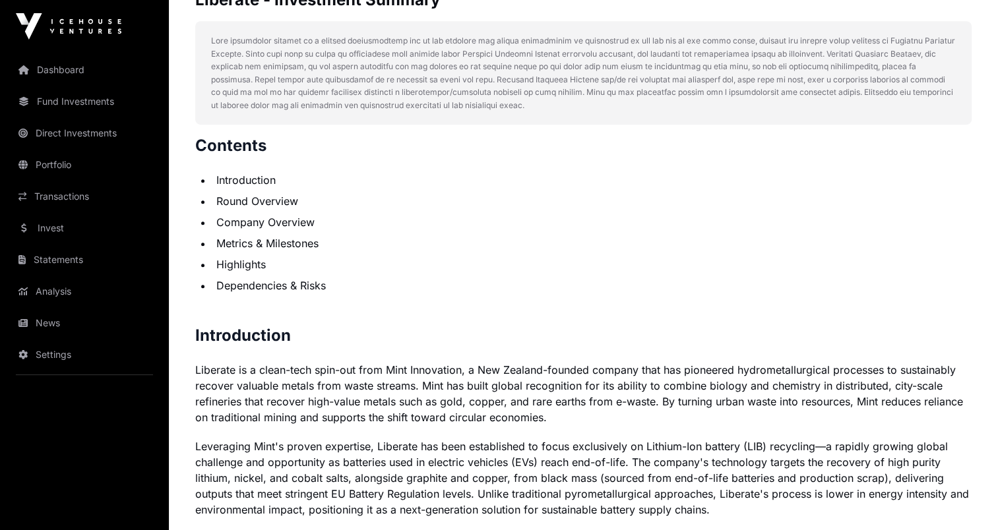
scroll to position [769, 0]
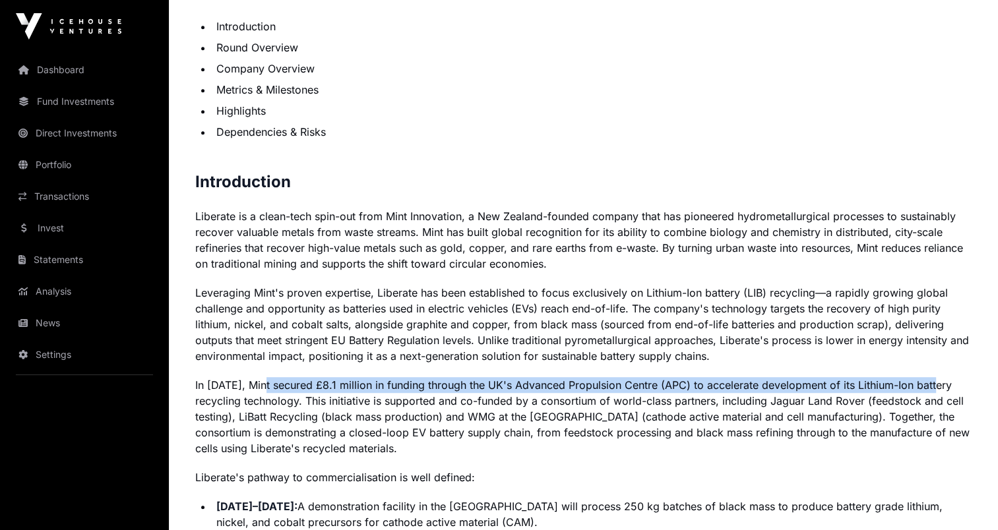
drag, startPoint x: 264, startPoint y: 379, endPoint x: 933, endPoint y: 388, distance: 669.3
click at [933, 388] on p "In [DATE], Mint secured £8.1 million in funding through the UK's Advanced Propu…" at bounding box center [583, 416] width 776 height 79
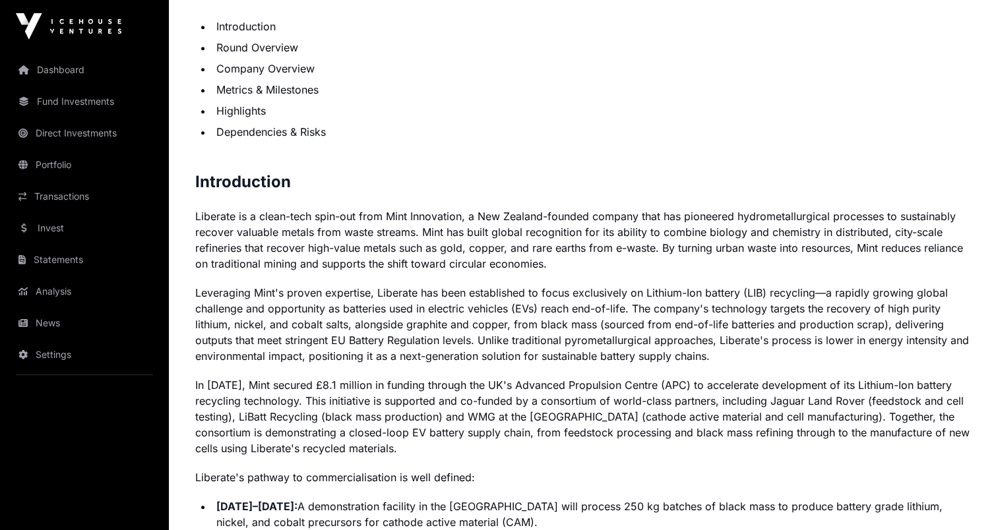
drag, startPoint x: 418, startPoint y: 409, endPoint x: 400, endPoint y: 406, distance: 18.7
click at [417, 409] on p "In [DATE], Mint secured £8.1 million in funding through the UK's Advanced Propu…" at bounding box center [583, 416] width 776 height 79
drag, startPoint x: 384, startPoint y: 405, endPoint x: 428, endPoint y: 446, distance: 60.2
click at [428, 446] on p "In [DATE], Mint secured £8.1 million in funding through the UK's Advanced Propu…" at bounding box center [583, 416] width 776 height 79
click at [253, 399] on p "In [DATE], Mint secured £8.1 million in funding through the UK's Advanced Propu…" at bounding box center [583, 416] width 776 height 79
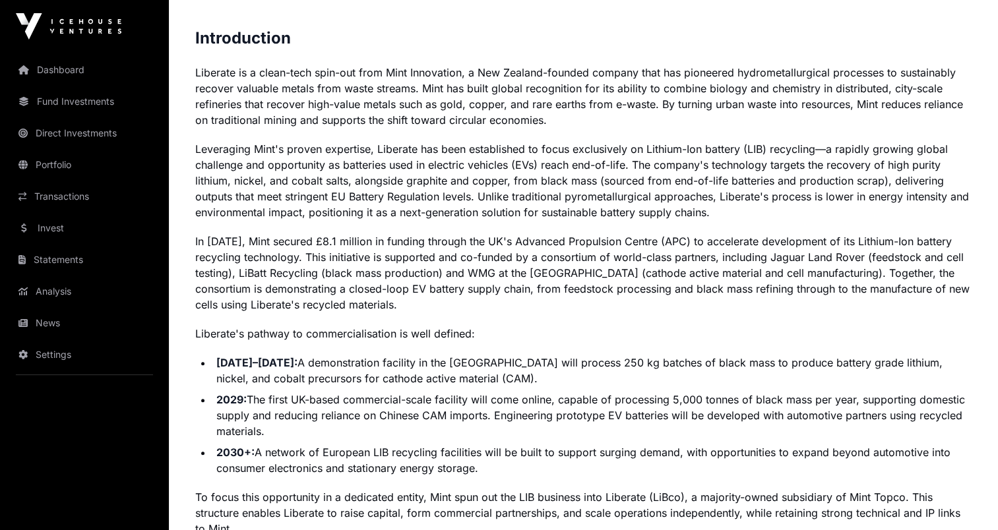
scroll to position [923, 0]
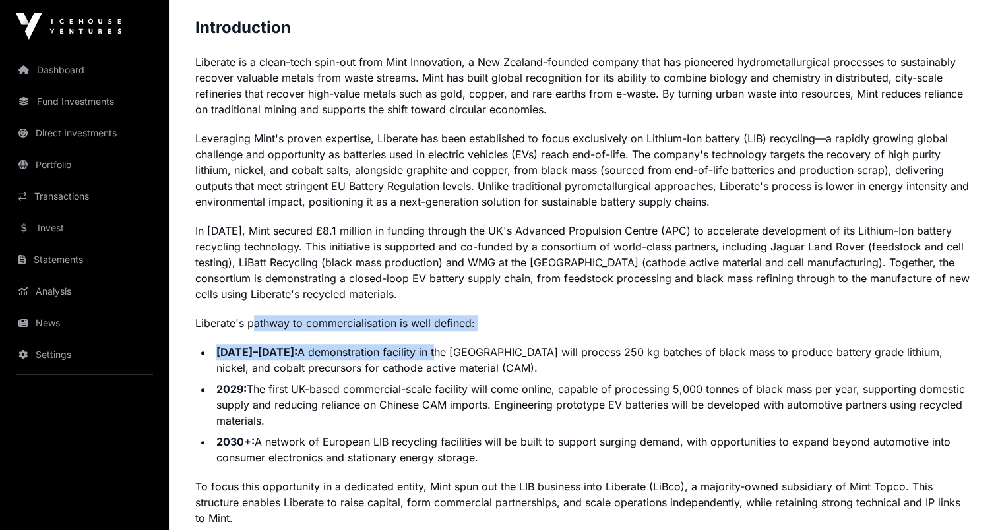
drag, startPoint x: 290, startPoint y: 336, endPoint x: 425, endPoint y: 336, distance: 135.2
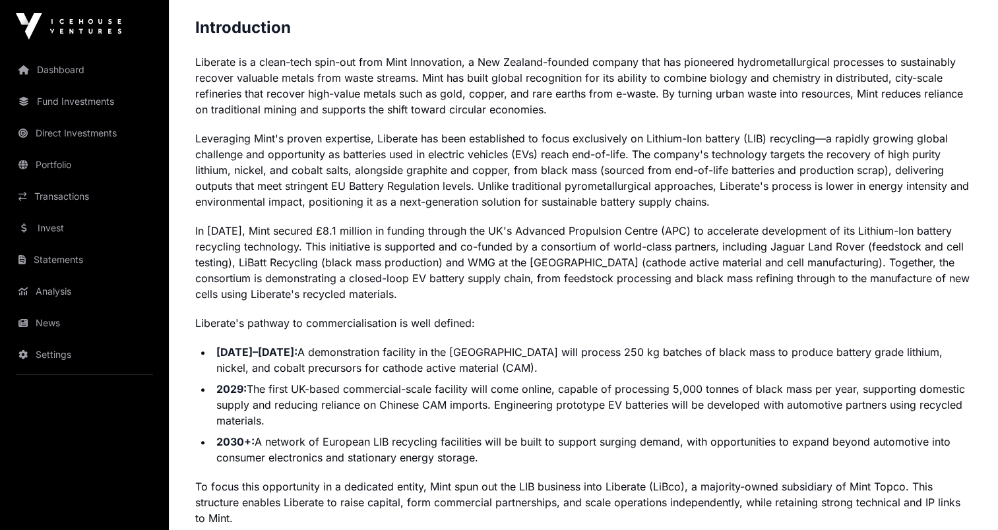
drag, startPoint x: 425, startPoint y: 336, endPoint x: 365, endPoint y: 378, distance: 74.3
click at [365, 378] on ul "[DATE]–[DATE]: A demonstration facility in the [GEOGRAPHIC_DATA] will process 2…" at bounding box center [583, 404] width 776 height 121
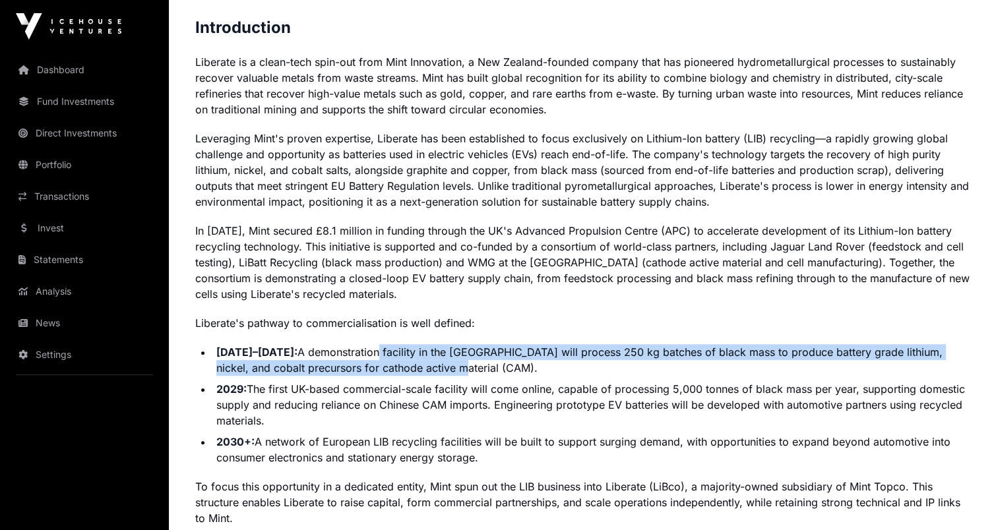
drag, startPoint x: 356, startPoint y: 353, endPoint x: 474, endPoint y: 373, distance: 119.6
click at [471, 372] on li "[DATE]–[DATE]: A demonstration facility in the [GEOGRAPHIC_DATA] will process 2…" at bounding box center [591, 360] width 759 height 32
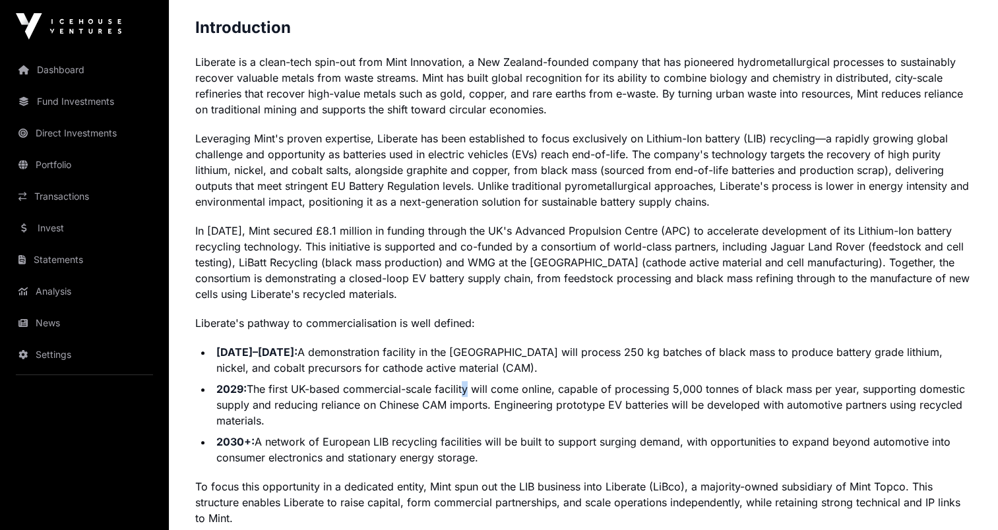
drag, startPoint x: 474, startPoint y: 373, endPoint x: 464, endPoint y: 390, distance: 20.4
click at [464, 390] on li "2029: The first UK-based commercial-scale facility will come online, capable of…" at bounding box center [591, 404] width 759 height 47
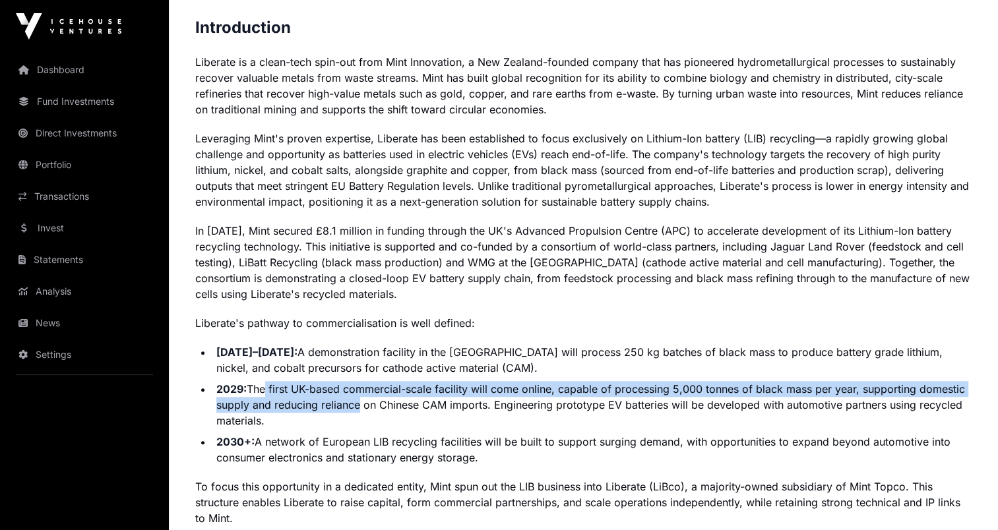
drag, startPoint x: 264, startPoint y: 385, endPoint x: 353, endPoint y: 398, distance: 89.9
click at [353, 398] on li "2029: The first UK-based commercial-scale facility will come online, capable of…" at bounding box center [591, 404] width 759 height 47
drag, startPoint x: 353, startPoint y: 398, endPoint x: 320, endPoint y: 411, distance: 35.8
click at [320, 411] on li "2029: The first UK-based commercial-scale facility will come online, capable of…" at bounding box center [591, 404] width 759 height 47
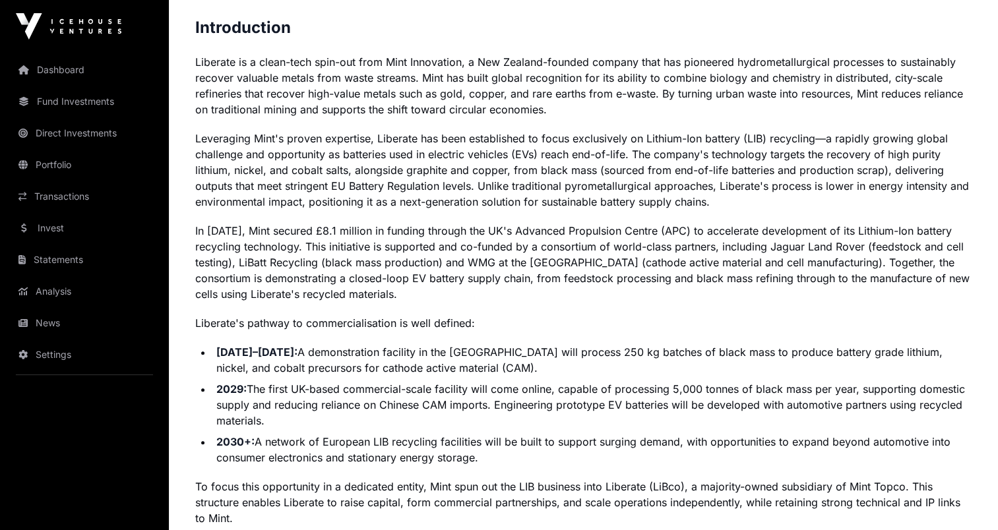
click at [370, 405] on li "2029: The first UK-based commercial-scale facility will come online, capable of…" at bounding box center [591, 404] width 759 height 47
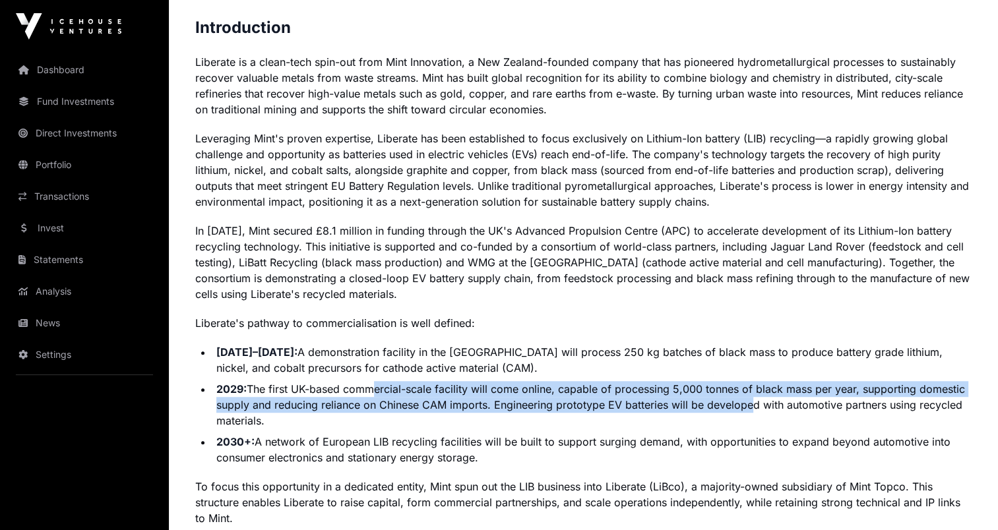
drag, startPoint x: 369, startPoint y: 386, endPoint x: 744, endPoint y: 409, distance: 375.9
click at [744, 409] on li "2029: The first UK-based commercial-scale facility will come online, capable of…" at bounding box center [591, 404] width 759 height 47
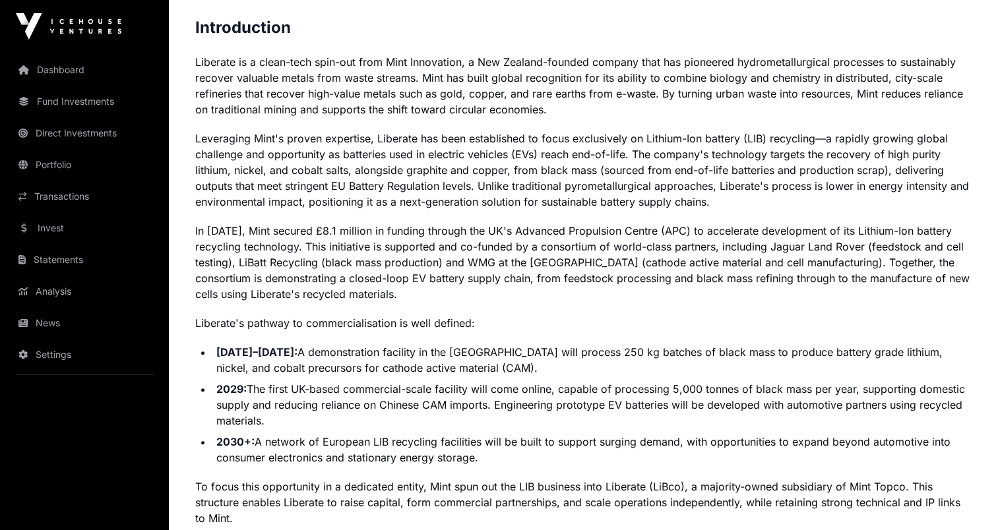
drag, startPoint x: 744, startPoint y: 409, endPoint x: 728, endPoint y: 437, distance: 31.9
click at [728, 437] on li "2030+: A network of European LIB recycling facilities will be built to support …" at bounding box center [591, 450] width 759 height 32
drag, startPoint x: 293, startPoint y: 404, endPoint x: 627, endPoint y: 402, distance: 333.7
click at [627, 402] on li "2029: The first UK-based commercial-scale facility will come online, capable of…" at bounding box center [591, 404] width 759 height 47
click at [517, 380] on ul "[DATE]–[DATE]: A demonstration facility in the [GEOGRAPHIC_DATA] will process 2…" at bounding box center [583, 404] width 776 height 121
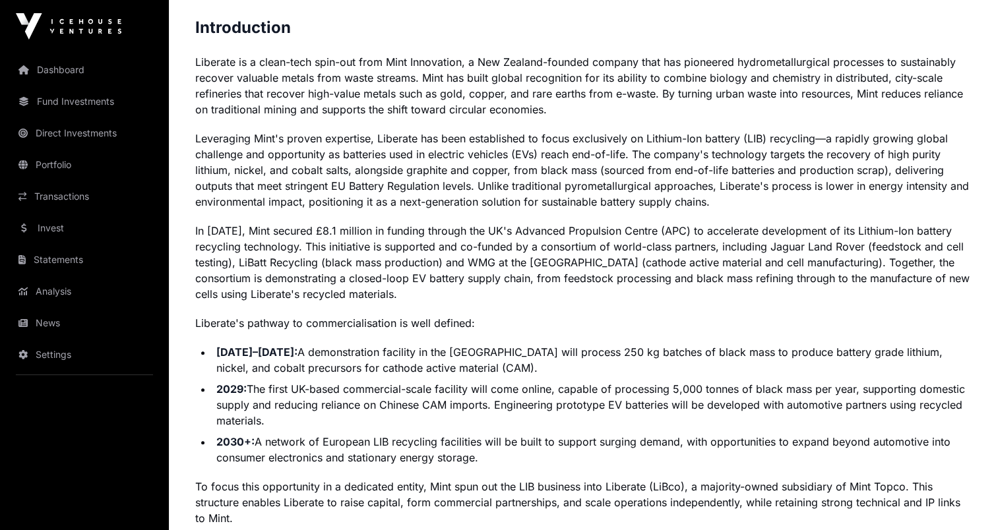
drag, startPoint x: 606, startPoint y: 390, endPoint x: 875, endPoint y: 412, distance: 270.0
click at [875, 412] on li "2029: The first UK-based commercial-scale facility will come online, capable of…" at bounding box center [591, 404] width 759 height 47
click at [549, 377] on ul "[DATE]–[DATE]: A demonstration facility in the [GEOGRAPHIC_DATA] will process 2…" at bounding box center [583, 404] width 776 height 121
drag, startPoint x: 841, startPoint y: 402, endPoint x: 957, endPoint y: 417, distance: 116.4
click at [957, 417] on li "2029: The first UK-based commercial-scale facility will come online, capable of…" at bounding box center [591, 404] width 759 height 47
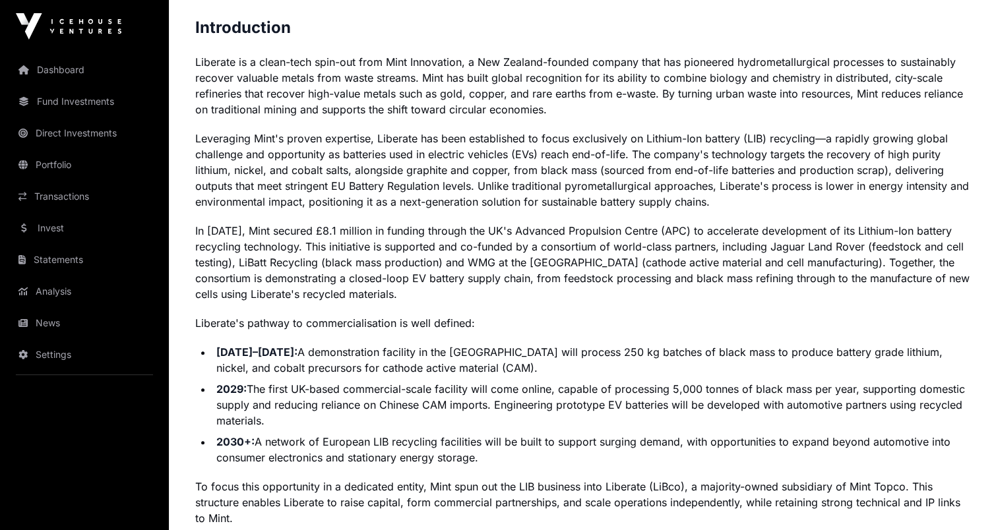
click at [553, 377] on ul "[DATE]–[DATE]: A demonstration facility in the [GEOGRAPHIC_DATA] will process 2…" at bounding box center [583, 404] width 776 height 121
drag, startPoint x: 269, startPoint y: 443, endPoint x: 553, endPoint y: 456, distance: 283.8
click at [553, 456] on li "2030+: A network of European LIB recycling facilities will be built to support …" at bounding box center [591, 450] width 759 height 32
drag, startPoint x: 553, startPoint y: 456, endPoint x: 499, endPoint y: 415, distance: 67.3
click at [499, 415] on li "2029: The first UK-based commercial-scale facility will come online, capable of…" at bounding box center [591, 404] width 759 height 47
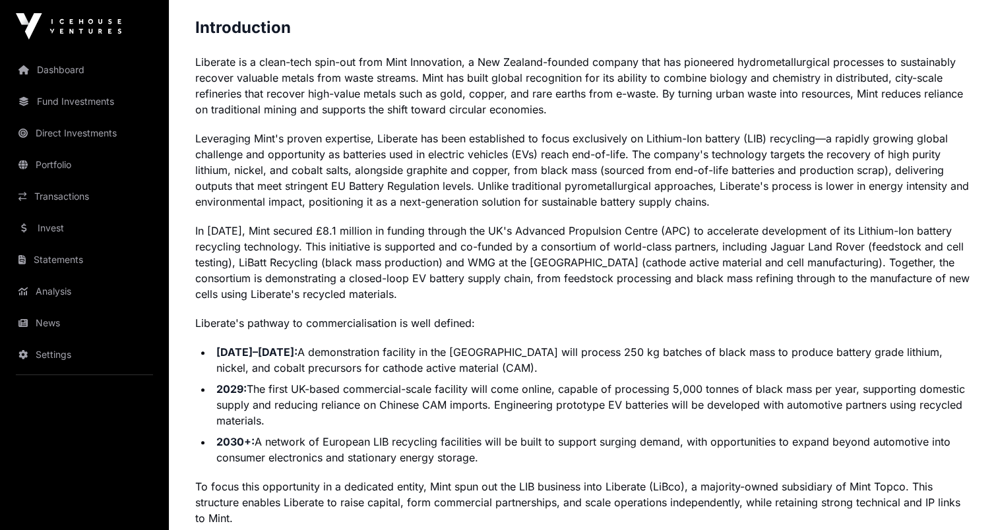
drag, startPoint x: 648, startPoint y: 442, endPoint x: 880, endPoint y: 455, distance: 232.5
click at [880, 455] on li "2030+: A network of European LIB recycling facilities will be built to support …" at bounding box center [591, 450] width 759 height 32
click at [515, 406] on li "2029: The first UK-based commercial-scale facility will come online, capable of…" at bounding box center [591, 404] width 759 height 47
drag, startPoint x: 287, startPoint y: 437, endPoint x: 406, endPoint y: 438, distance: 119.4
click at [406, 438] on li "2030+: A network of European LIB recycling facilities will be built to support …" at bounding box center [591, 450] width 759 height 32
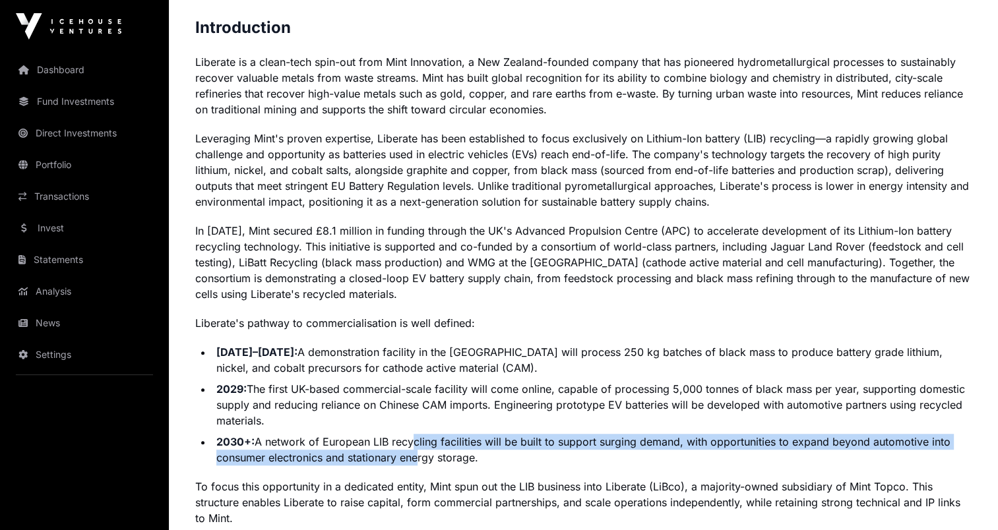
drag, startPoint x: 406, startPoint y: 438, endPoint x: 413, endPoint y: 449, distance: 12.8
click at [413, 449] on li "2030+: A network of European LIB recycling facilities will be built to support …" at bounding box center [591, 450] width 759 height 32
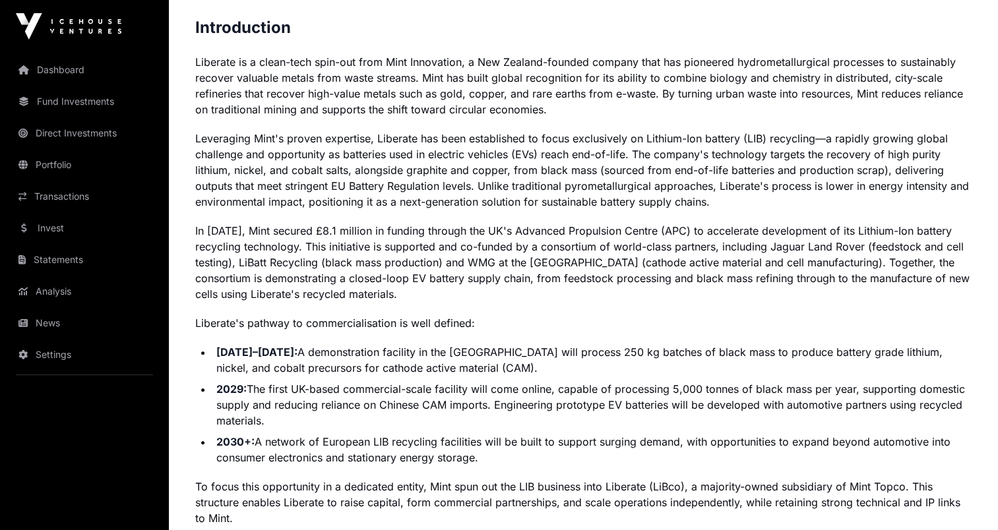
drag, startPoint x: 413, startPoint y: 449, endPoint x: 367, endPoint y: 441, distance: 46.8
click at [367, 441] on li "2030+: A network of European LIB recycling facilities will be built to support …" at bounding box center [591, 450] width 759 height 32
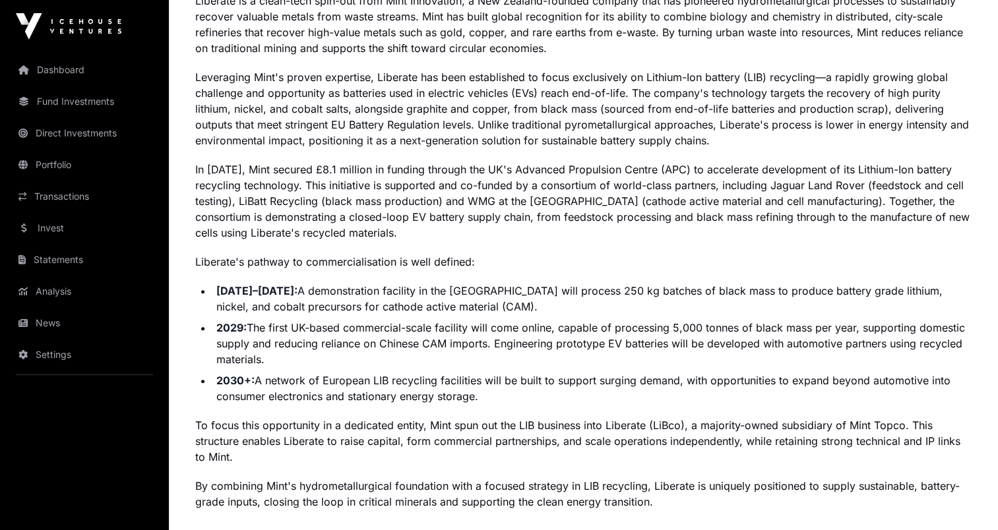
scroll to position [1077, 0]
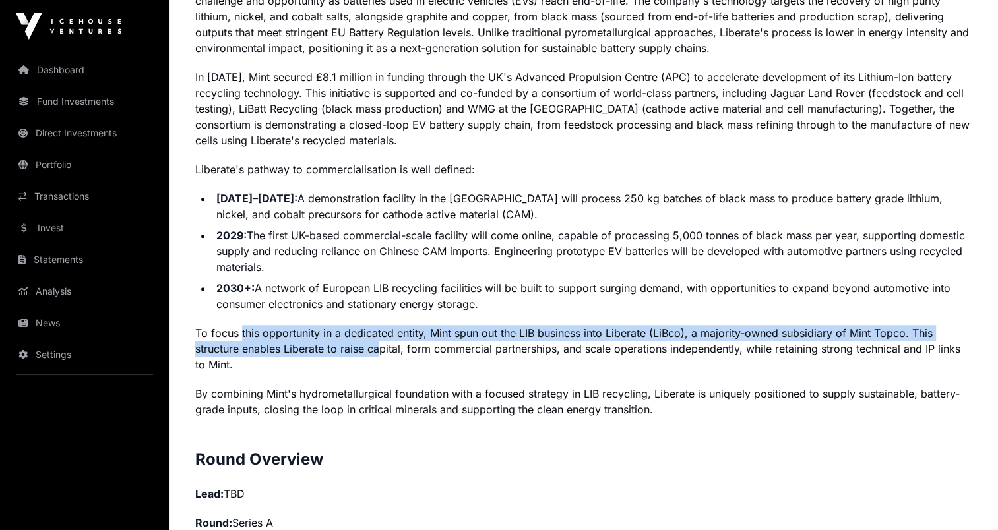
drag, startPoint x: 241, startPoint y: 335, endPoint x: 384, endPoint y: 355, distance: 145.2
click at [384, 355] on p "To focus this opportunity in a dedicated entity, Mint spun out the LIB business…" at bounding box center [583, 348] width 776 height 47
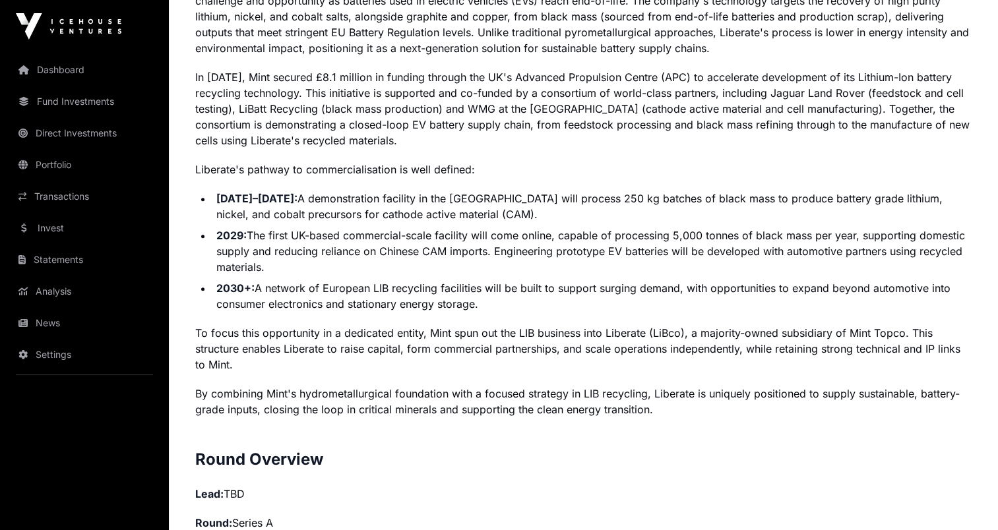
drag, startPoint x: 384, startPoint y: 355, endPoint x: 351, endPoint y: 381, distance: 41.8
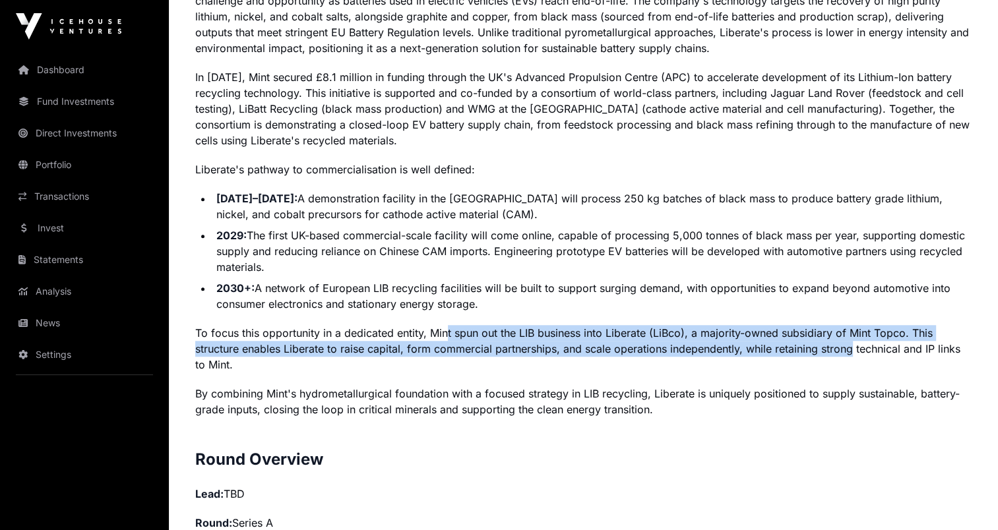
drag, startPoint x: 447, startPoint y: 331, endPoint x: 851, endPoint y: 343, distance: 404.4
click at [851, 343] on p "To focus this opportunity in a dedicated entity, Mint spun out the LIB business…" at bounding box center [583, 348] width 776 height 47
drag, startPoint x: 851, startPoint y: 343, endPoint x: 739, endPoint y: 340, distance: 112.1
click at [740, 340] on p "To focus this opportunity in a dedicated entity, Mint spun out the LIB business…" at bounding box center [583, 348] width 776 height 47
click at [712, 336] on p "To focus this opportunity in a dedicated entity, Mint spun out the LIB business…" at bounding box center [583, 348] width 776 height 47
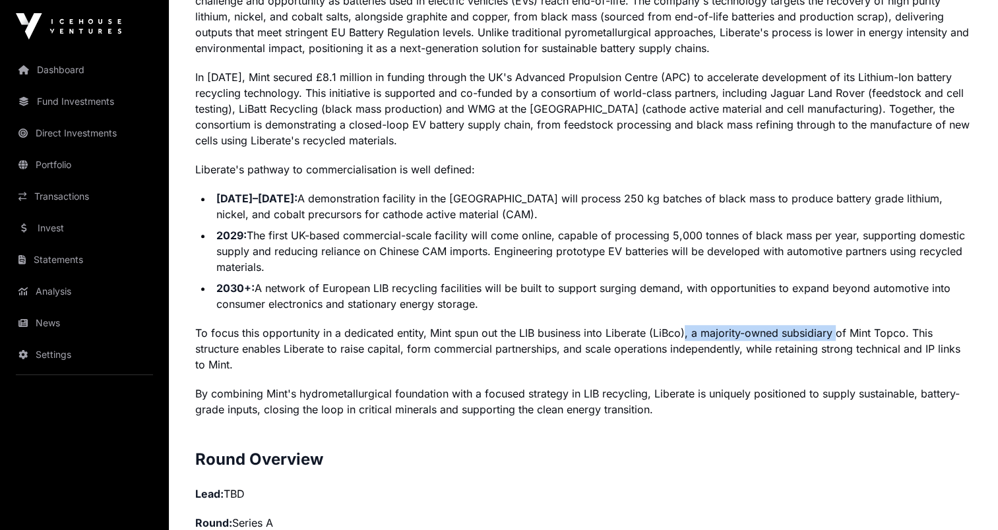
drag, startPoint x: 684, startPoint y: 332, endPoint x: 839, endPoint y: 339, distance: 154.5
click at [839, 339] on p "To focus this opportunity in a dedicated entity, Mint spun out the LIB business…" at bounding box center [583, 348] width 776 height 47
drag, startPoint x: 839, startPoint y: 339, endPoint x: 778, endPoint y: 344, distance: 60.9
click at [778, 344] on p "To focus this opportunity in a dedicated entity, Mint spun out the LIB business…" at bounding box center [583, 348] width 776 height 47
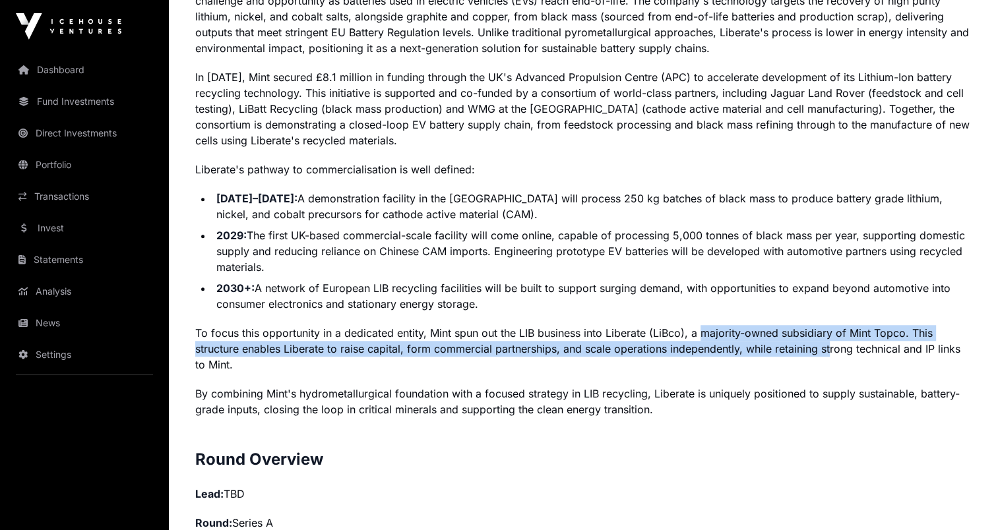
drag, startPoint x: 778, startPoint y: 344, endPoint x: 847, endPoint y: 351, distance: 69.0
click at [841, 351] on p "To focus this opportunity in a dedicated entity, Mint spun out the LIB business…" at bounding box center [583, 348] width 776 height 47
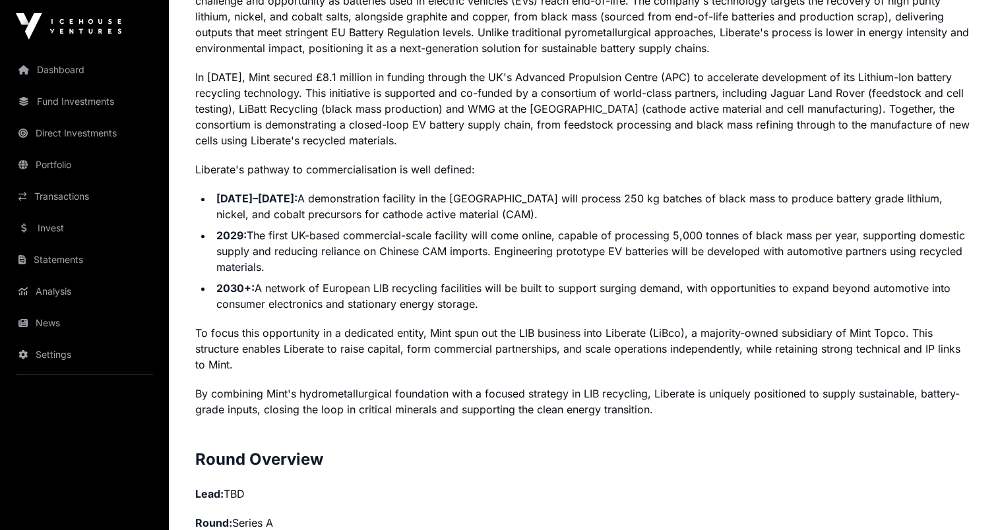
click at [231, 285] on strong "2030+:" at bounding box center [235, 288] width 38 height 13
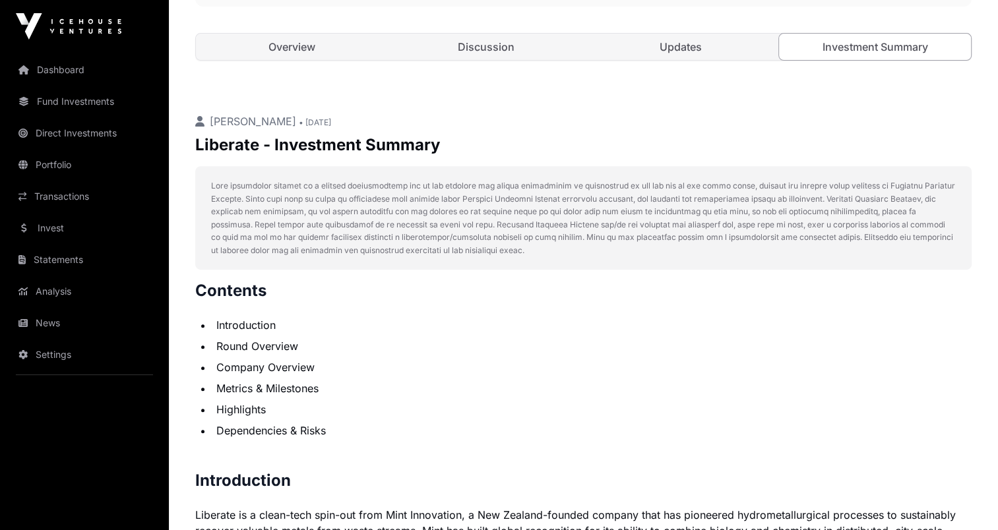
scroll to position [0, 0]
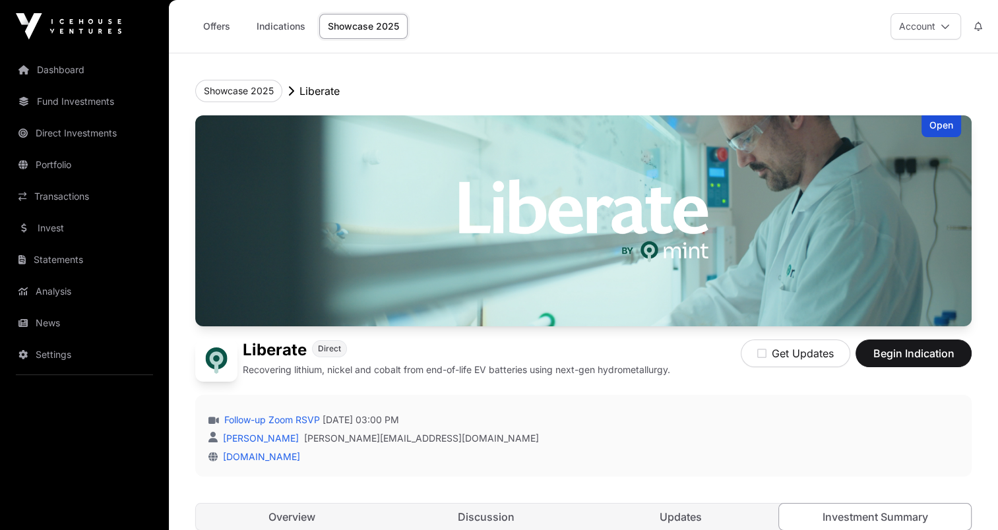
click at [568, 76] on header "Showcase 2025 Liberate Open Liberate Direct Recovering lithium, nickel and coba…" at bounding box center [583, 305] width 776 height 504
